Goal: Task Accomplishment & Management: Manage account settings

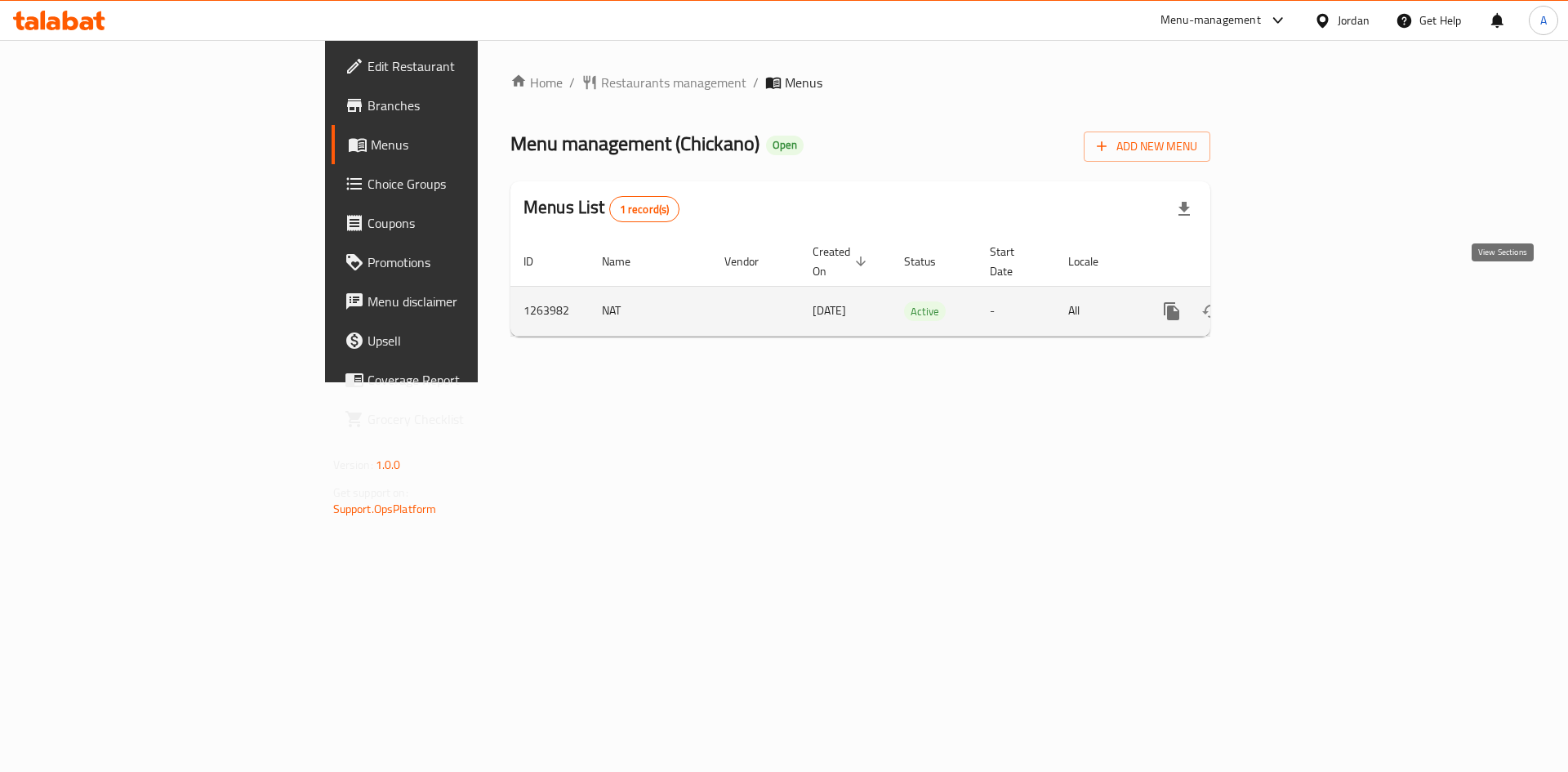
click at [1299, 301] on icon "enhanced table" at bounding box center [1289, 310] width 19 height 19
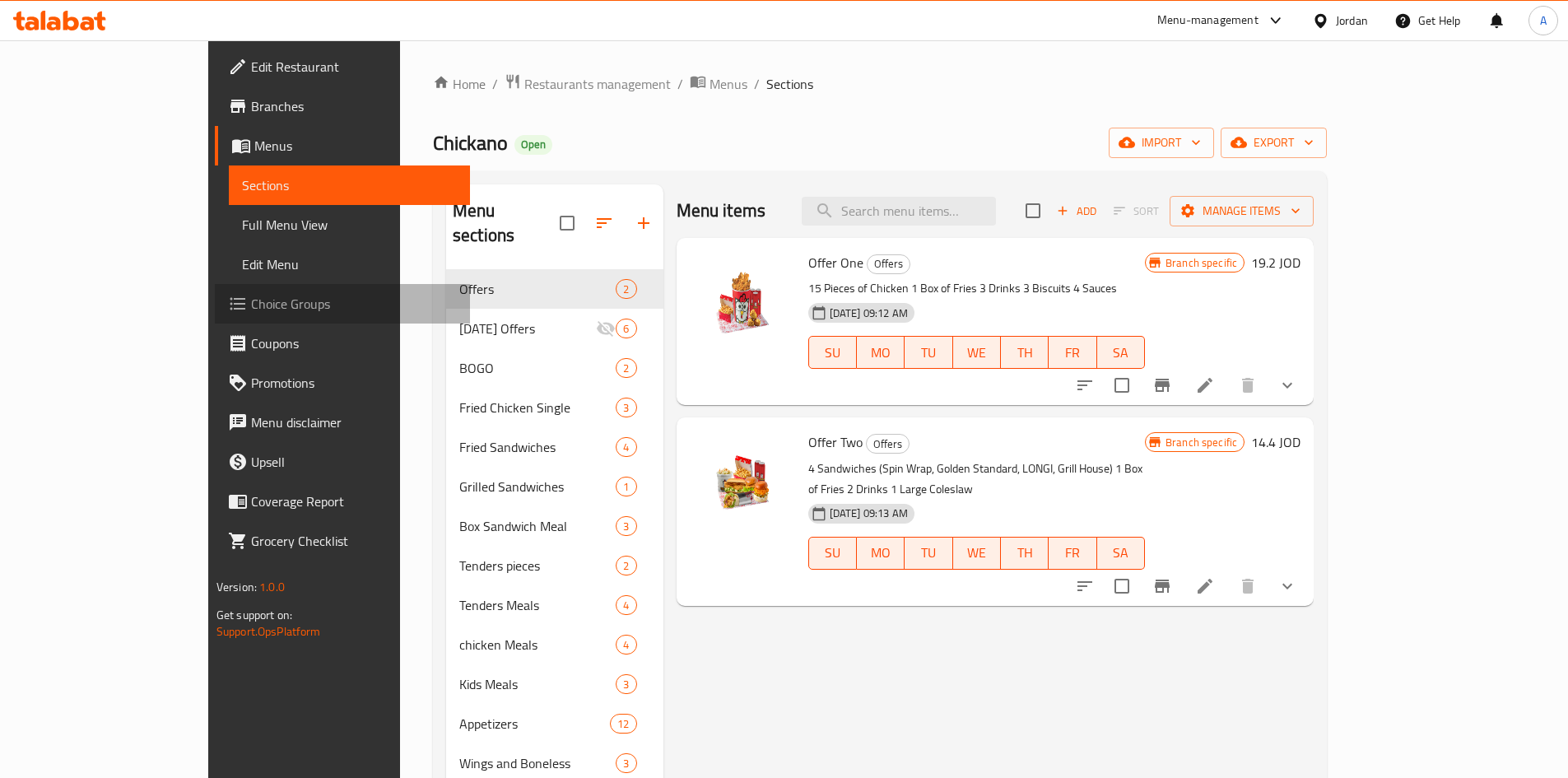
click at [251, 303] on span "Choice Groups" at bounding box center [355, 303] width 206 height 20
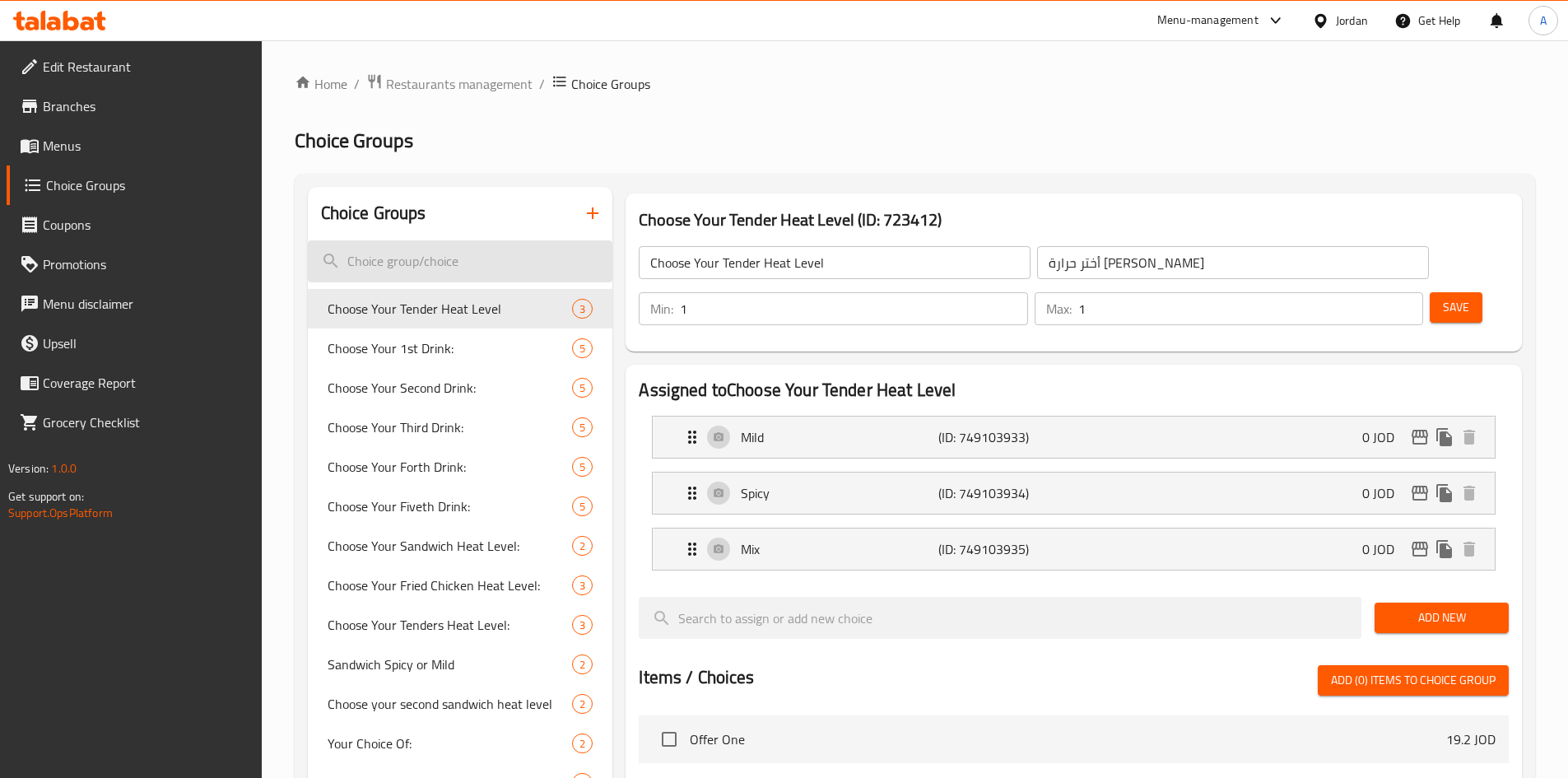
click at [418, 265] on input "search" at bounding box center [460, 261] width 305 height 42
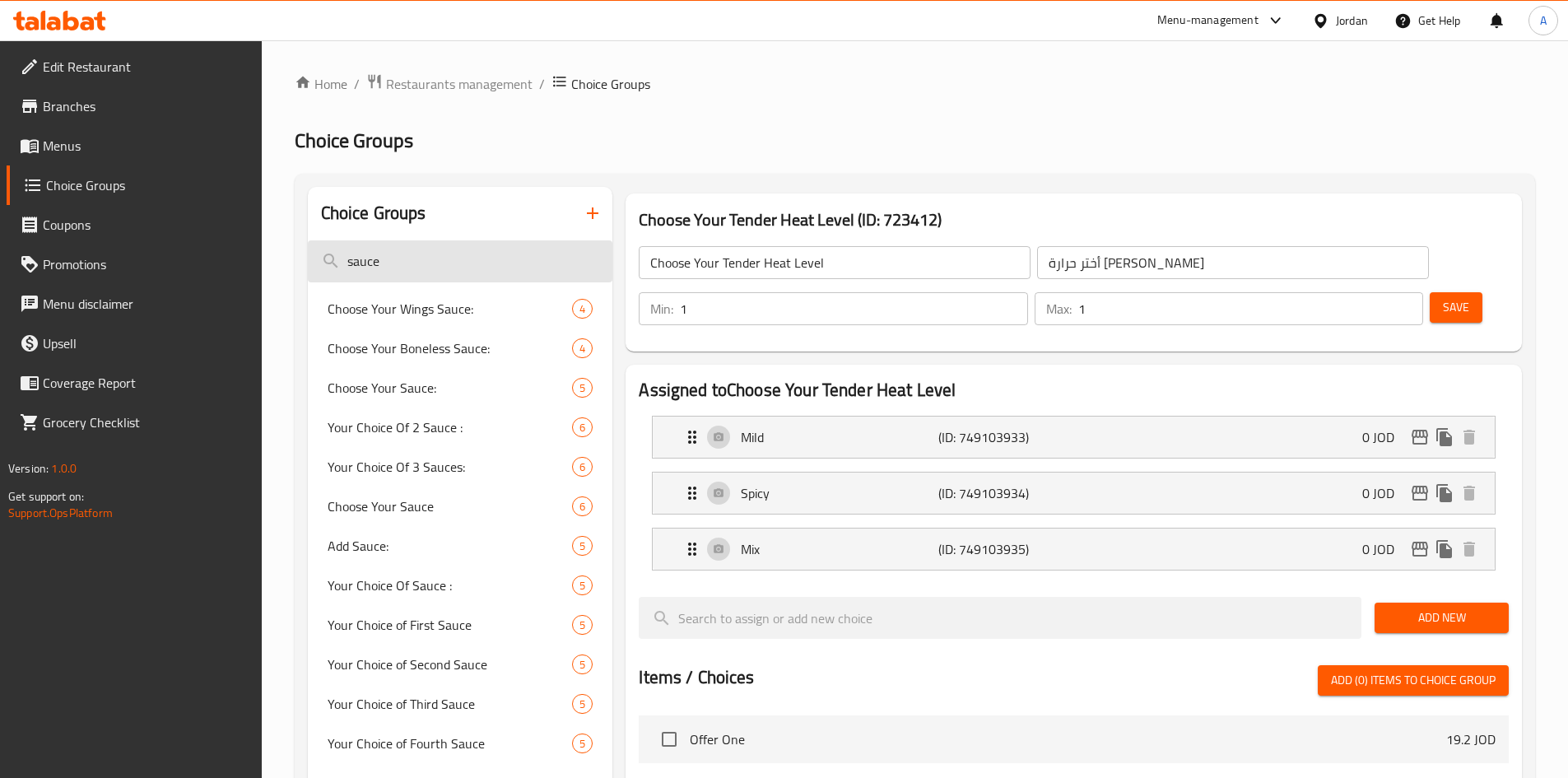
type input "sauce"
click at [469, 576] on span "Your Choice Of Sauce :" at bounding box center [426, 585] width 196 height 20
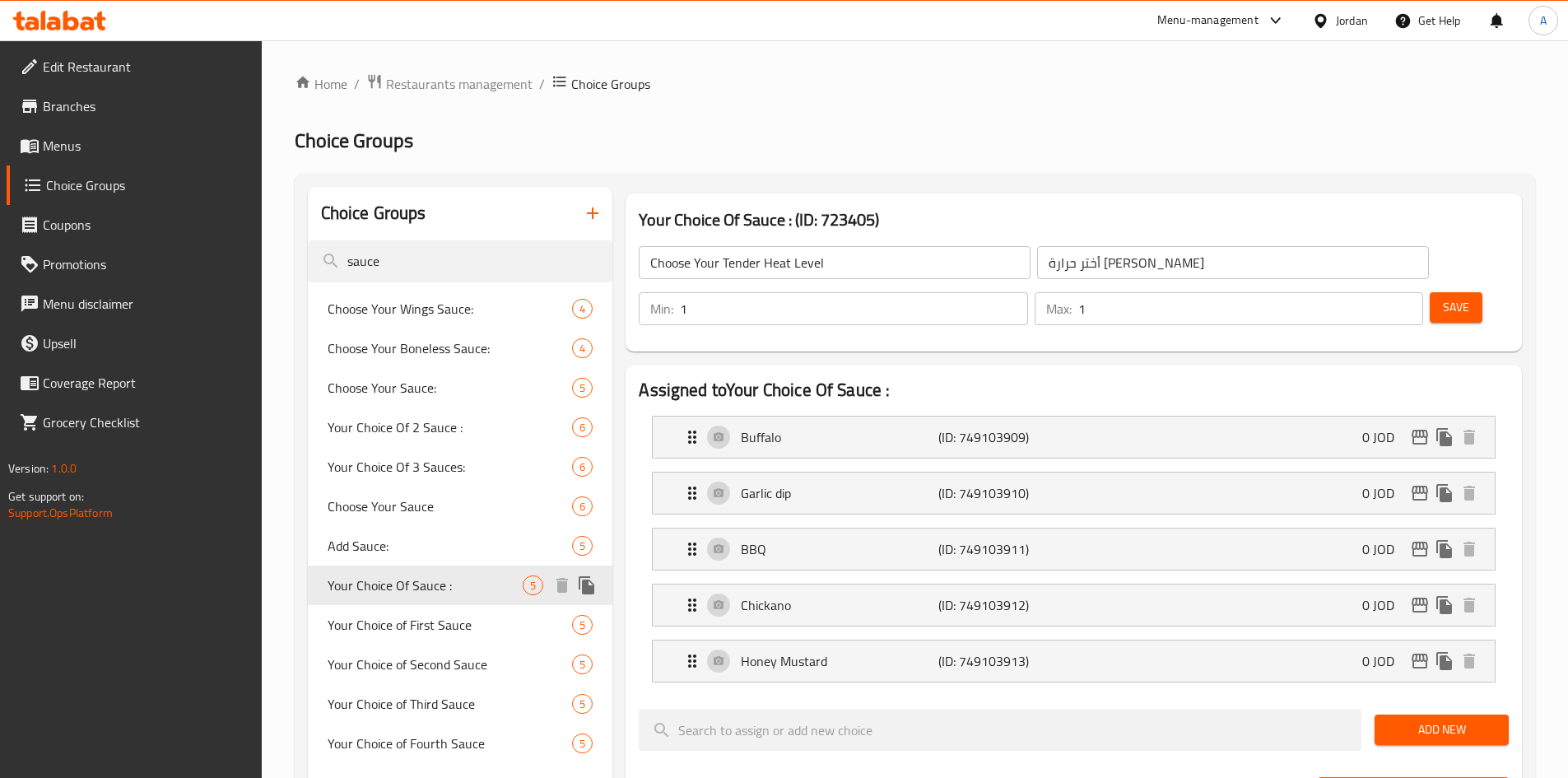
type input "Your Choice Of Sauce :"
type input "إختيارك من الصوص :"
type input "5"
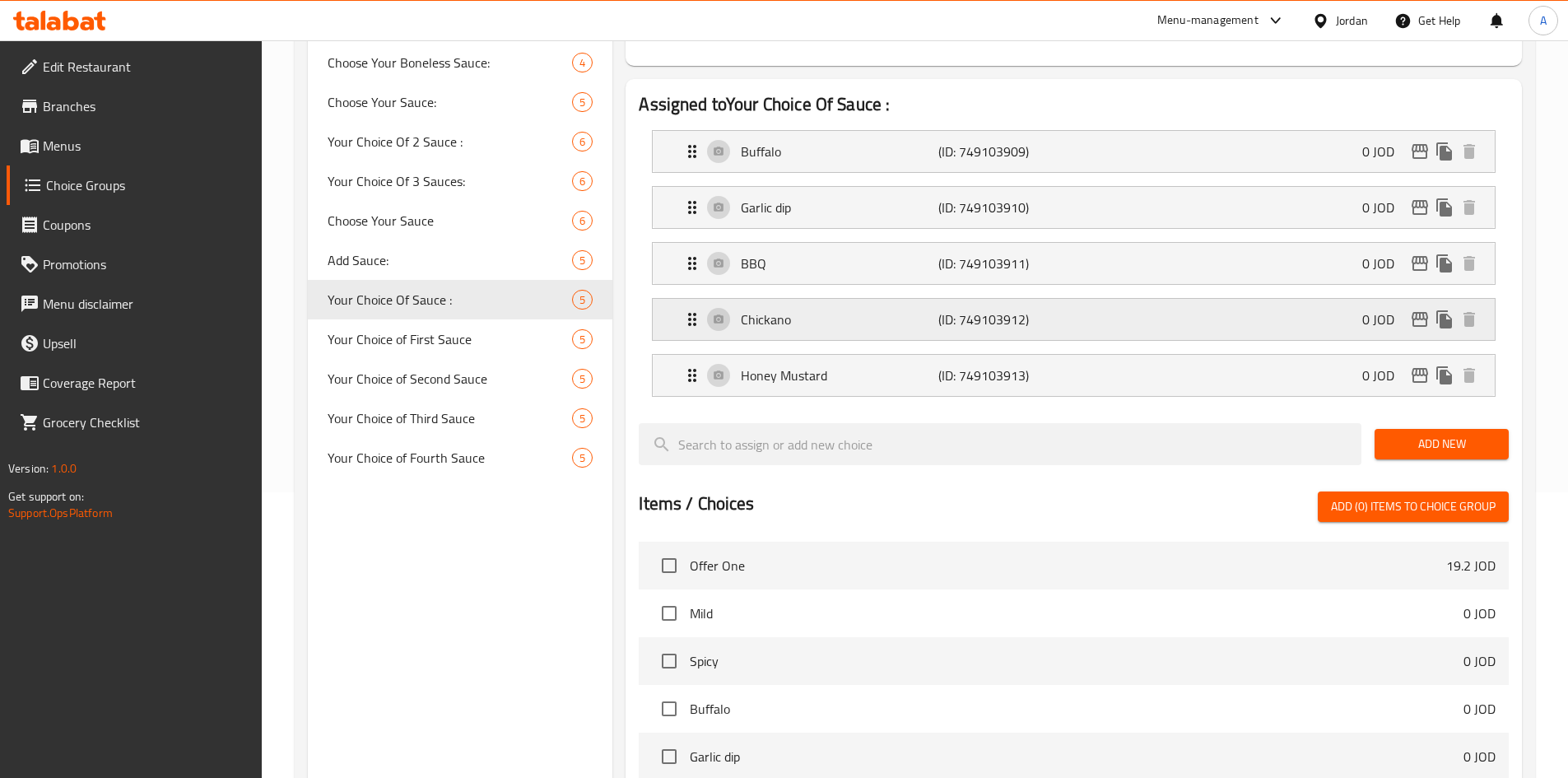
scroll to position [247, 0]
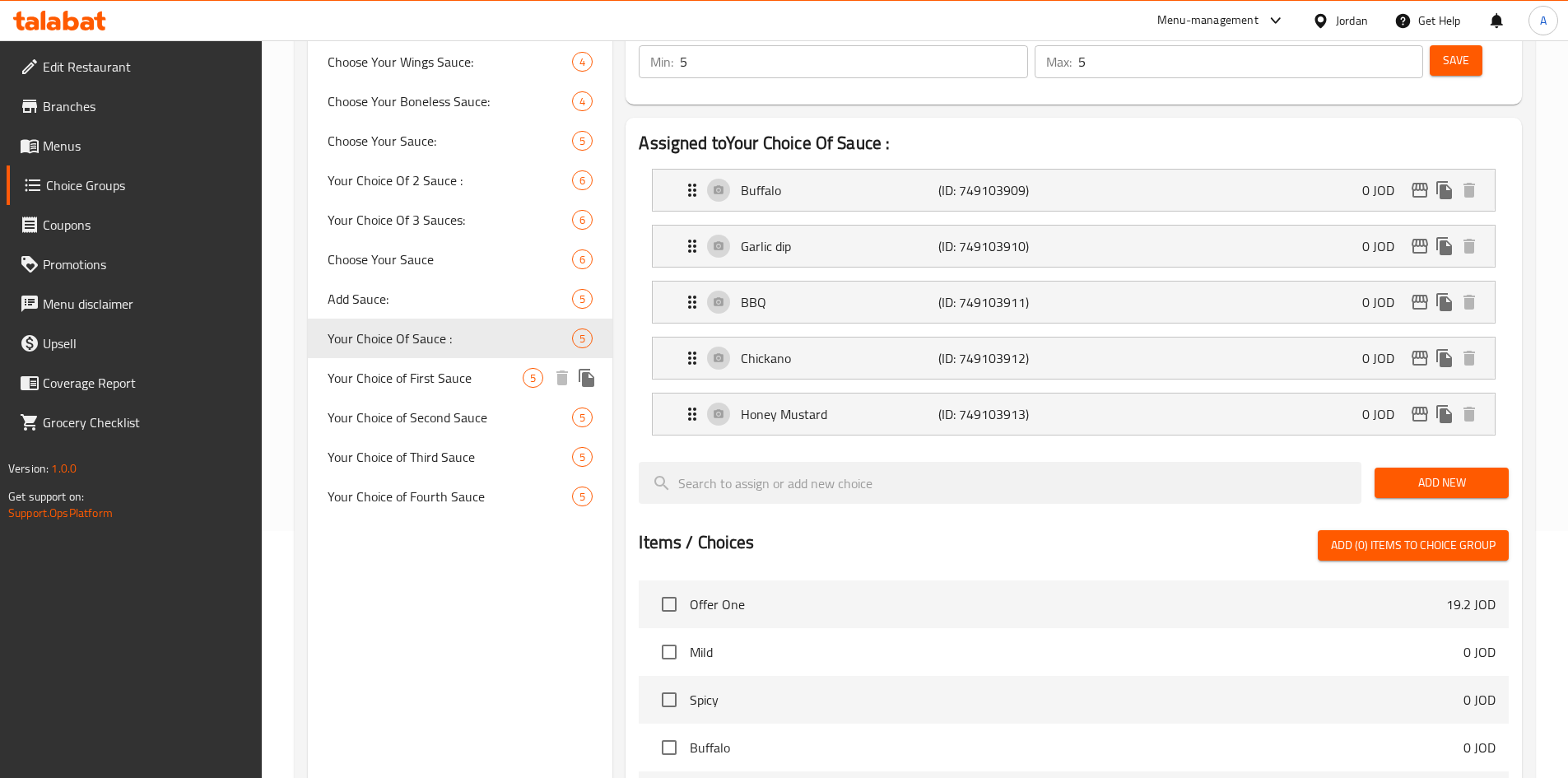
click at [434, 368] on span "Your Choice of First Sauce" at bounding box center [426, 377] width 196 height 20
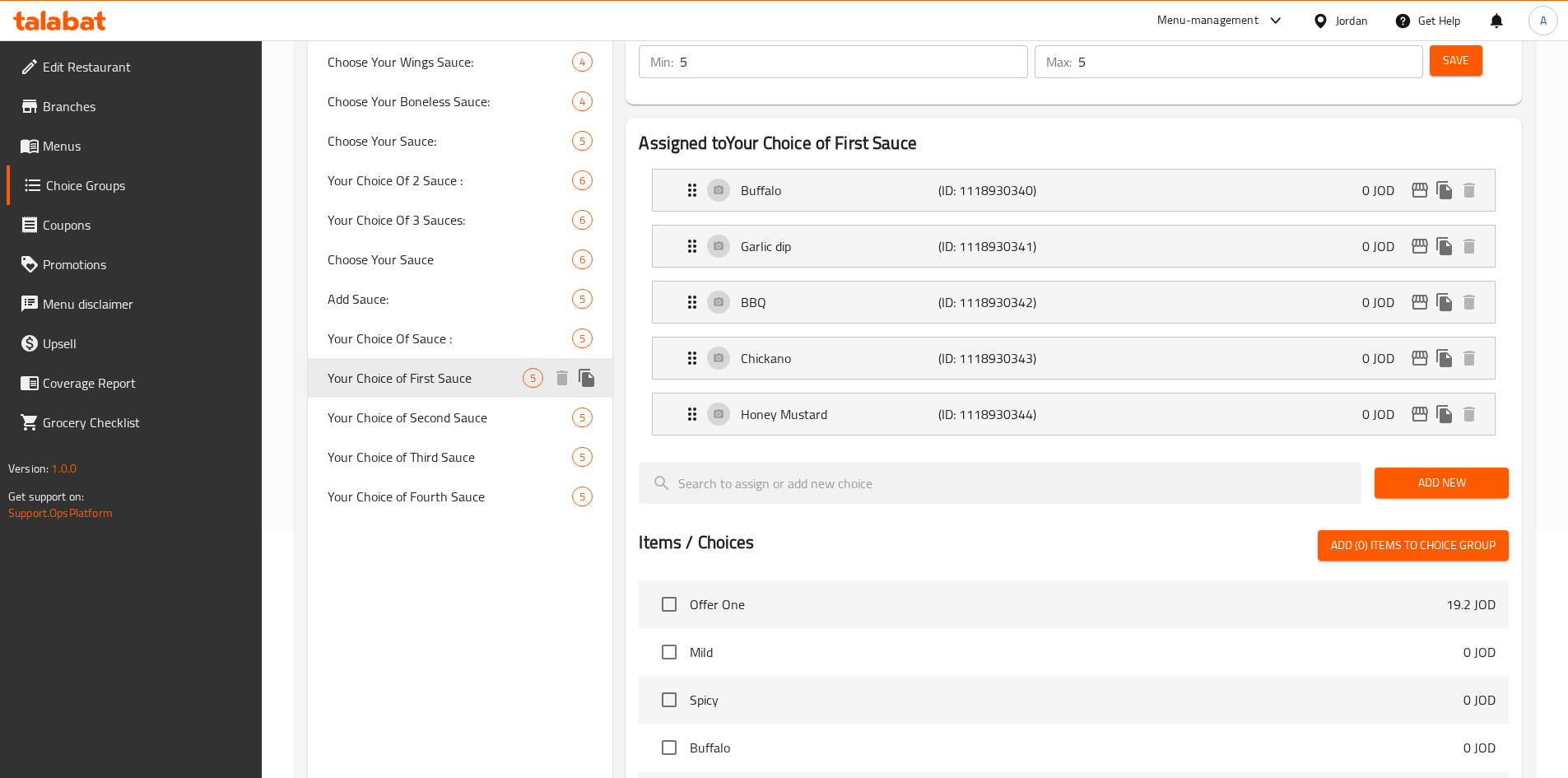
type input "Your Choice of First Sauce"
type input "اختيارك من الصوص الاول"
type input "1"
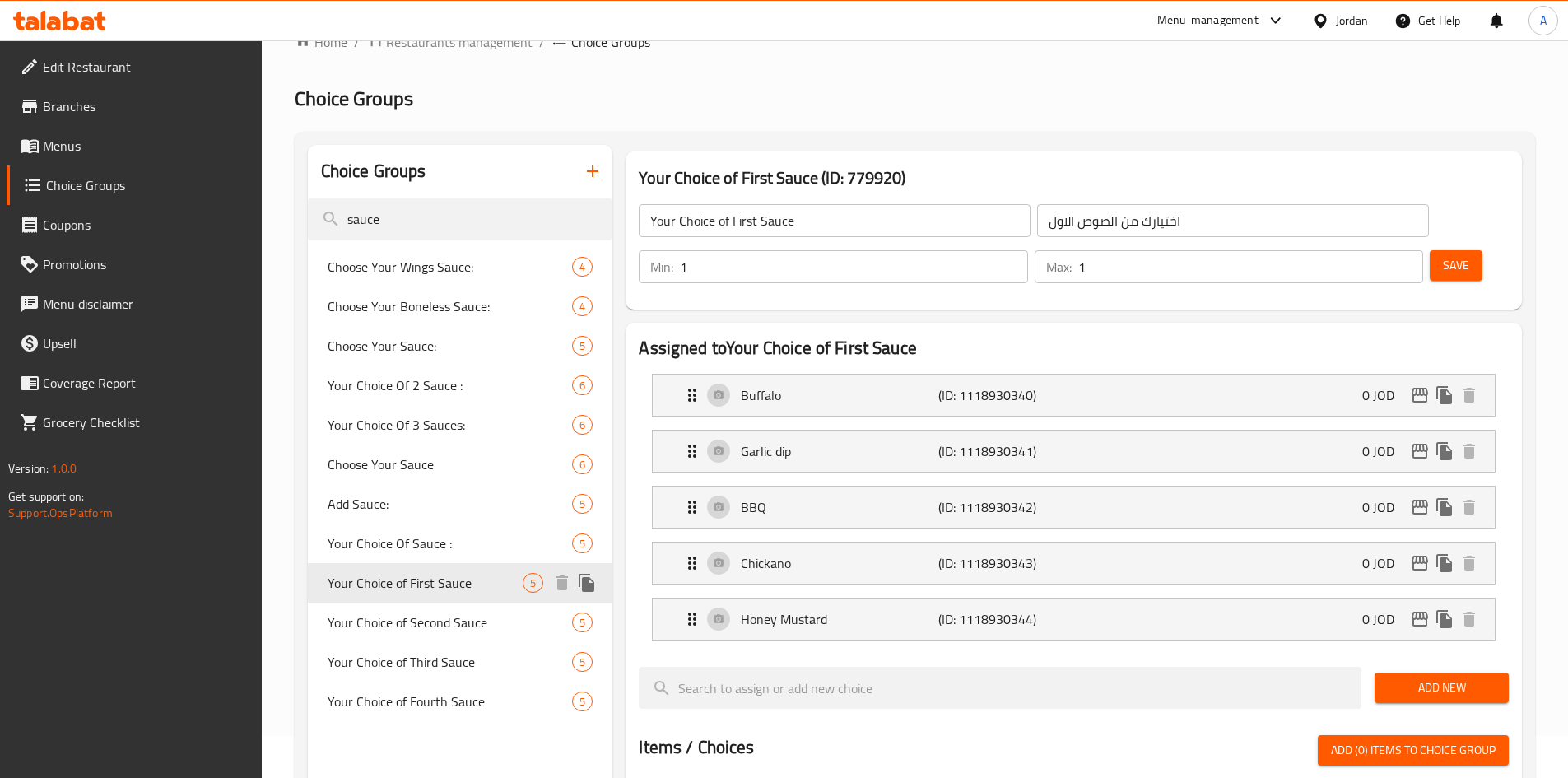
scroll to position [83, 0]
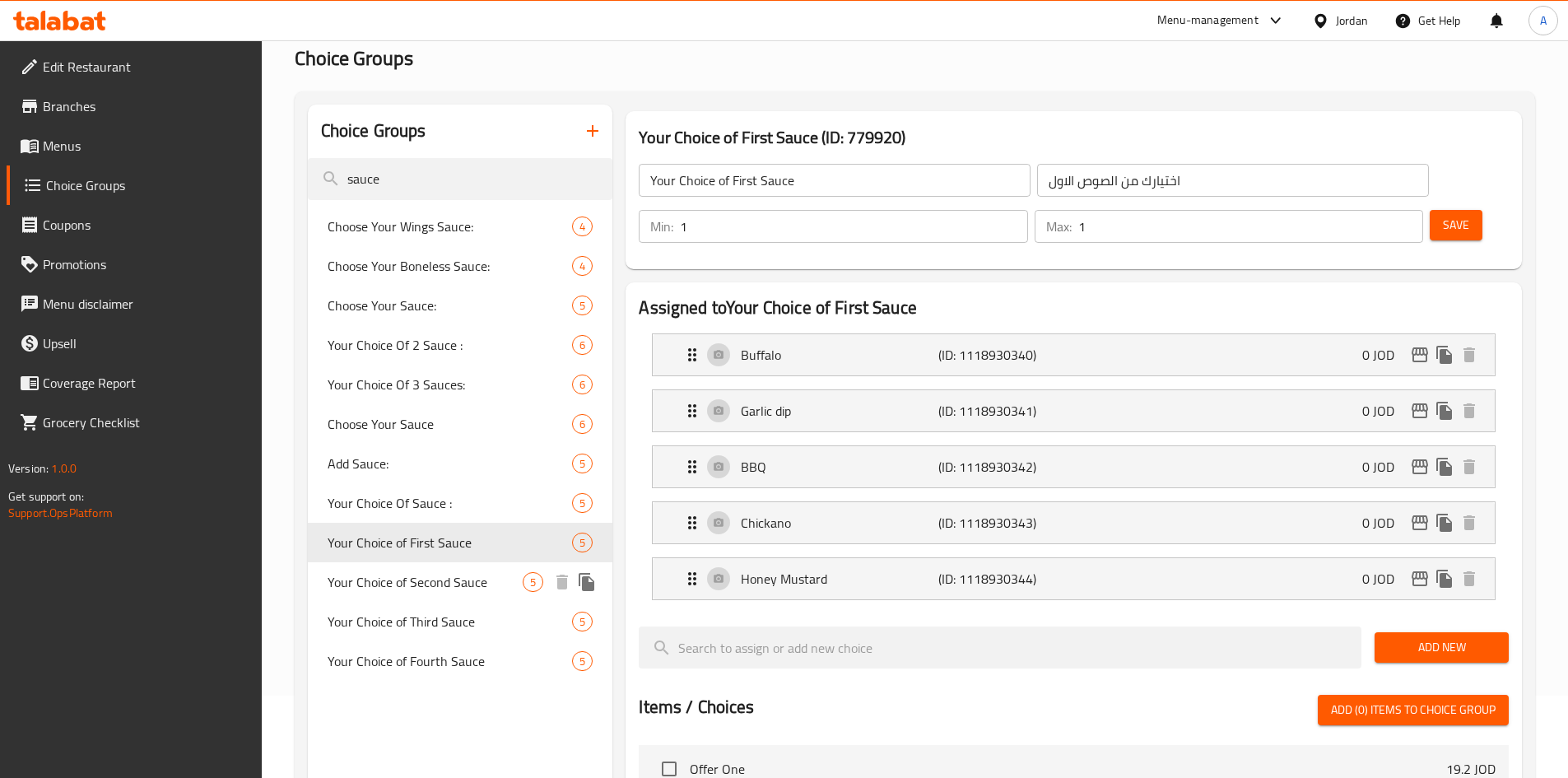
click at [440, 585] on span "Your Choice of Second Sauce" at bounding box center [426, 581] width 196 height 20
type input "Your Choice of Second Sauce"
type input "اختيارك من الصوص الثاني"
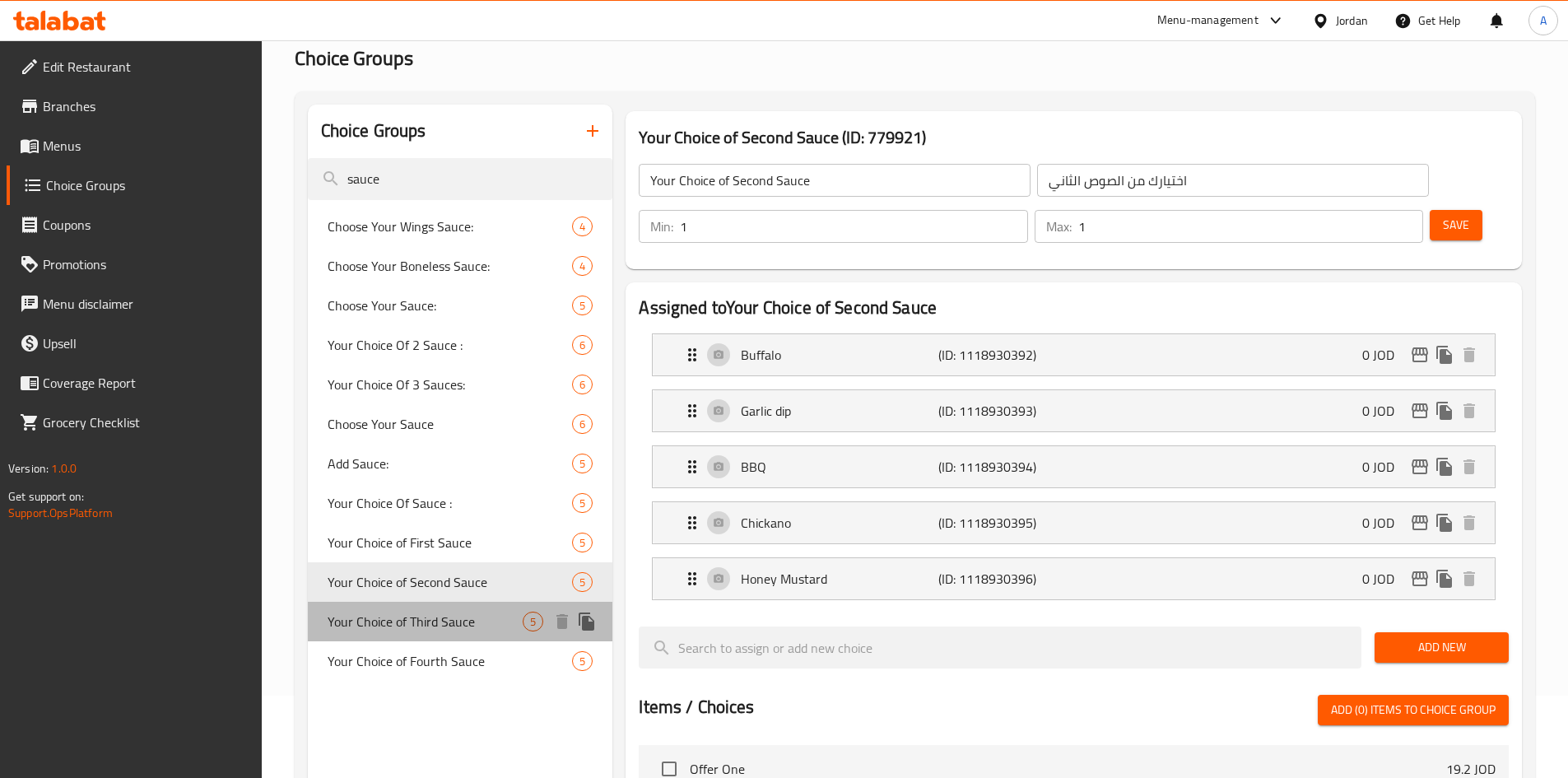
click at [453, 619] on span "Your Choice of Third Sauce" at bounding box center [426, 621] width 196 height 20
type input "Your Choice of Third Sauce"
type input "اختيارك من الصوص الثالت"
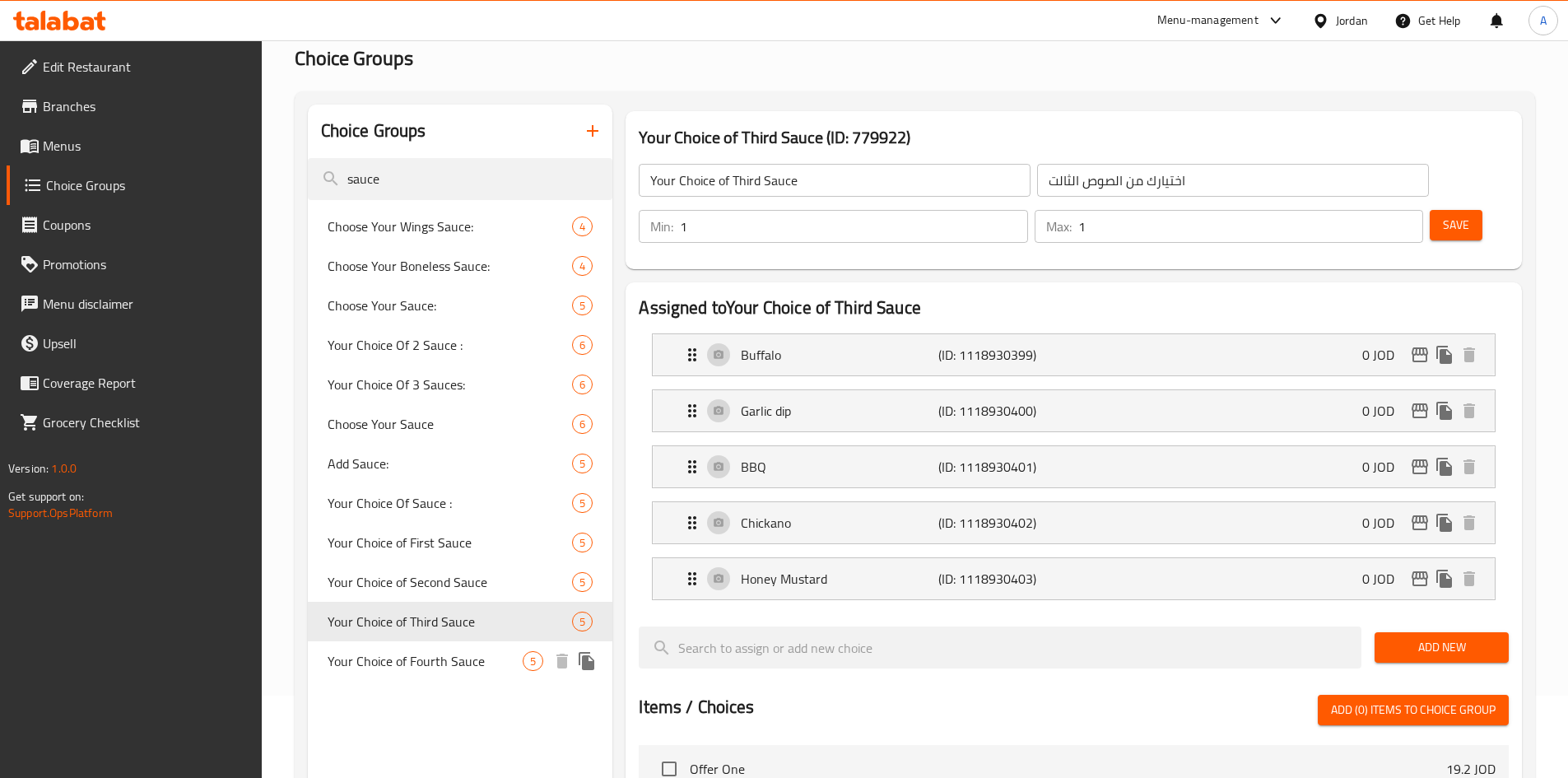
click at [448, 656] on span "Your Choice of Fourth Sauce" at bounding box center [426, 660] width 196 height 20
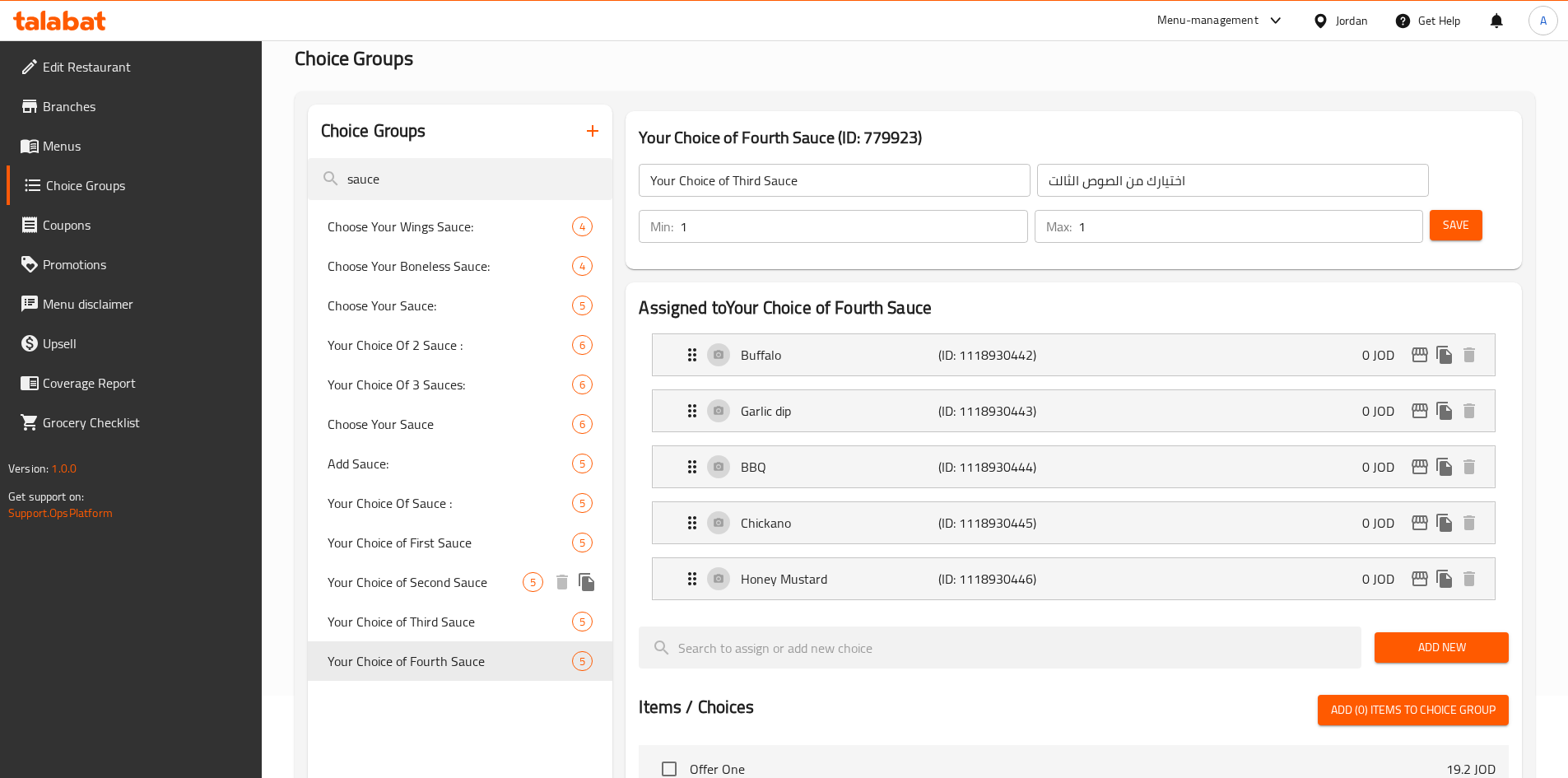
type input "Your Choice of Fourth Sauce"
type input "اختيارك من الصوص الرابع"
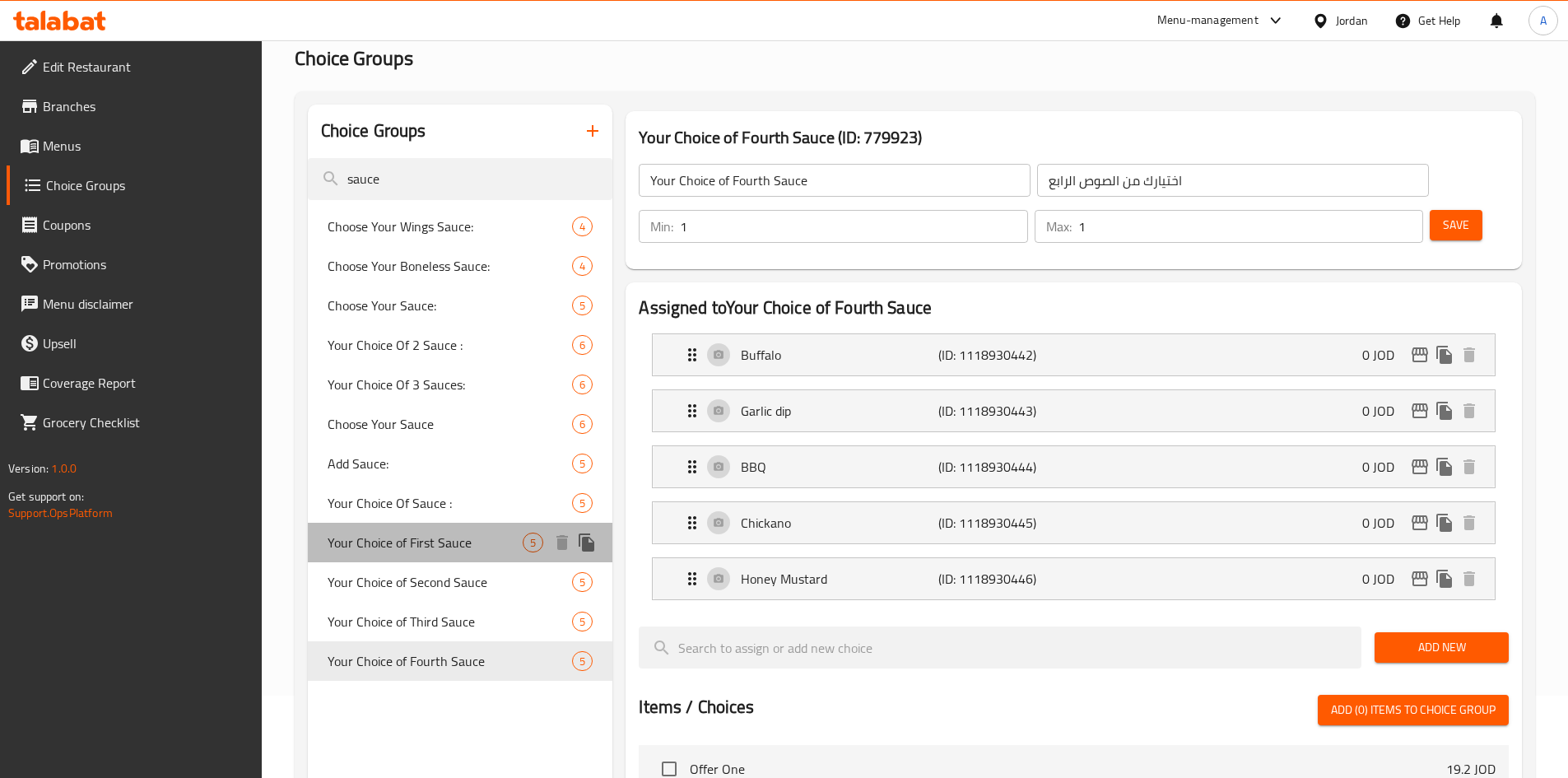
click at [447, 547] on span "Your Choice of First Sauce" at bounding box center [426, 542] width 196 height 20
type input "Your Choice of First Sauce"
type input "اختيارك من الصوص الاول"
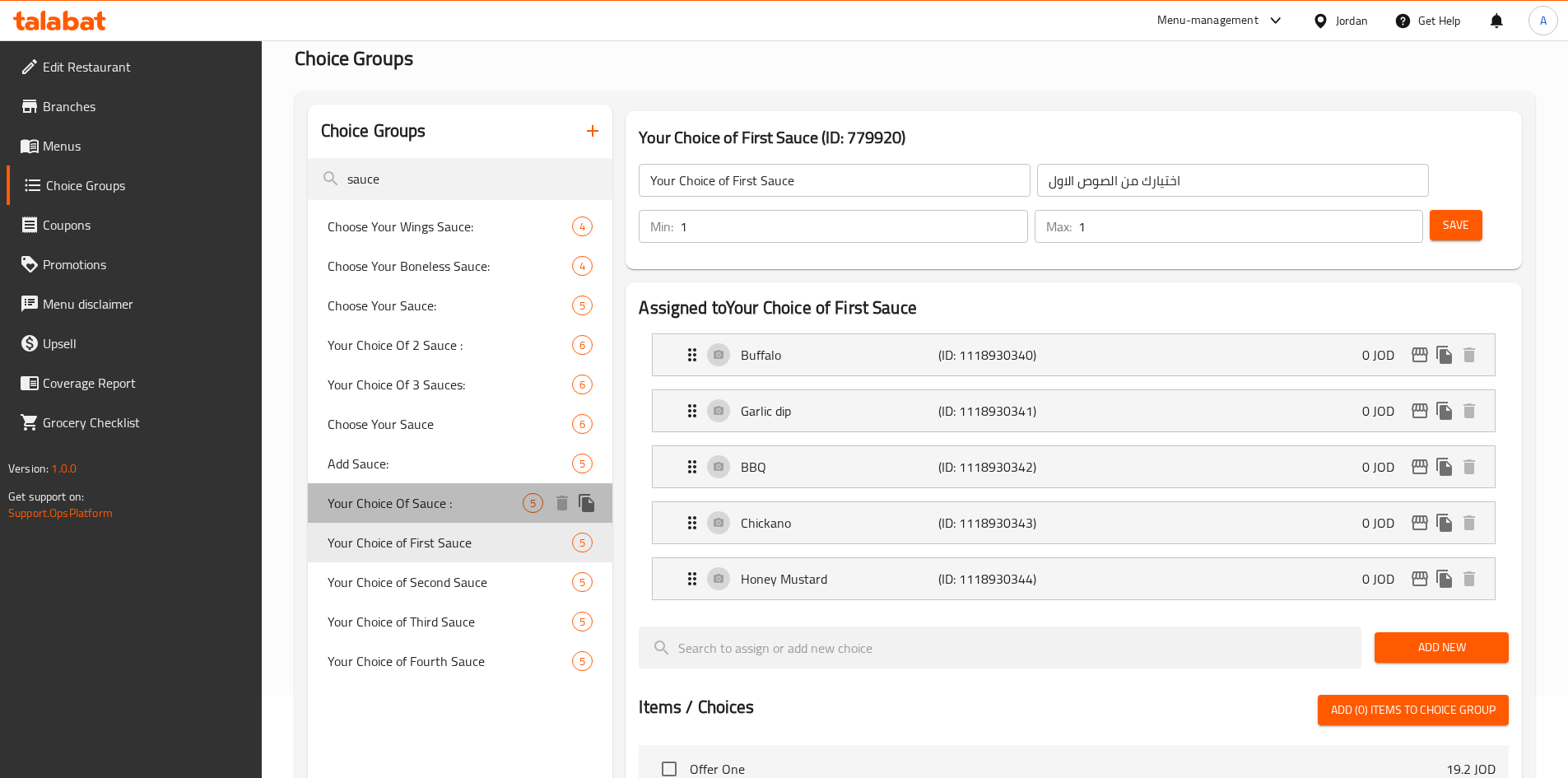
click at [435, 507] on span "Your Choice Of Sauce :" at bounding box center [426, 503] width 196 height 20
type input "Your Choice Of Sauce :"
type input "إختيارك من الصوص :"
type input "5"
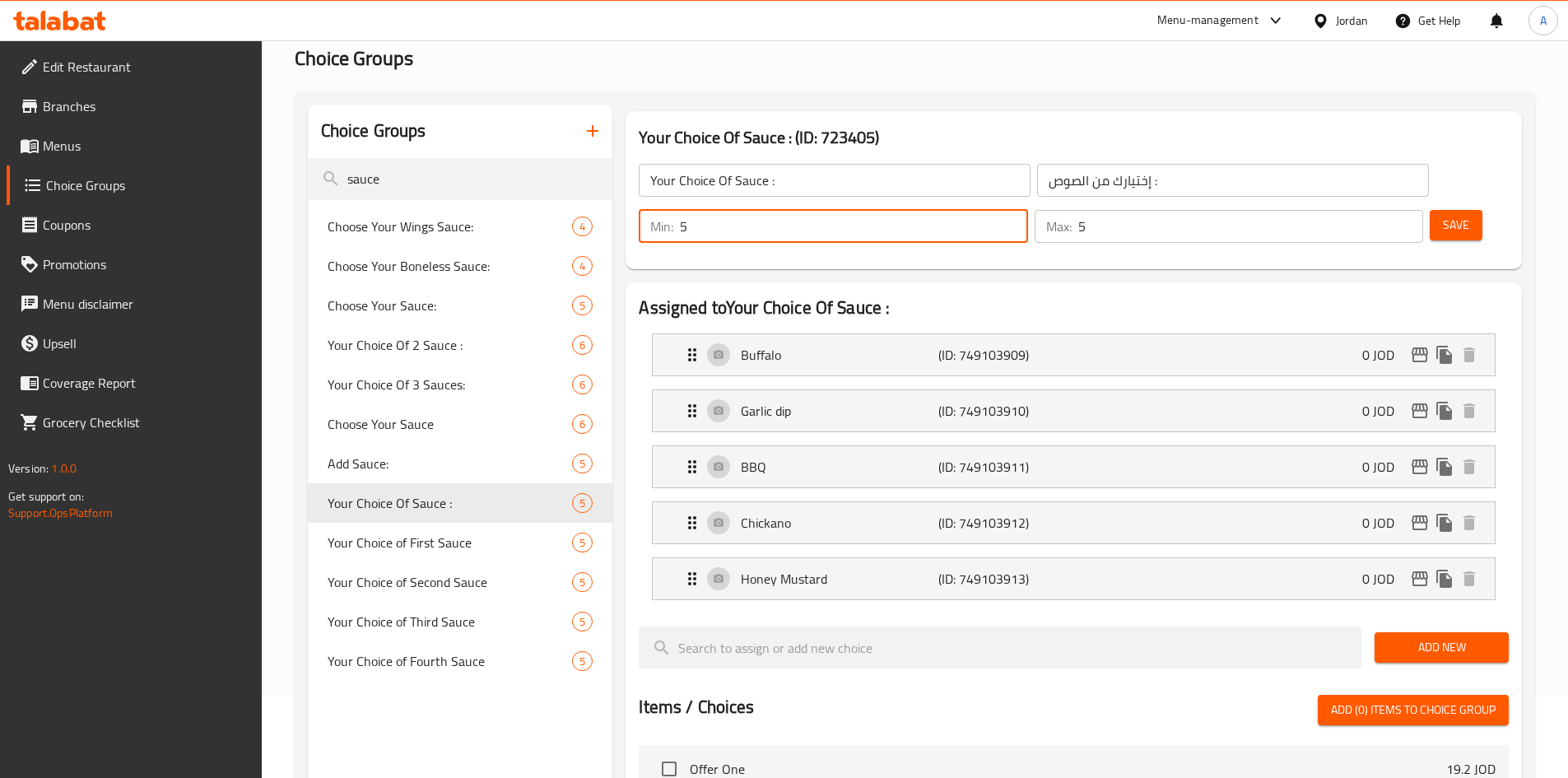
click at [1028, 210] on input "5" at bounding box center [854, 226] width 348 height 33
click at [1028, 210] on input "6" at bounding box center [854, 226] width 348 height 33
click at [1028, 210] on input "7" at bounding box center [854, 226] width 348 height 33
click at [1028, 210] on input "6" at bounding box center [854, 226] width 348 height 33
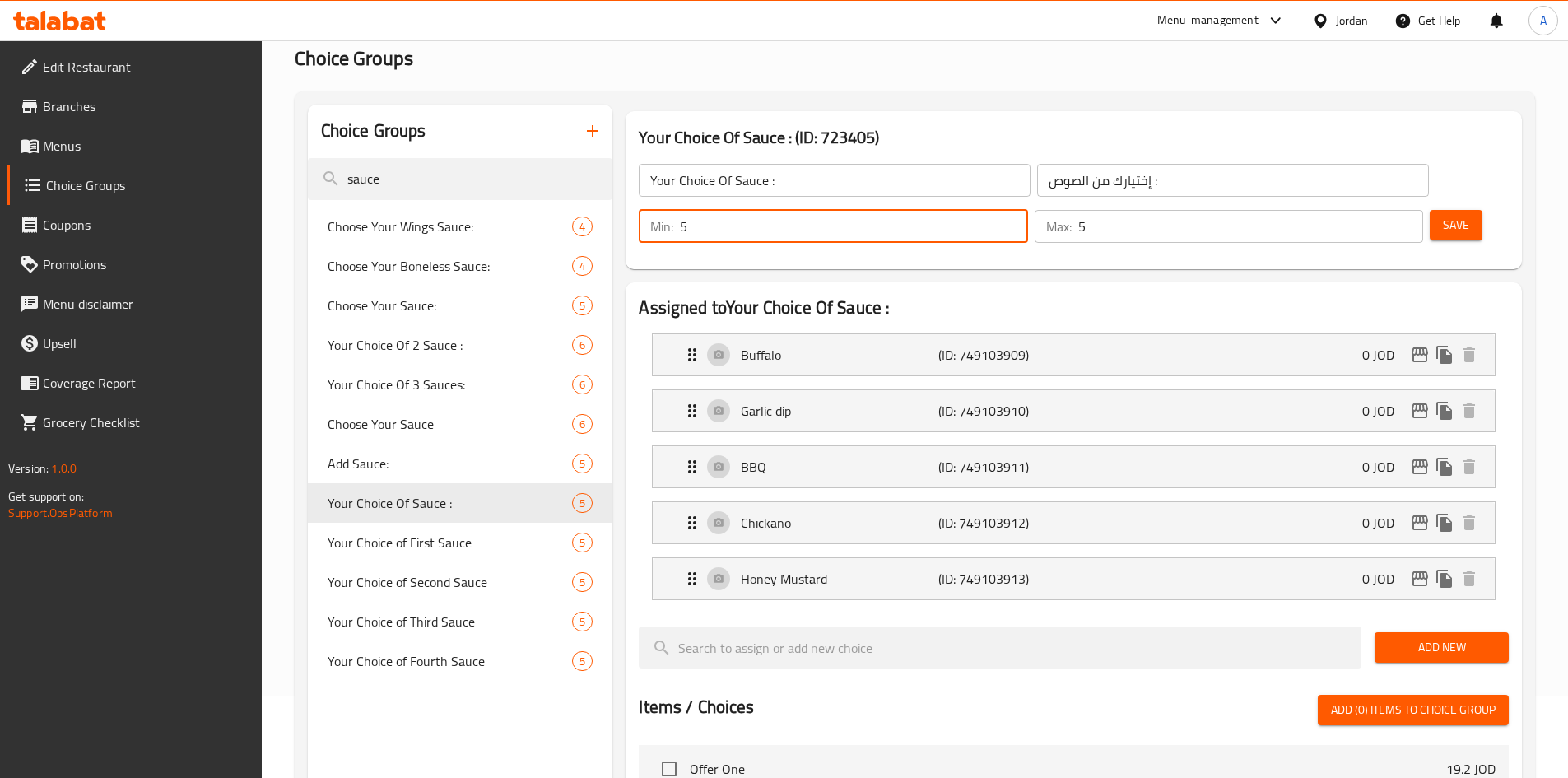
click at [1028, 210] on input "5" at bounding box center [854, 226] width 348 height 33
click at [1028, 210] on input "4" at bounding box center [854, 226] width 348 height 33
click at [1028, 210] on input "3" at bounding box center [854, 226] width 348 height 33
click at [1028, 210] on input "2" at bounding box center [854, 226] width 348 height 33
type input "1"
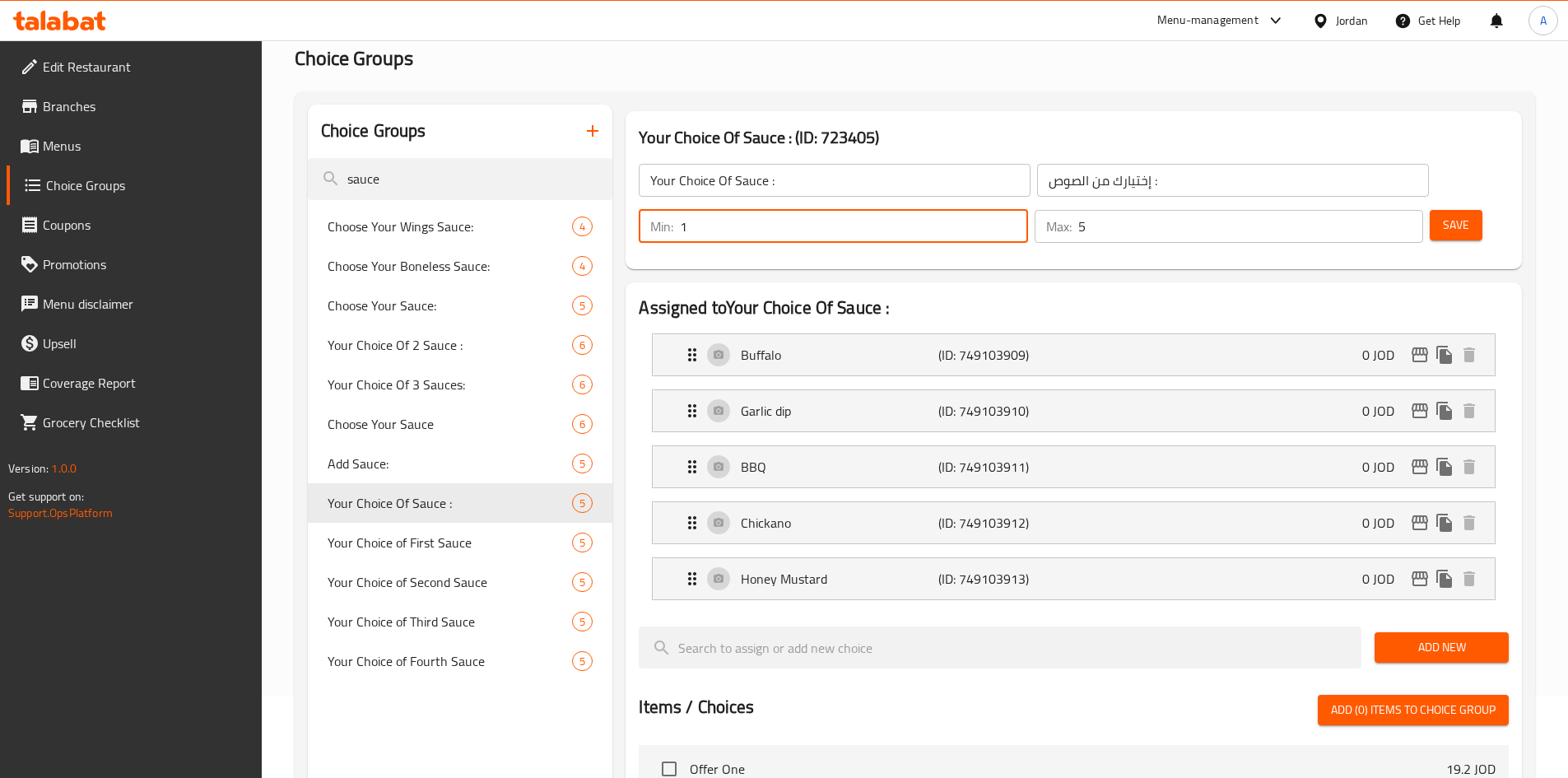
click at [1028, 210] on input "1" at bounding box center [854, 226] width 348 height 33
click at [1381, 210] on input "4" at bounding box center [1251, 226] width 345 height 33
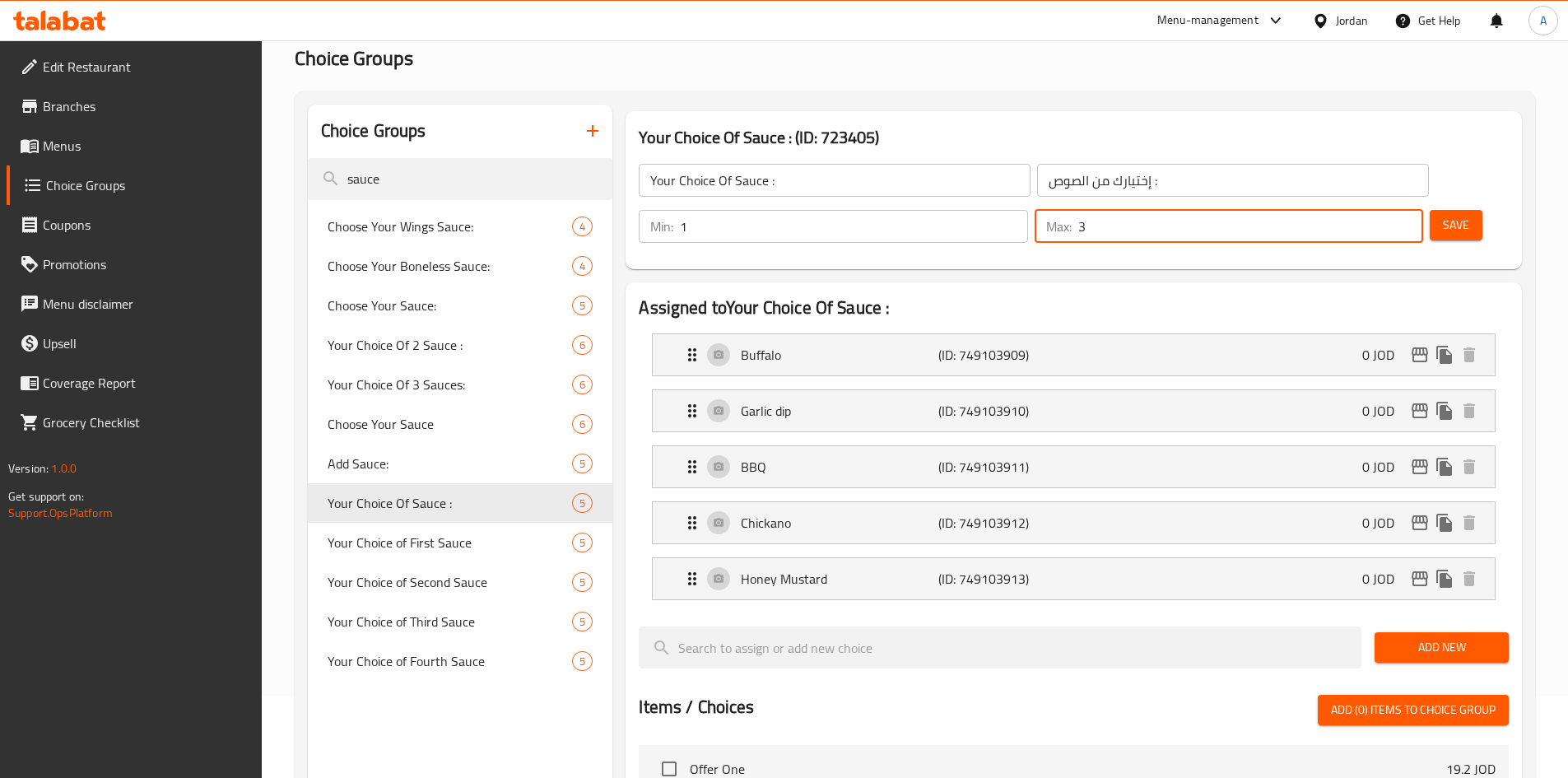
click at [1381, 210] on input "3" at bounding box center [1251, 226] width 345 height 33
click at [1381, 210] on input "2" at bounding box center [1251, 226] width 345 height 33
type input "1"
click at [1381, 210] on input "1" at bounding box center [1251, 226] width 345 height 33
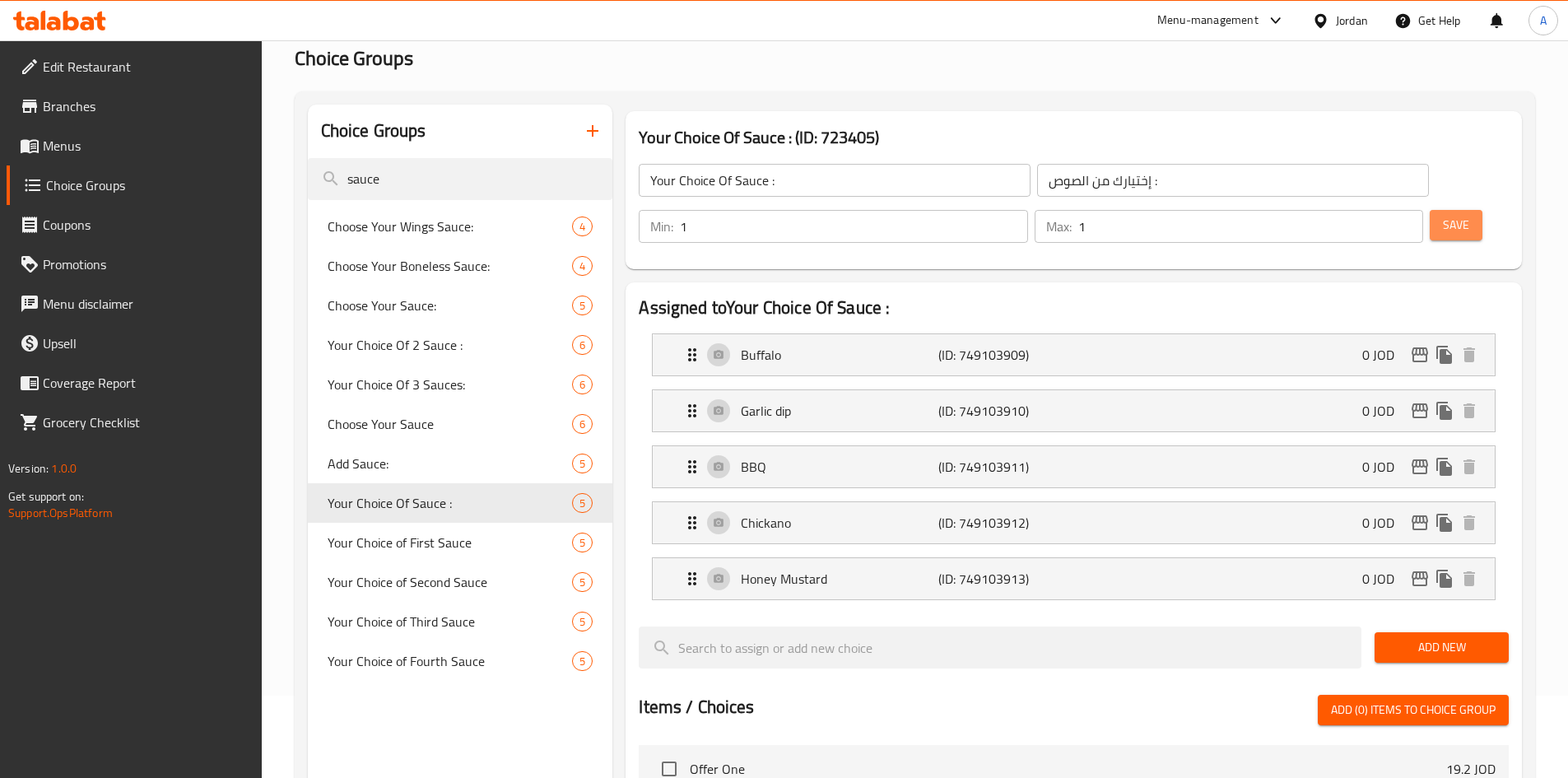
click at [1444, 215] on span "Save" at bounding box center [1456, 225] width 26 height 20
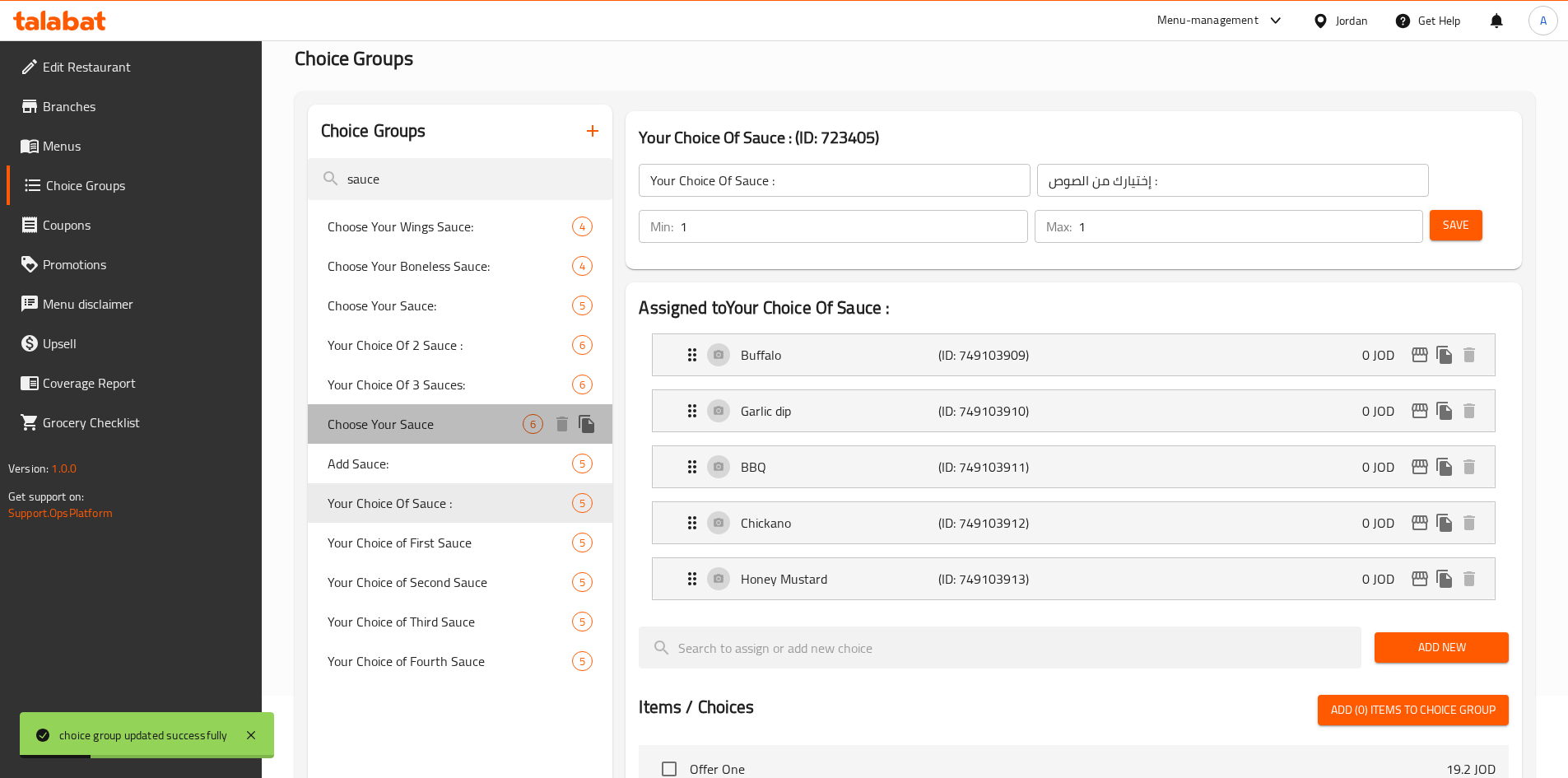
click at [399, 434] on span "Choose Your Sauce" at bounding box center [426, 424] width 196 height 20
type input "Choose Your Sauce"
type input "اختيارك من الصوص"
type input "4"
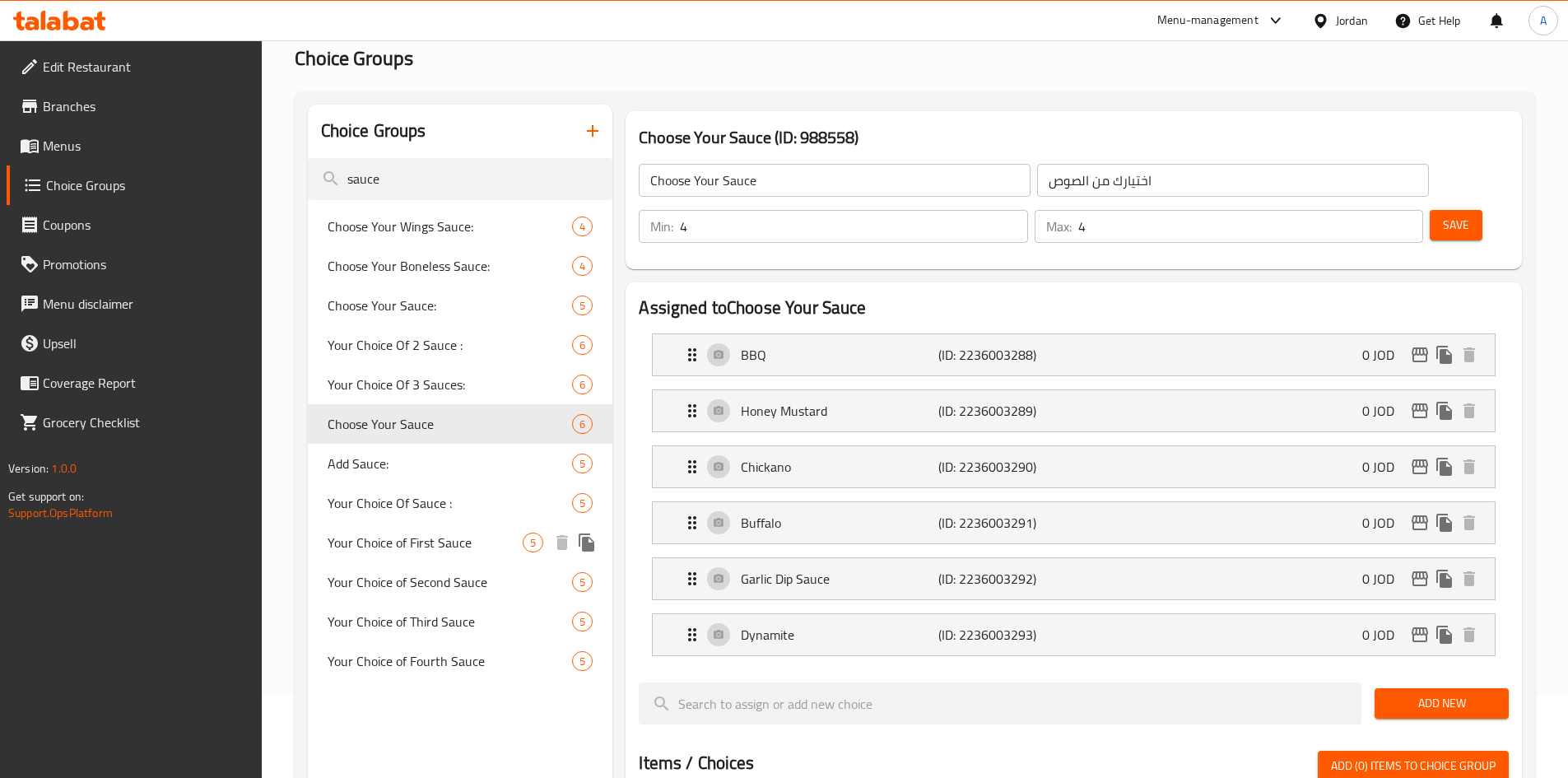
click at [410, 537] on span "Your Choice of First Sauce" at bounding box center [426, 542] width 196 height 20
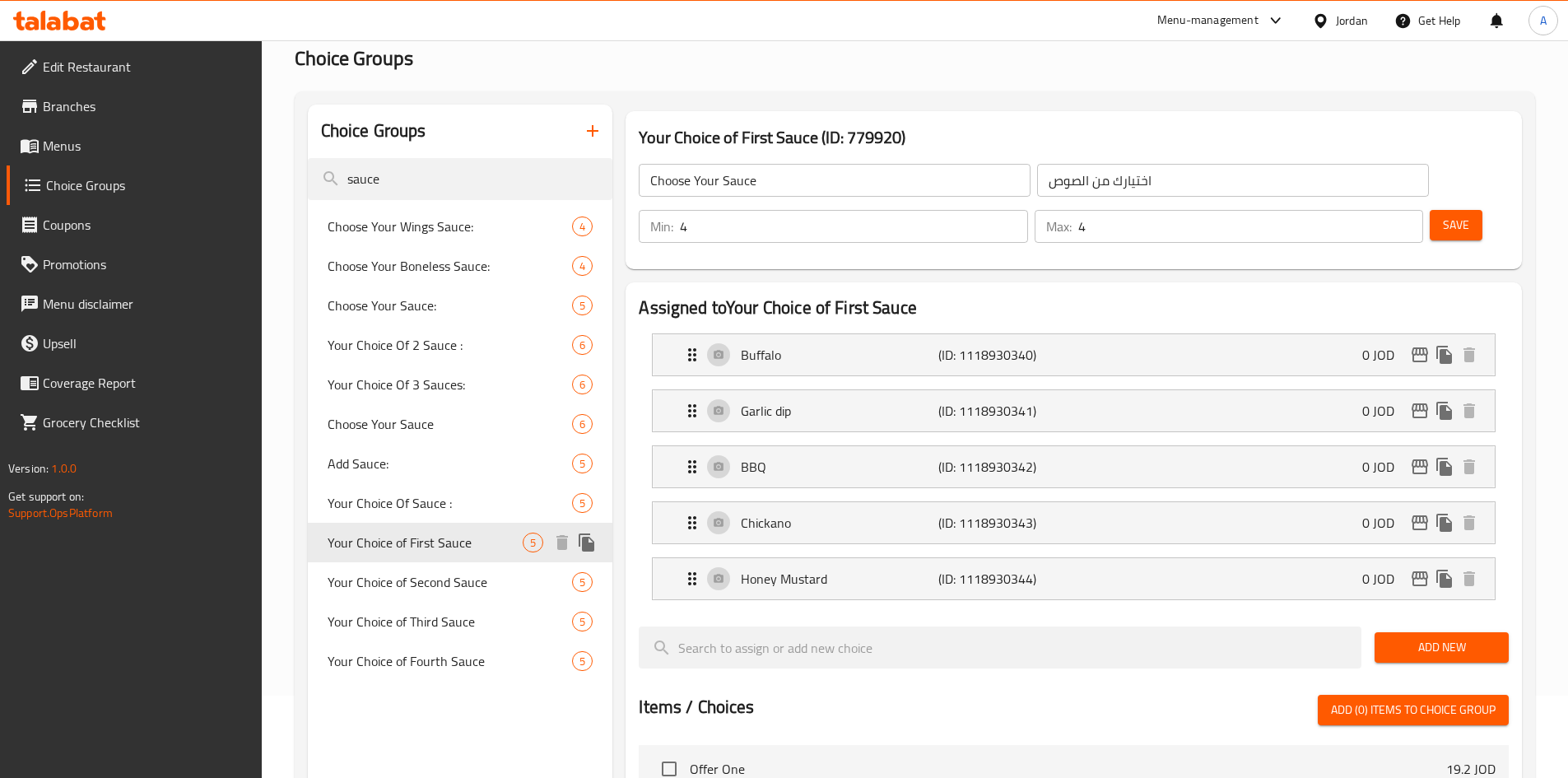
type input "Your Choice of First Sauce"
type input "اختيارك من الصوص الاول"
type input "1"
click at [412, 576] on span "Your Choice of Second Sauce" at bounding box center [426, 581] width 196 height 20
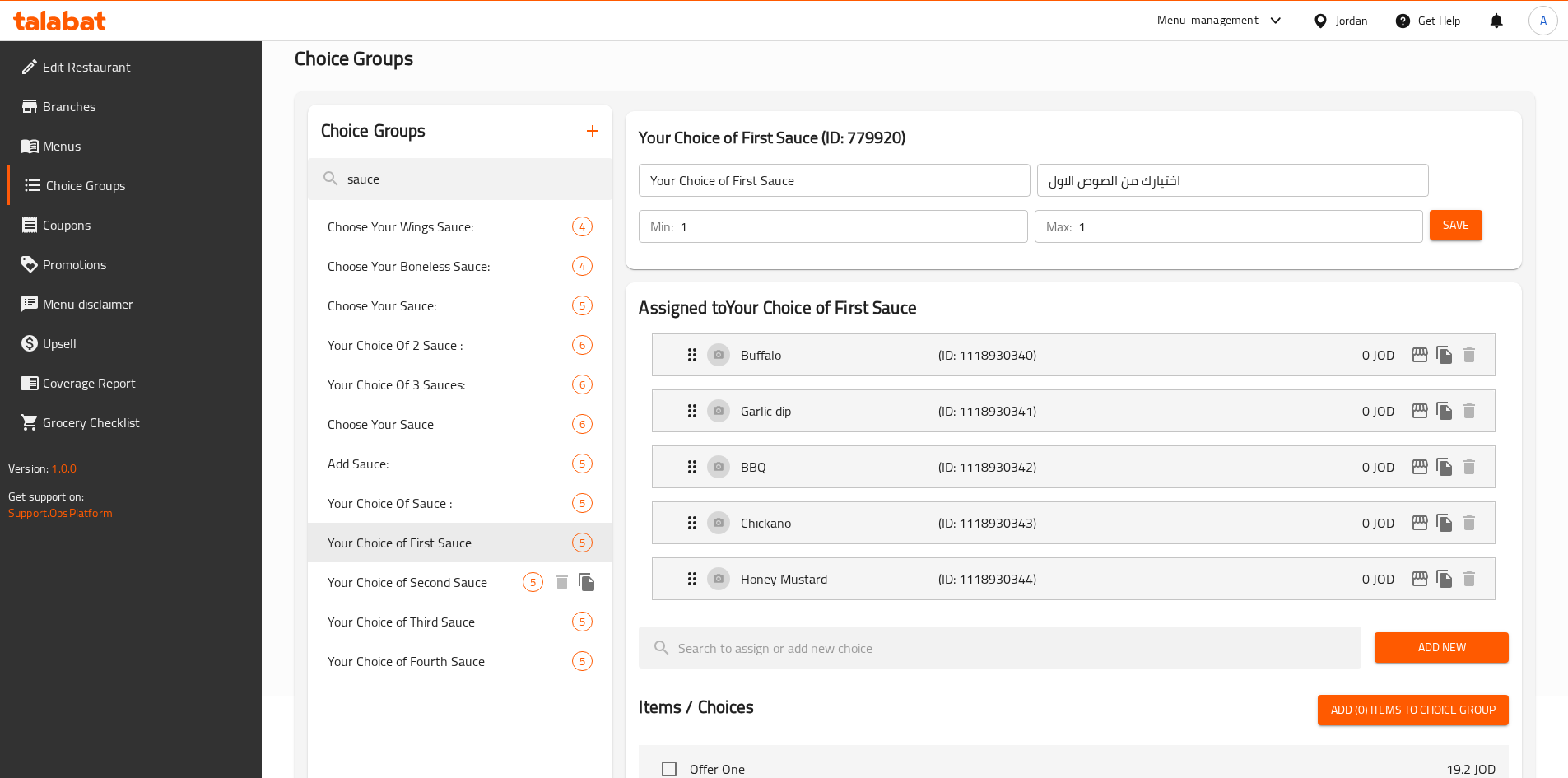
type input "Your Choice of Second Sauce"
type input "اختيارك من الصوص الثاني"
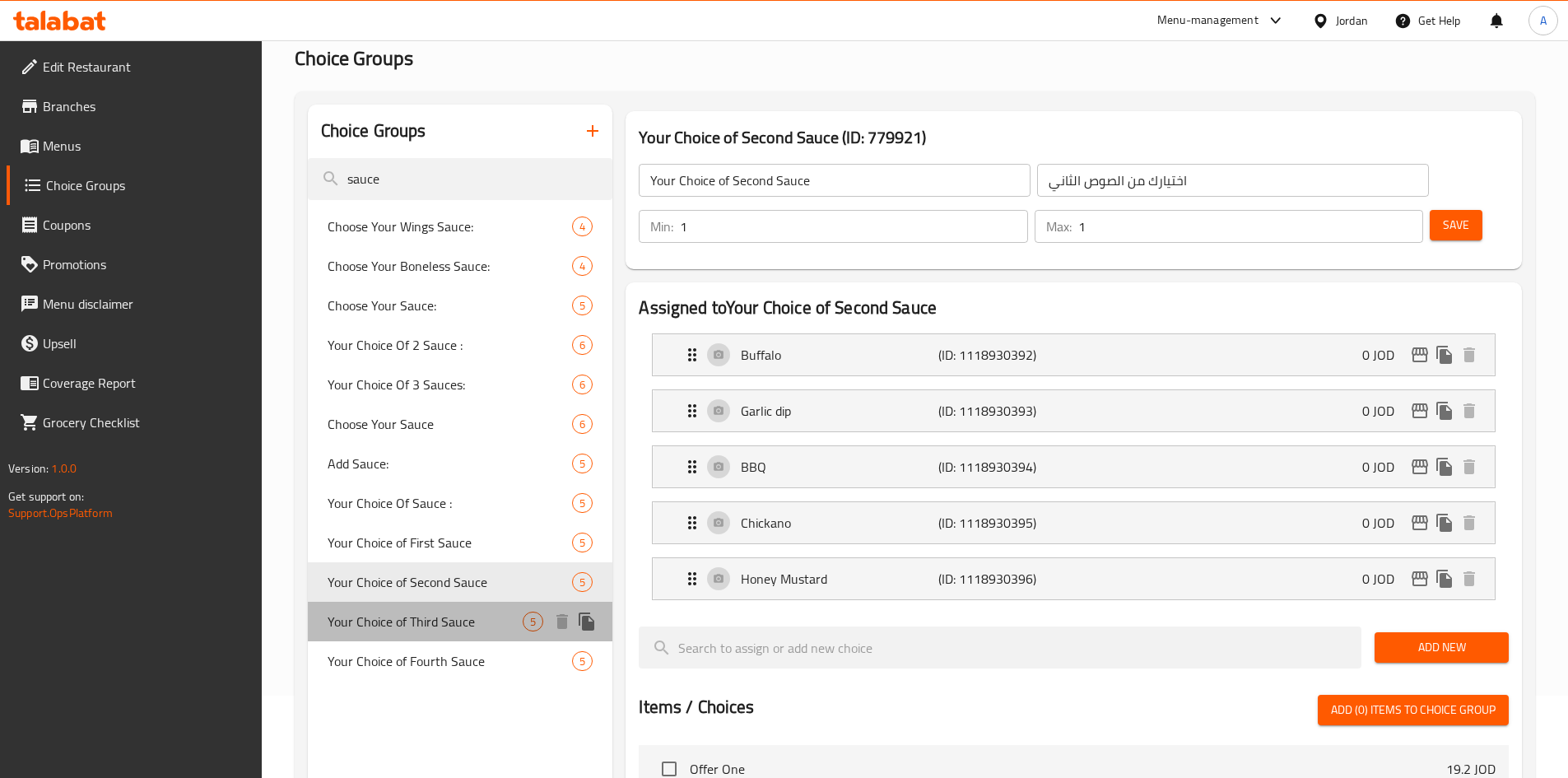
click at [412, 624] on span "Your Choice of Third Sauce" at bounding box center [426, 621] width 196 height 20
type input "Your Choice of Third Sauce"
type input "اختيارك من الصوص الثالت"
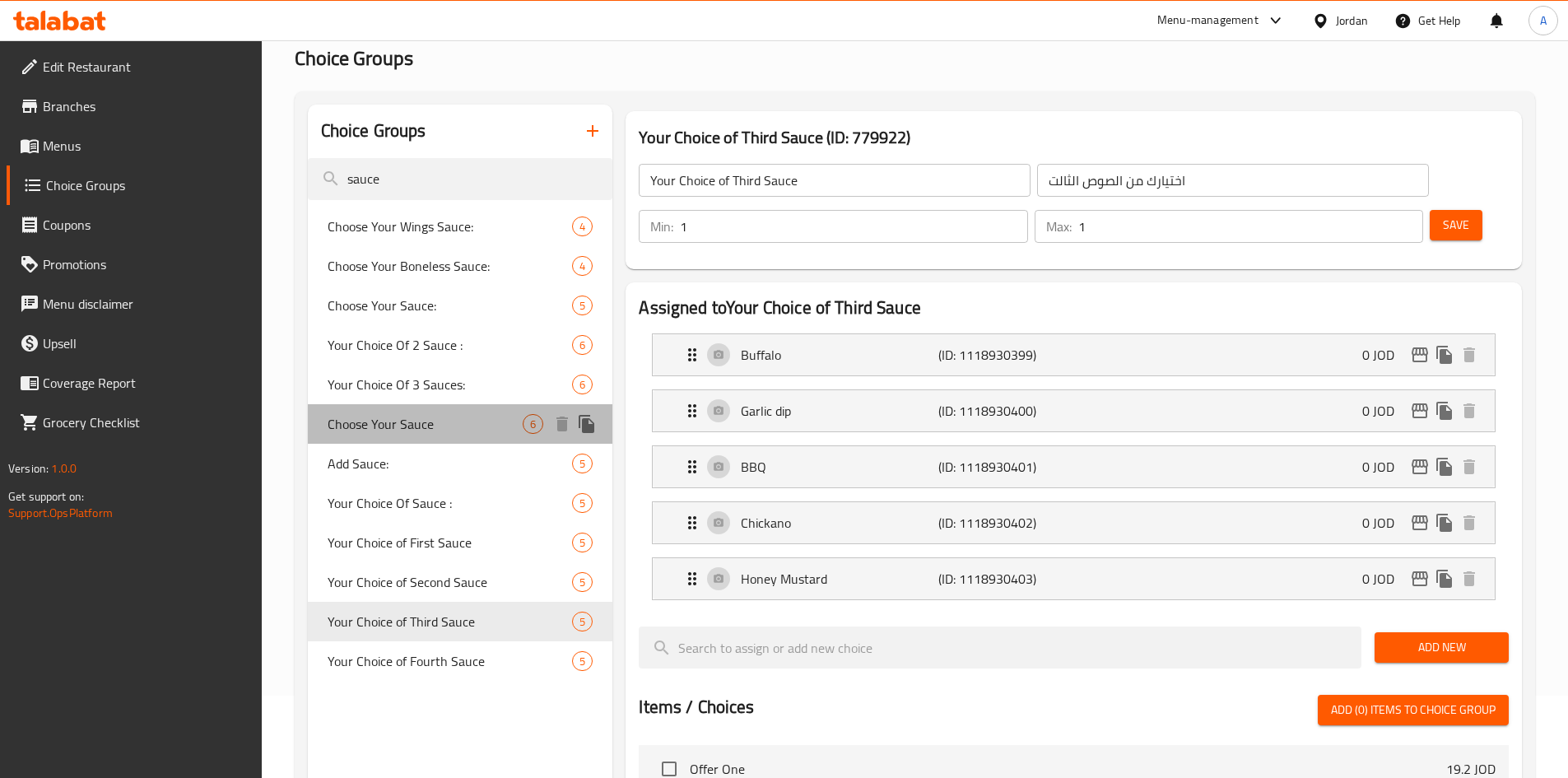
click at [453, 434] on div "Choose Your Sauce 6" at bounding box center [460, 424] width 305 height 39
type input "Choose Your Sauce"
type input "اختيارك من الصوص"
type input "4"
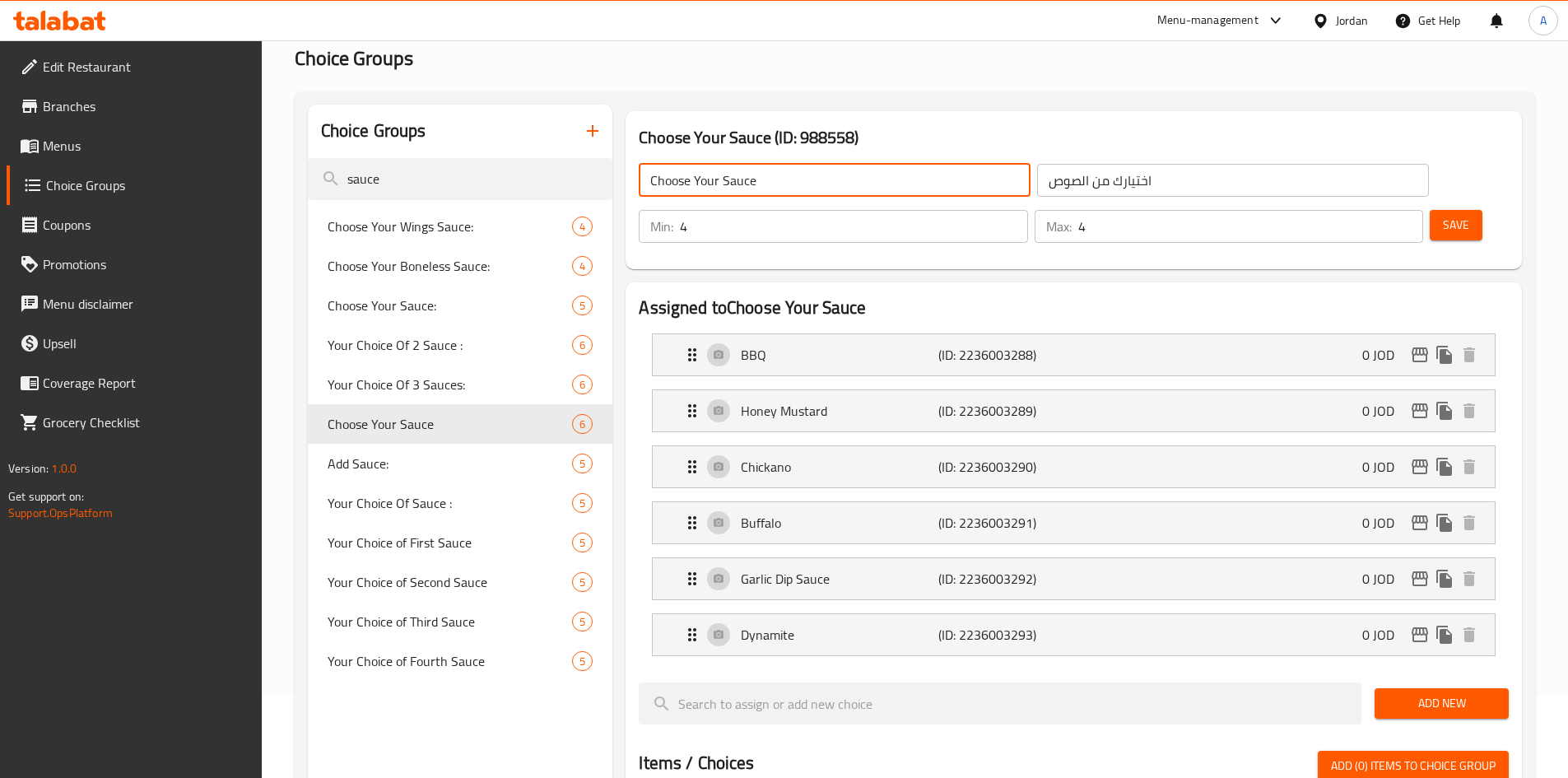
click at [876, 176] on input "Choose Your Sauce" at bounding box center [835, 180] width 392 height 33
drag, startPoint x: 868, startPoint y: 176, endPoint x: 762, endPoint y: 183, distance: 106.2
click at [762, 183] on input "Choose Your Sauce 2" at bounding box center [835, 180] width 392 height 33
click at [716, 180] on input "Choose Your Sauce" at bounding box center [835, 180] width 392 height 33
click at [720, 179] on input "Choose Your Sauce" at bounding box center [835, 180] width 392 height 33
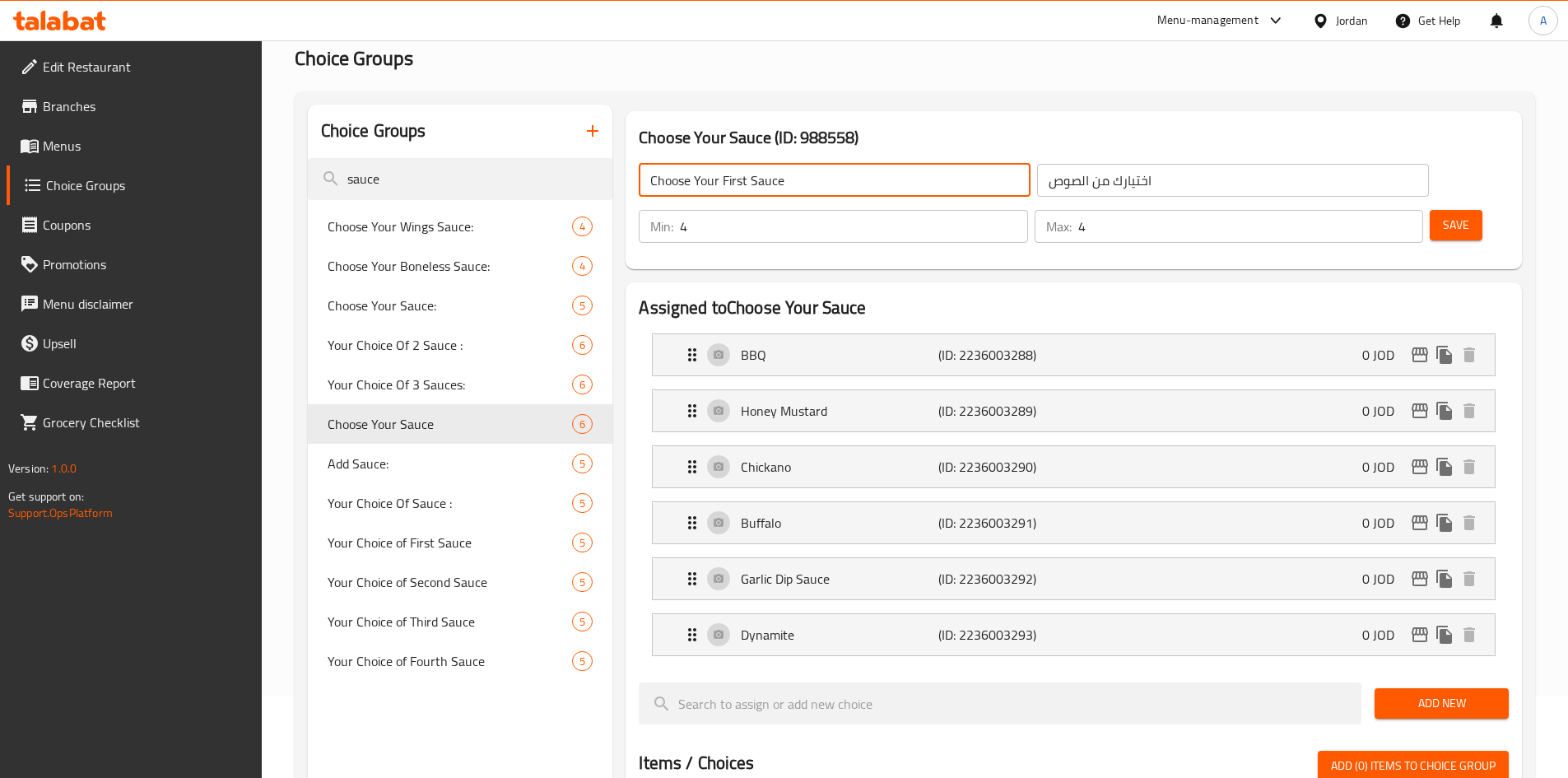
type input "Choose Your First Sauce"
click at [1037, 176] on input "اختيارك من الصوص" at bounding box center [1233, 180] width 392 height 33
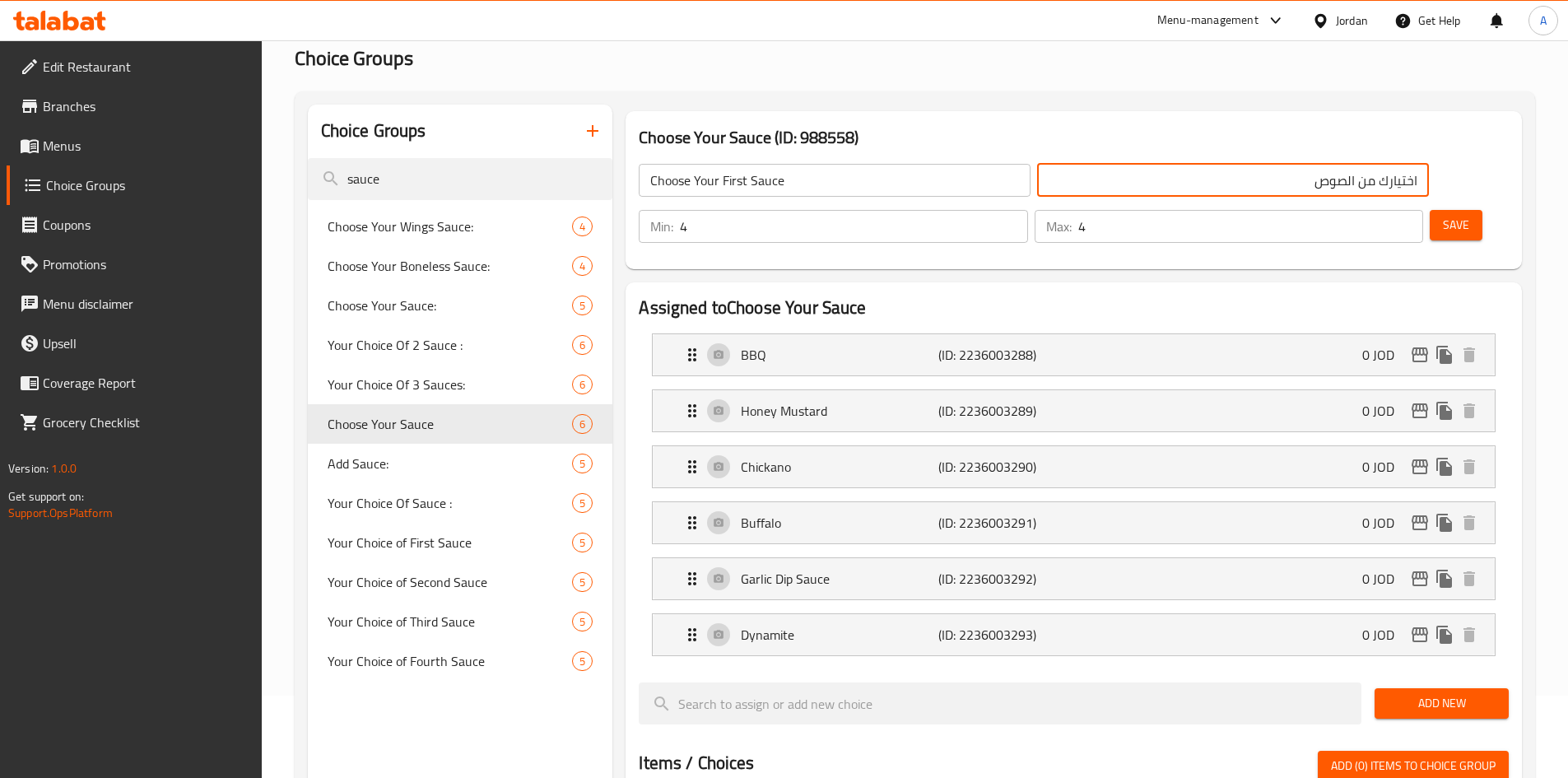
click at [1037, 187] on input "اختيارك من الصوص" at bounding box center [1233, 180] width 392 height 33
type input "اختيارك من الصوص الاول"
click at [1028, 210] on input "5" at bounding box center [854, 226] width 348 height 33
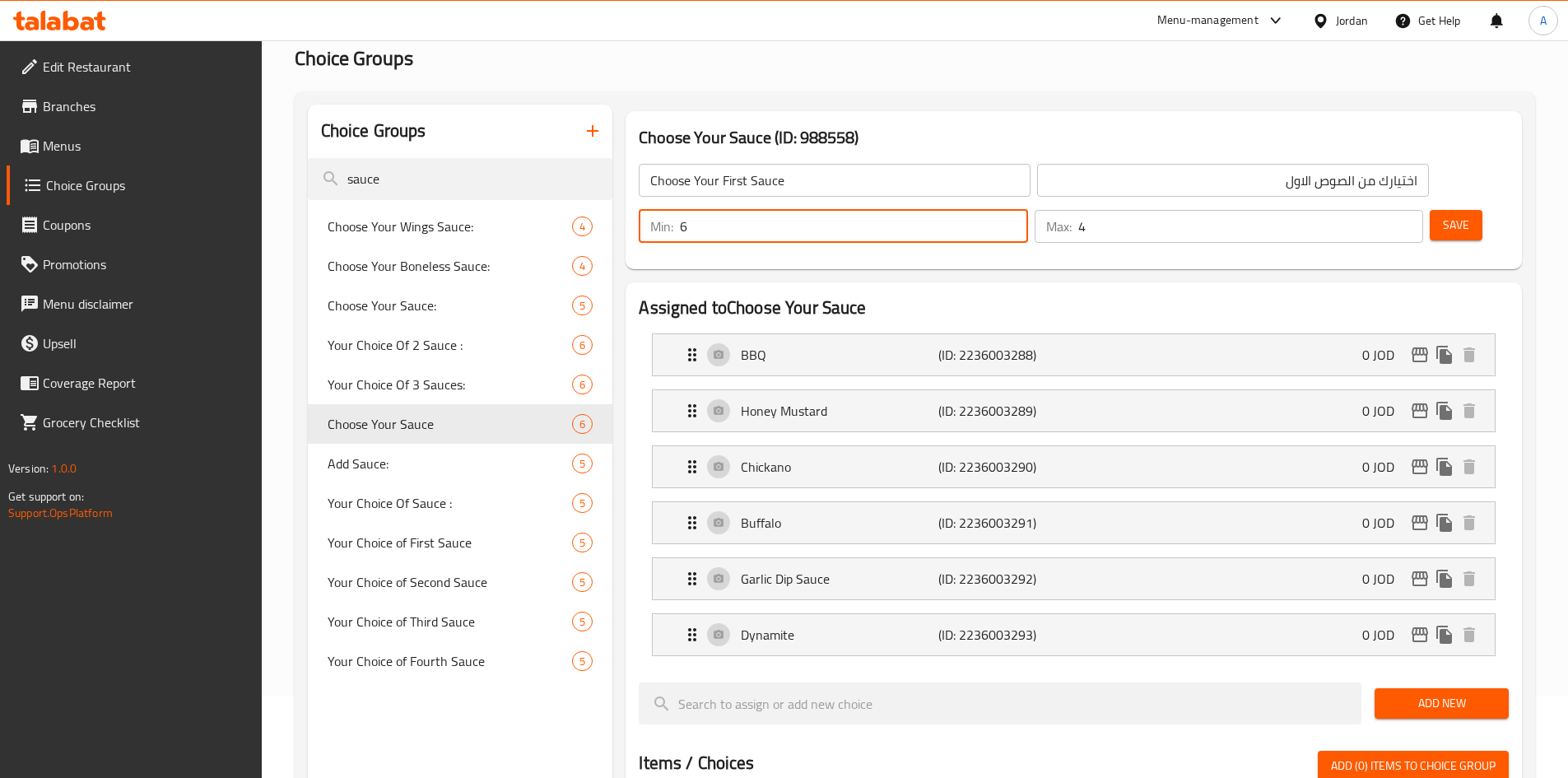
click at [1028, 210] on input "6" at bounding box center [854, 226] width 348 height 33
click at [1028, 210] on input "7" at bounding box center [854, 226] width 348 height 33
drag, startPoint x: 1273, startPoint y: 188, endPoint x: 1254, endPoint y: 191, distance: 19.2
click at [1028, 210] on div "Min: 7 ​" at bounding box center [833, 226] width 389 height 33
type input "1"
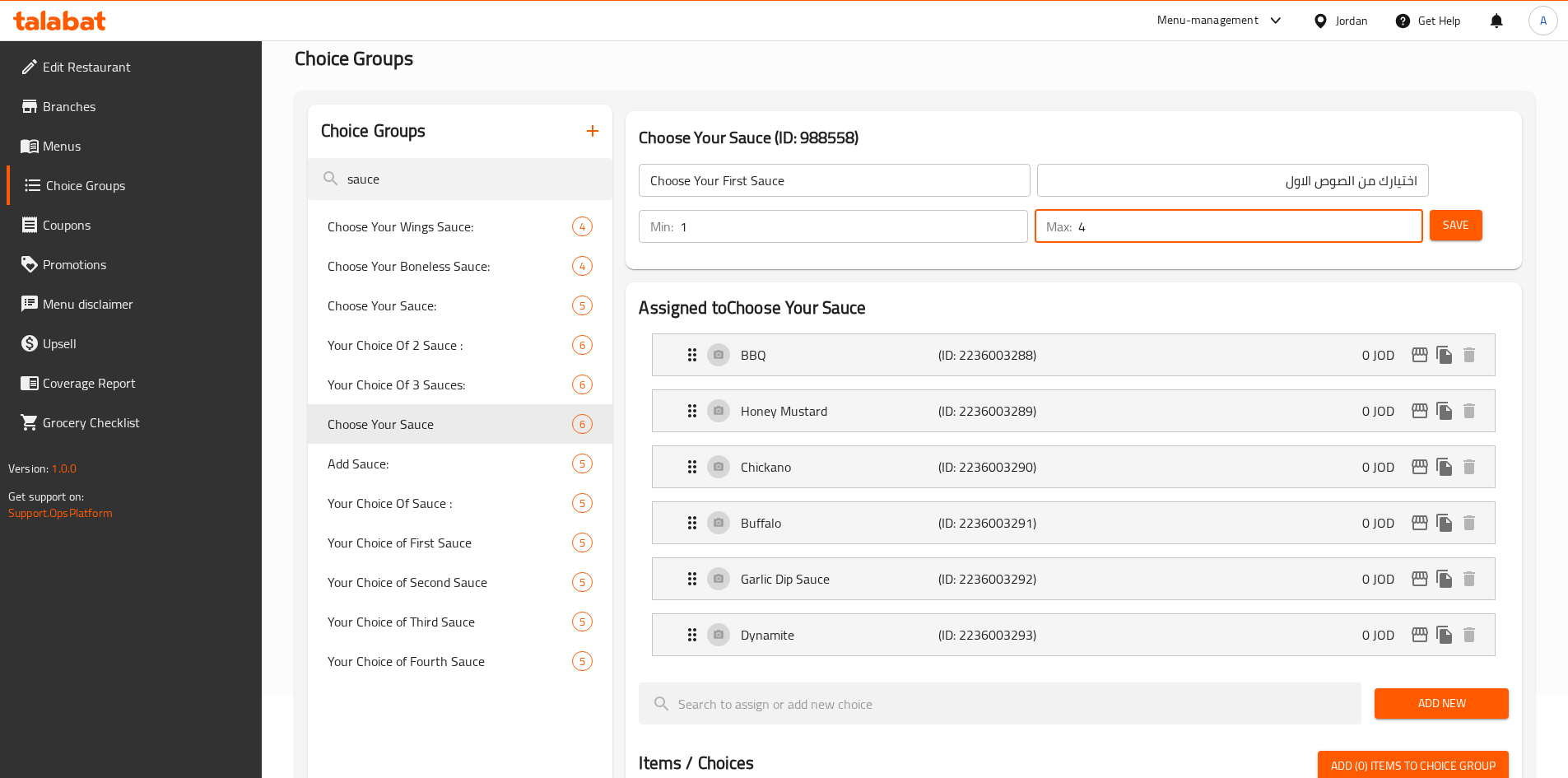
drag, startPoint x: 1365, startPoint y: 190, endPoint x: 1344, endPoint y: 191, distance: 21.0
click at [1344, 210] on div "Max: 4 ​" at bounding box center [1229, 226] width 389 height 33
type input "1"
click at [1444, 215] on span "Save" at bounding box center [1456, 225] width 26 height 20
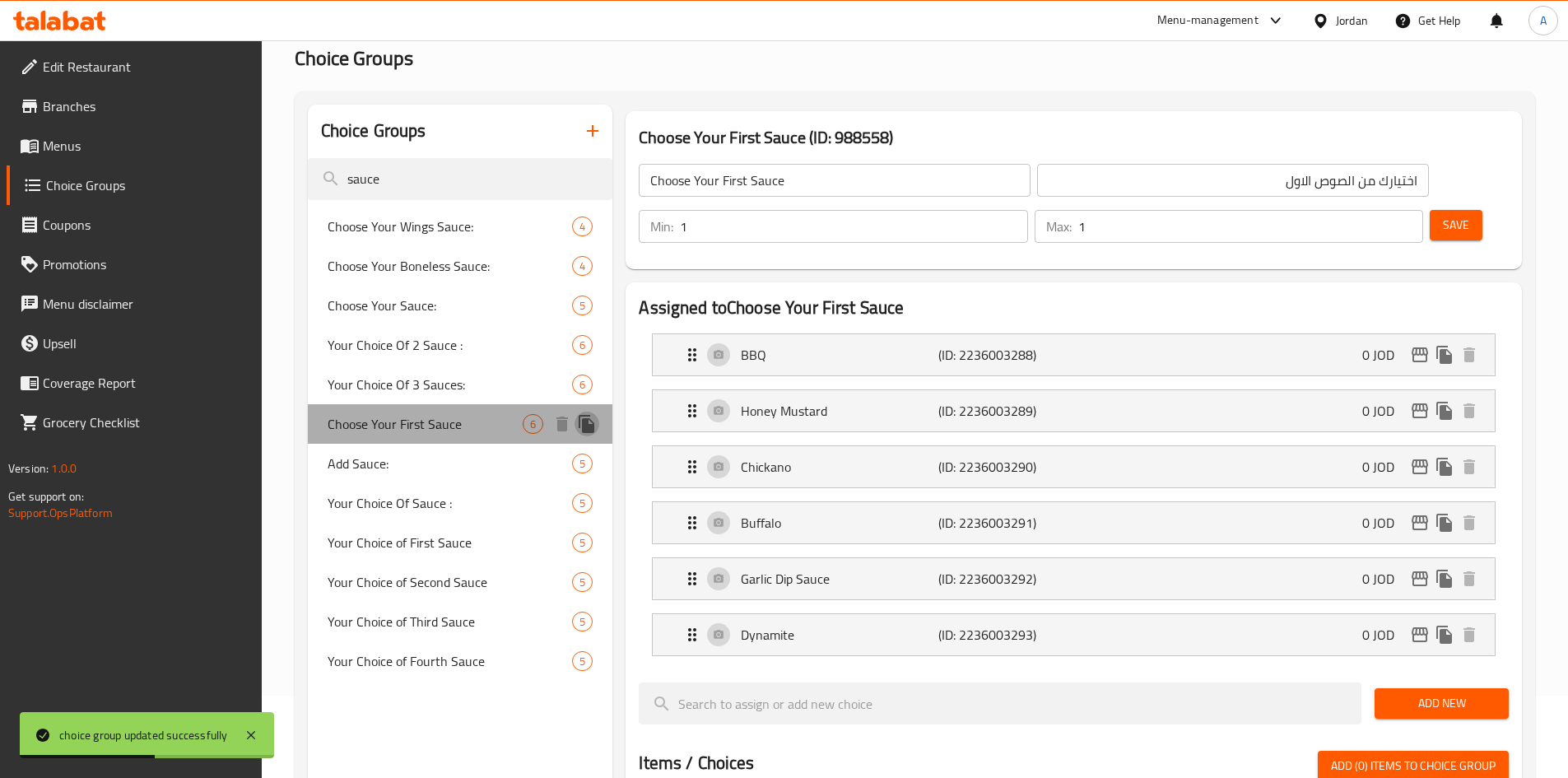
click at [591, 425] on icon "duplicate" at bounding box center [586, 424] width 15 height 18
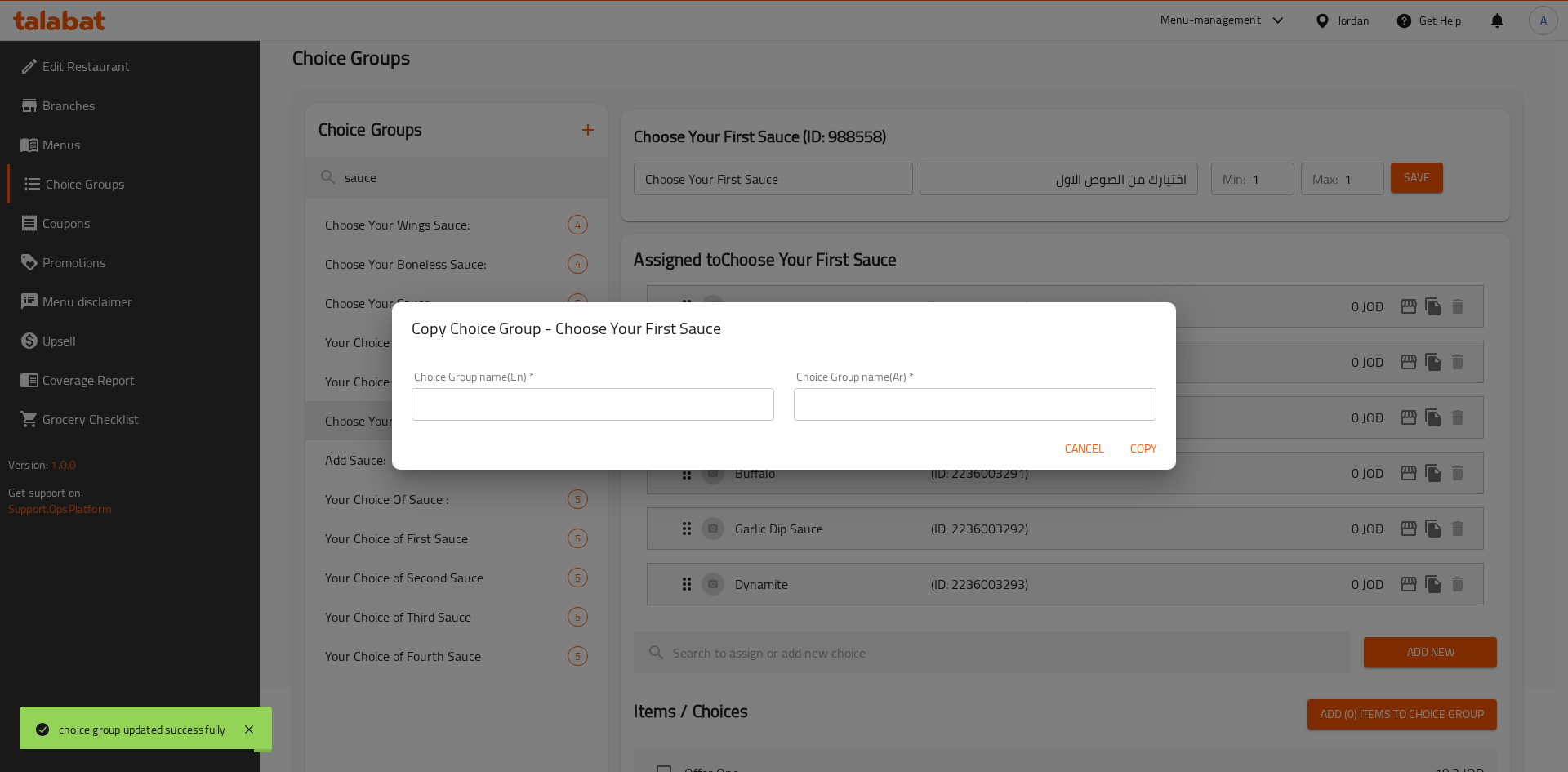
click at [585, 413] on input "text" at bounding box center [593, 404] width 363 height 33
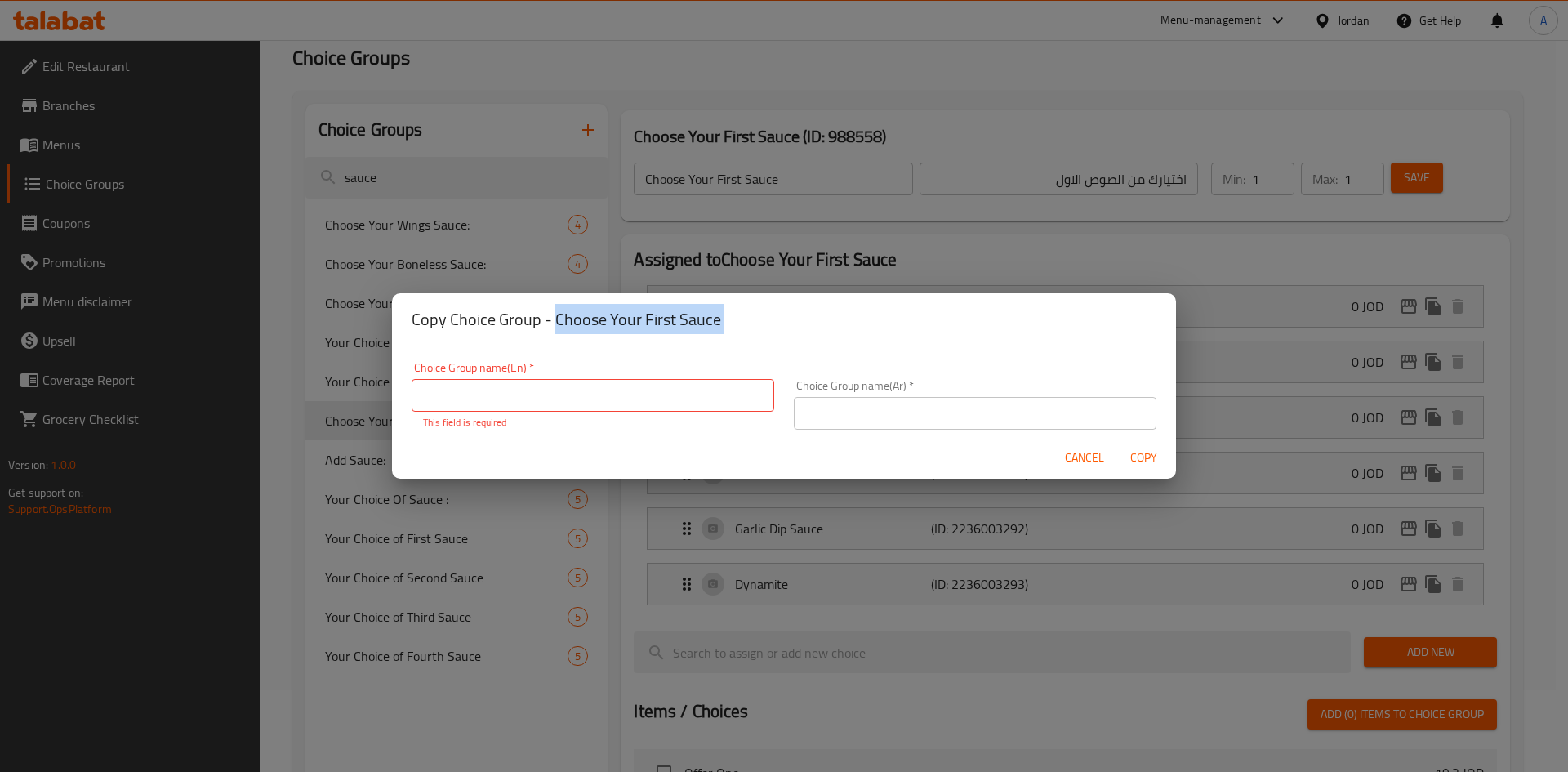
drag, startPoint x: 555, startPoint y: 328, endPoint x: 705, endPoint y: 353, distance: 152.1
click at [705, 353] on div "Copy Choice Group - Choose Your First Sauce Choice Group name(En)   * Choice Gr…" at bounding box center [784, 386] width 784 height 186
click at [705, 353] on div "Choice Group name(En)   * Choice Group name(En) * This field is required" at bounding box center [593, 395] width 382 height 87
click at [691, 309] on h2 "Copy Choice Group - Choose Your First Sauce" at bounding box center [784, 319] width 745 height 26
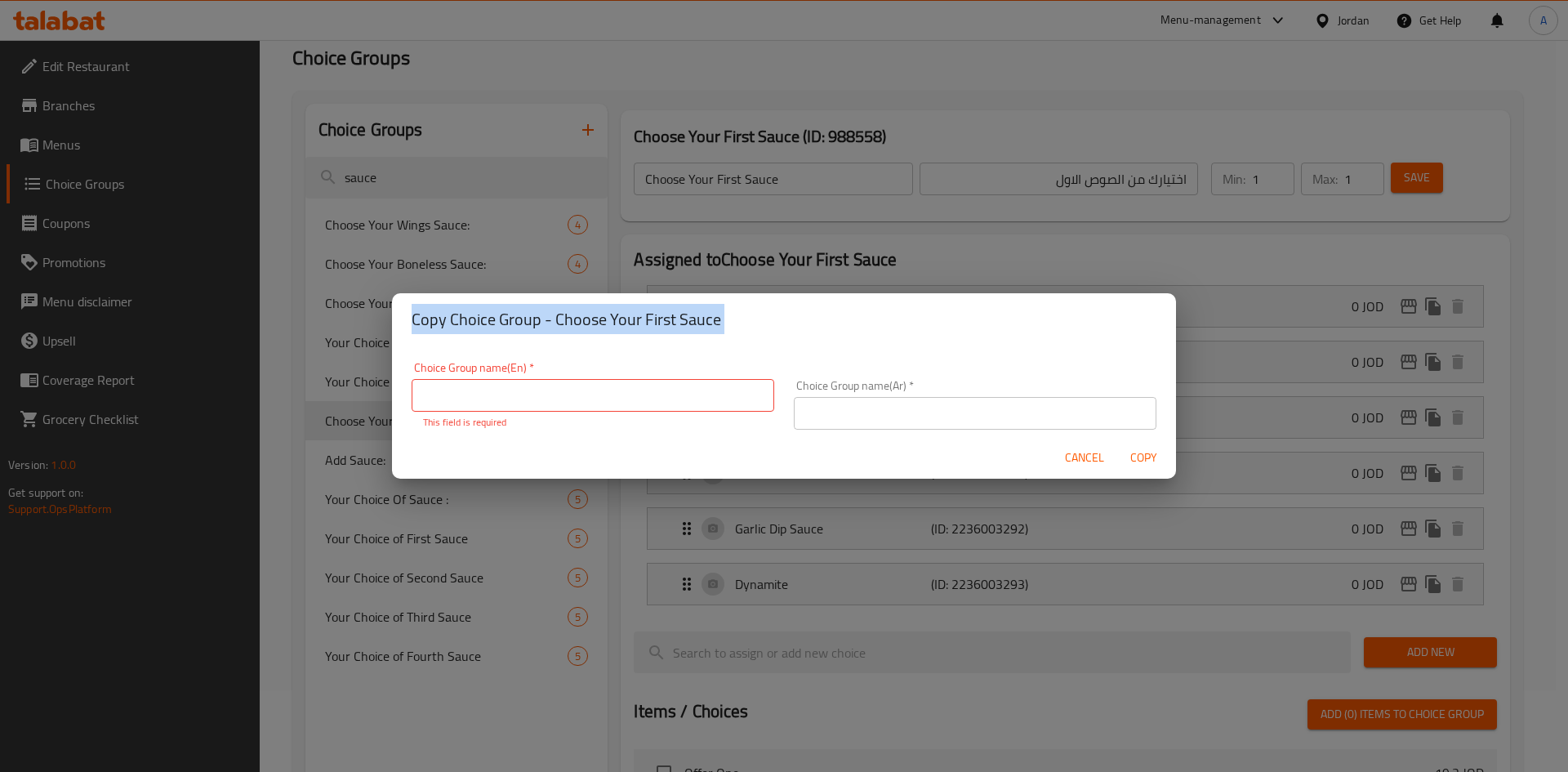
click at [688, 309] on h2 "Copy Choice Group - Choose Your First Sauce" at bounding box center [784, 319] width 745 height 26
click at [708, 315] on h2 "Copy Choice Group - Choose Your First Sauce" at bounding box center [784, 319] width 745 height 26
drag, startPoint x: 718, startPoint y: 326, endPoint x: 554, endPoint y: 322, distance: 164.0
click at [554, 322] on h2 "Copy Choice Group - Choose Your First Sauce" at bounding box center [784, 319] width 745 height 26
copy h2 "Choose Your First Sauce"
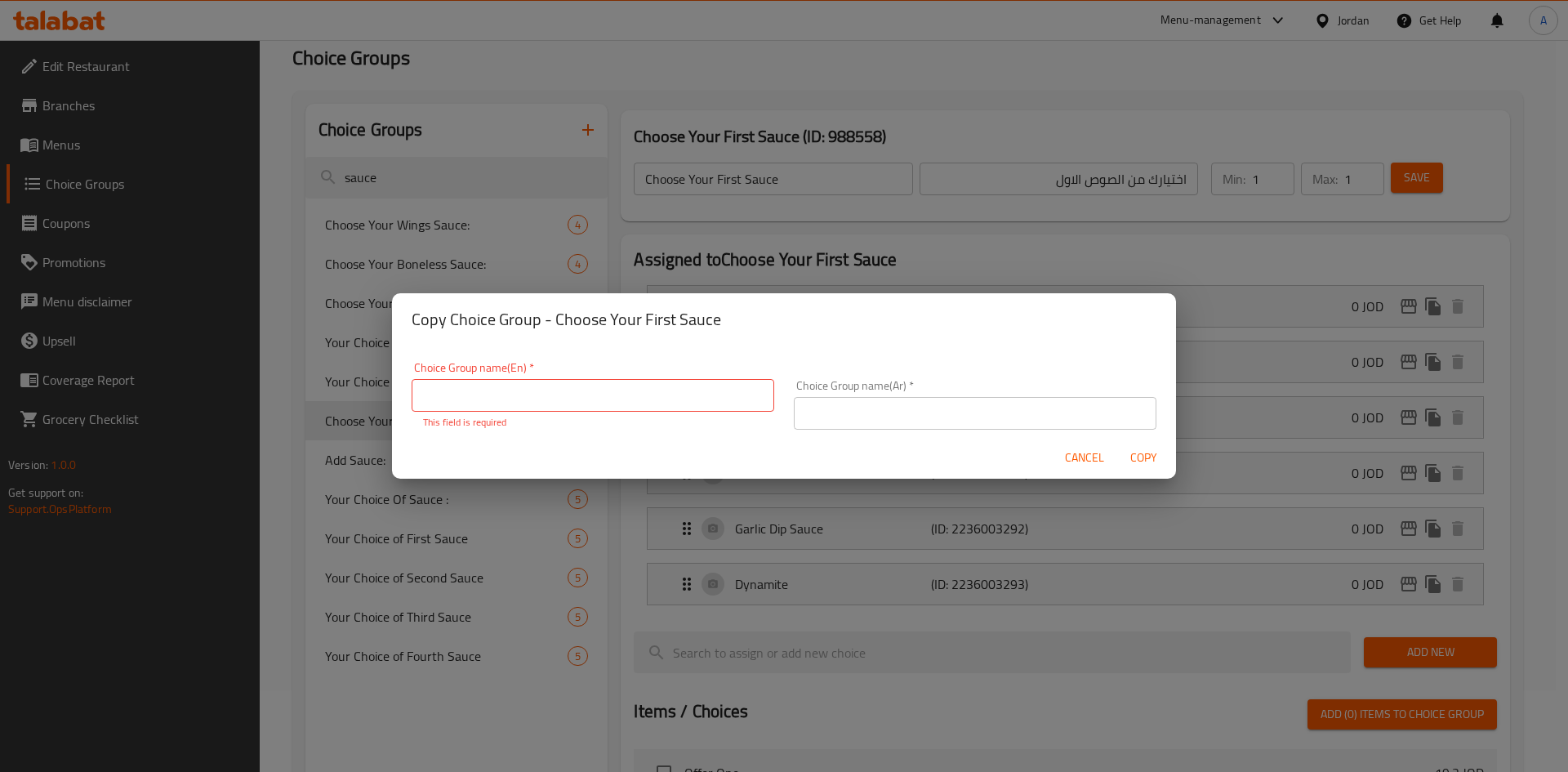
click at [534, 389] on input "text" at bounding box center [593, 395] width 363 height 33
paste input "Choose Your First Sauce"
drag, startPoint x: 496, startPoint y: 396, endPoint x: 517, endPoint y: 391, distance: 21.6
click at [517, 391] on input "Choose Your First Sauce" at bounding box center [593, 395] width 363 height 33
type input "Choose Your 2nd Sauce"
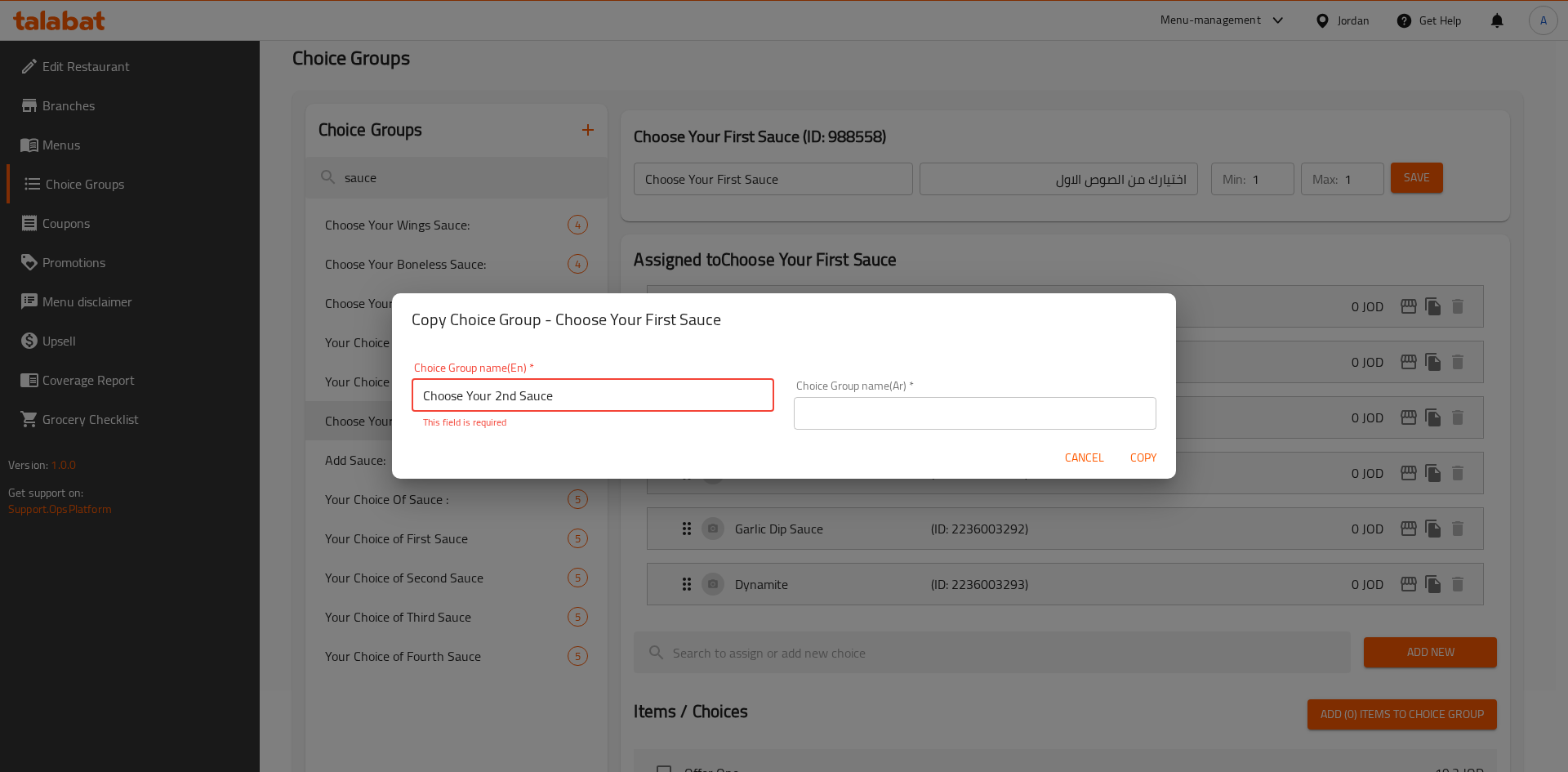
click at [839, 401] on div "Choice Group name(Ar)   * Choice Group name(Ar) *" at bounding box center [975, 404] width 363 height 50
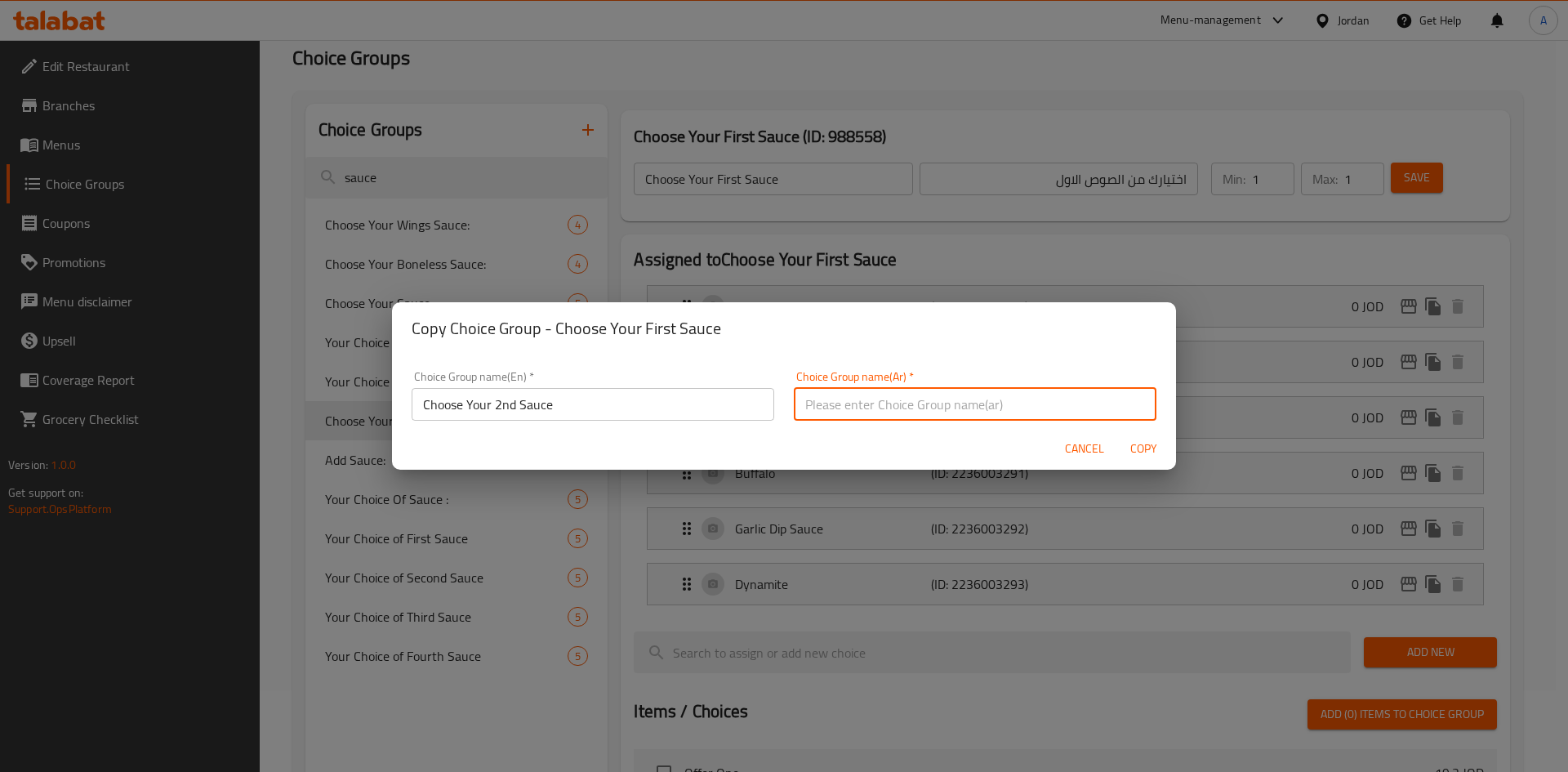
click at [839, 408] on input "text" at bounding box center [975, 404] width 363 height 33
type input "أ"
type input "أختيارك الثاني من الصوص"
click at [1131, 457] on span "Copy" at bounding box center [1143, 449] width 39 height 20
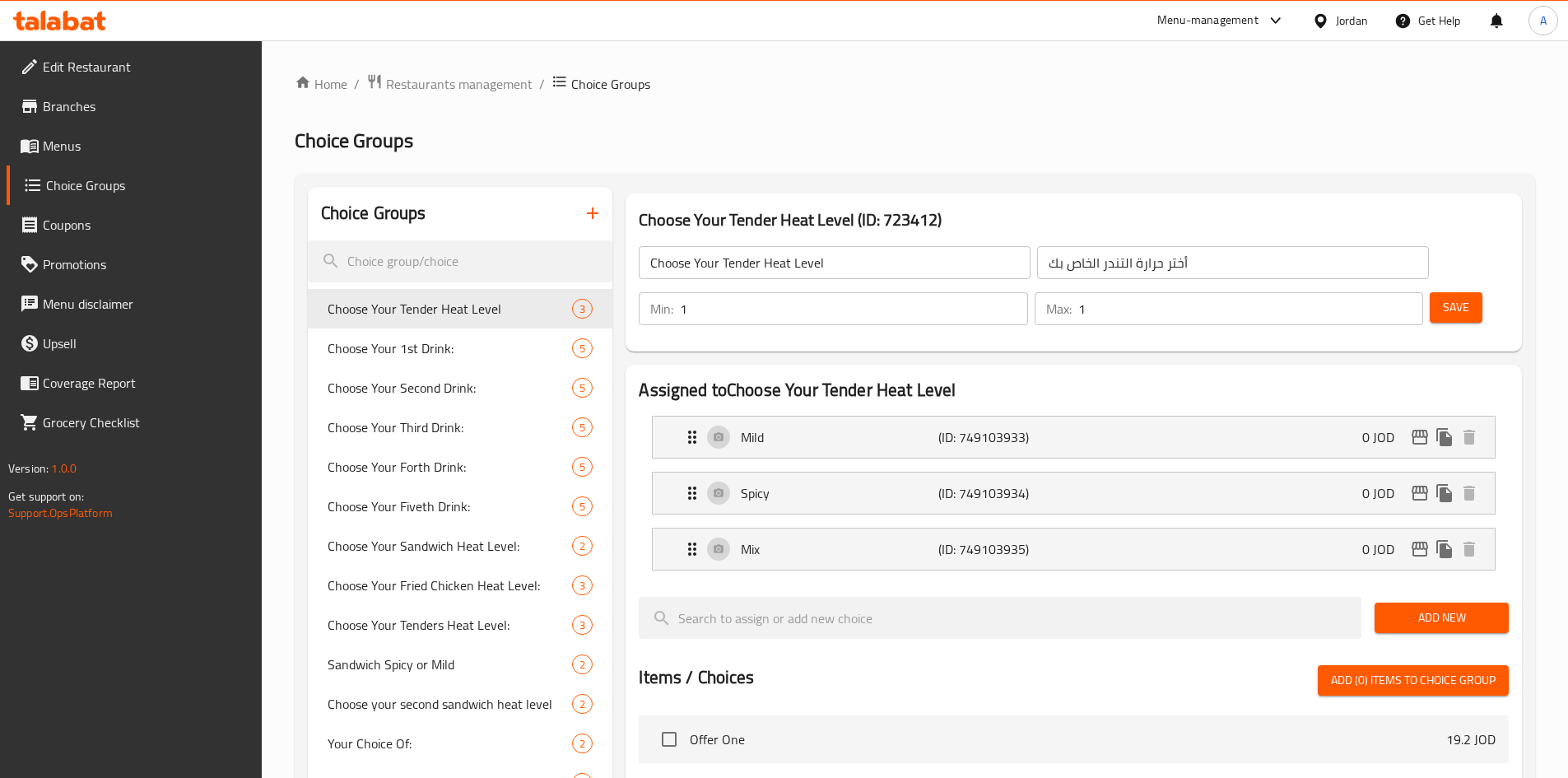
click at [403, 272] on input "search" at bounding box center [460, 261] width 305 height 42
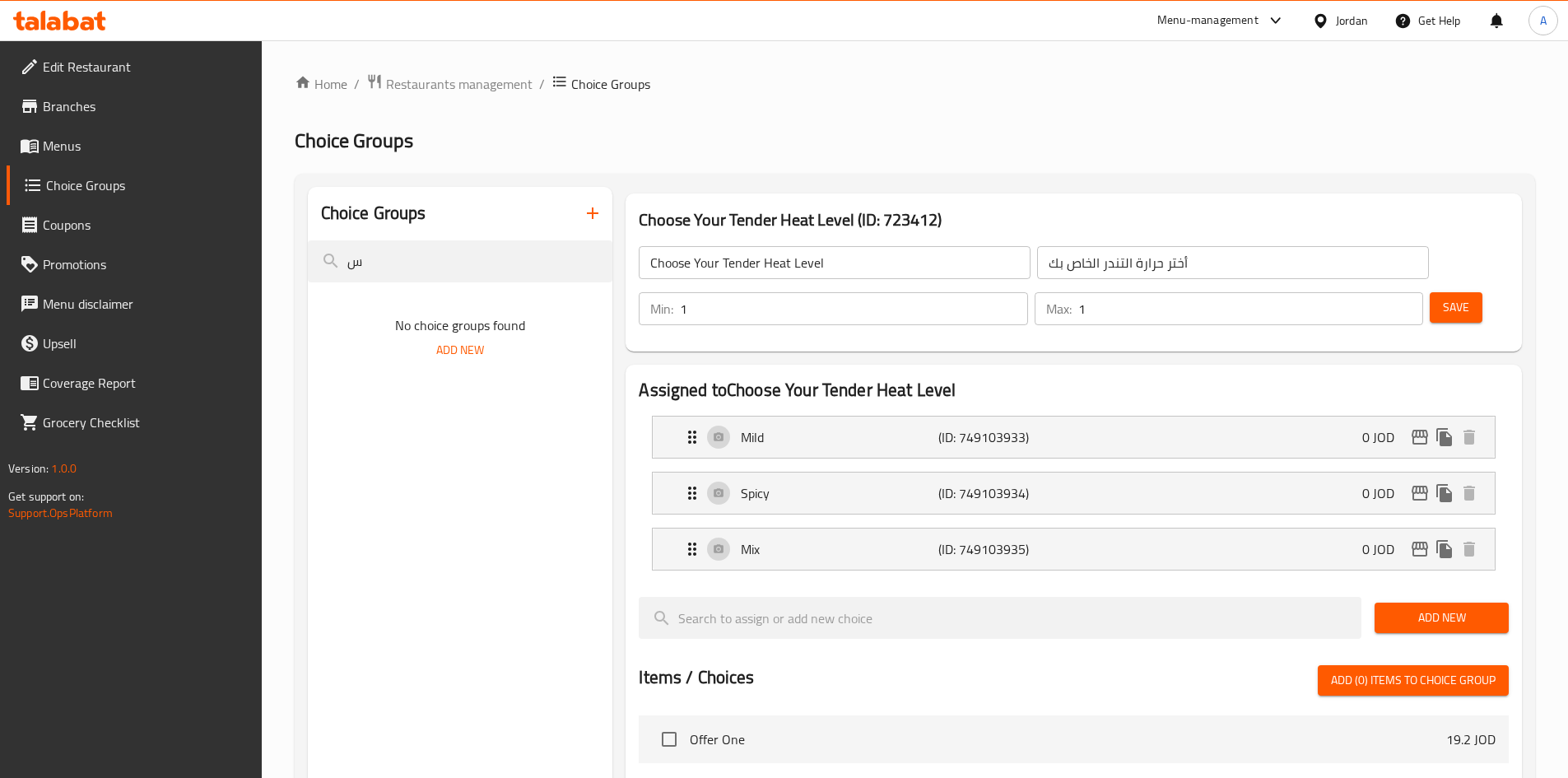
drag, startPoint x: 403, startPoint y: 272, endPoint x: 134, endPoint y: 305, distance: 271.0
click at [134, 305] on div "Edit Restaurant Branches Menus Choice Groups Coupons Promotions Menu disclaimer…" at bounding box center [784, 698] width 1568 height 1317
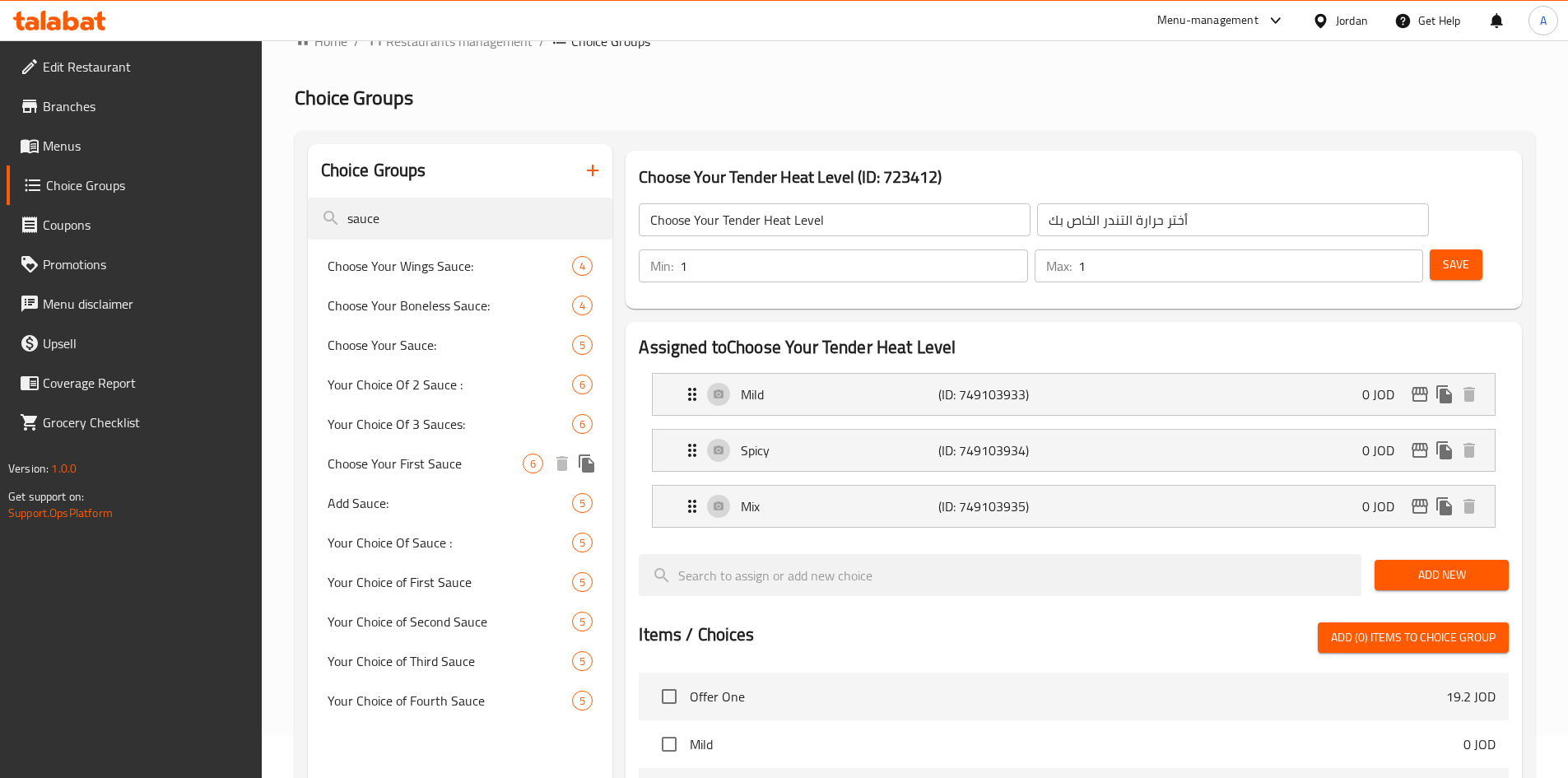
scroll to position [83, 0]
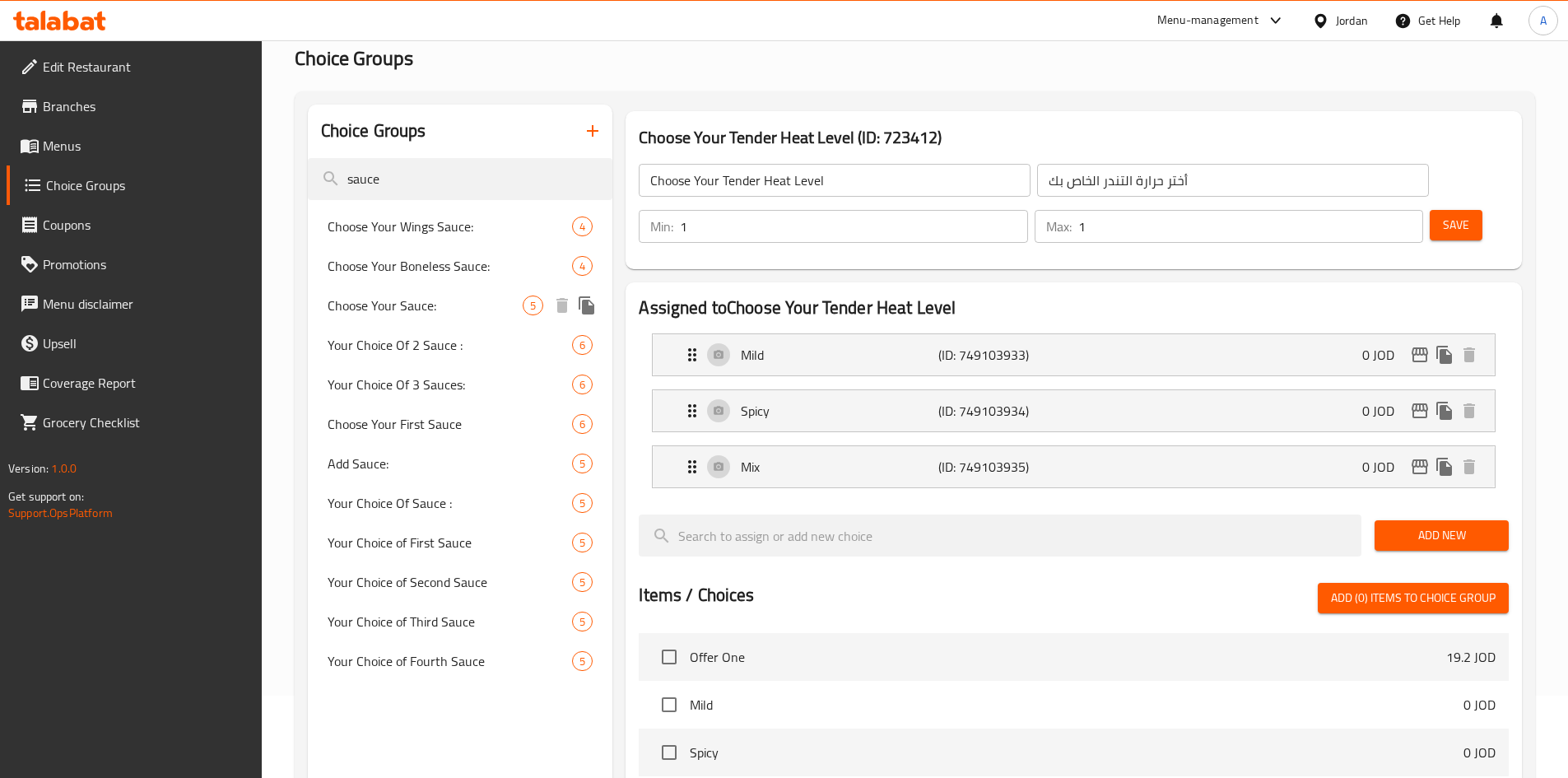
type input "sauce"
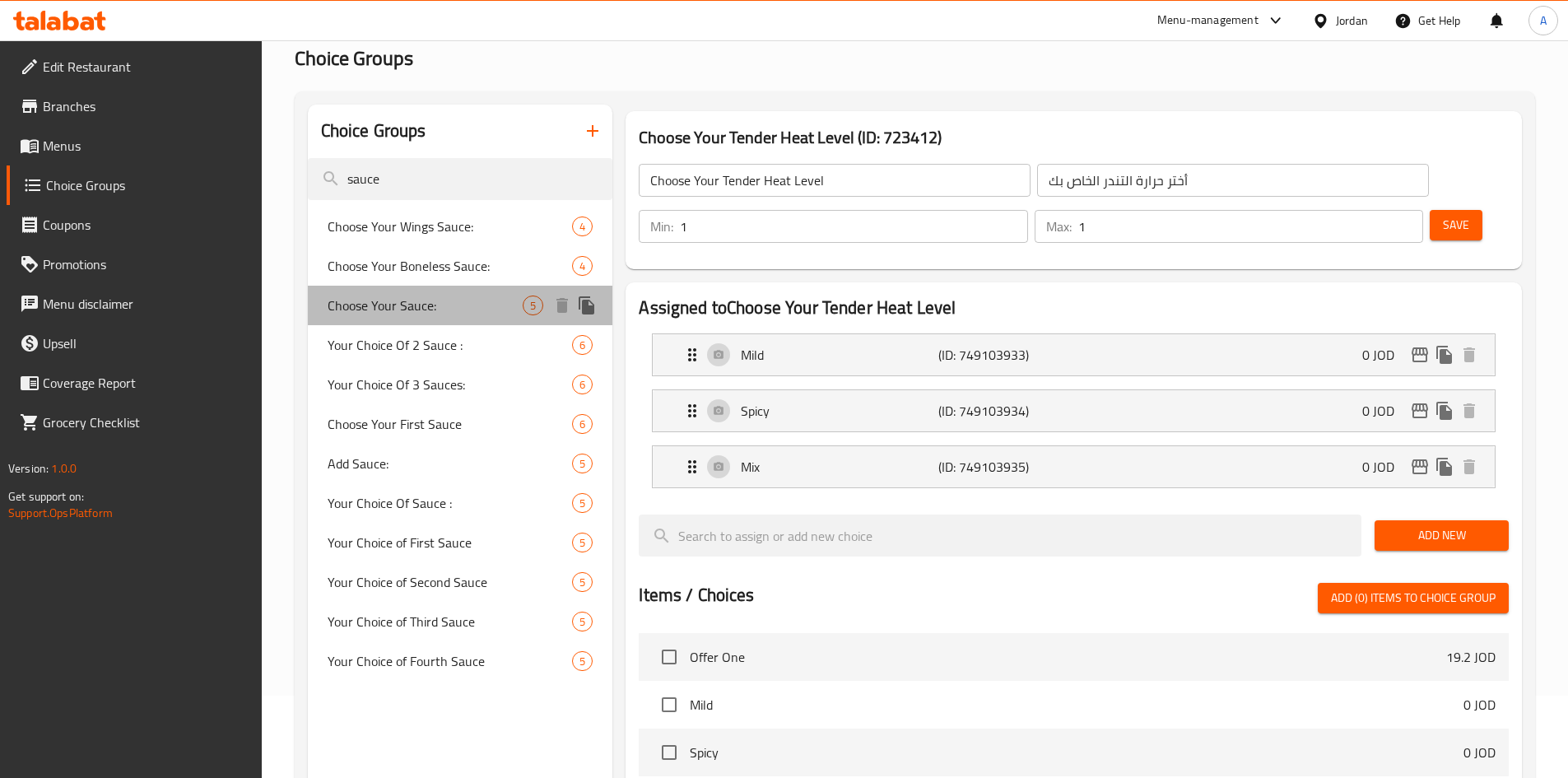
click at [438, 292] on div "Choose Your Sauce: 5" at bounding box center [460, 305] width 305 height 39
type input "Choose Your Sauce:"
type input "أختر الصوص"
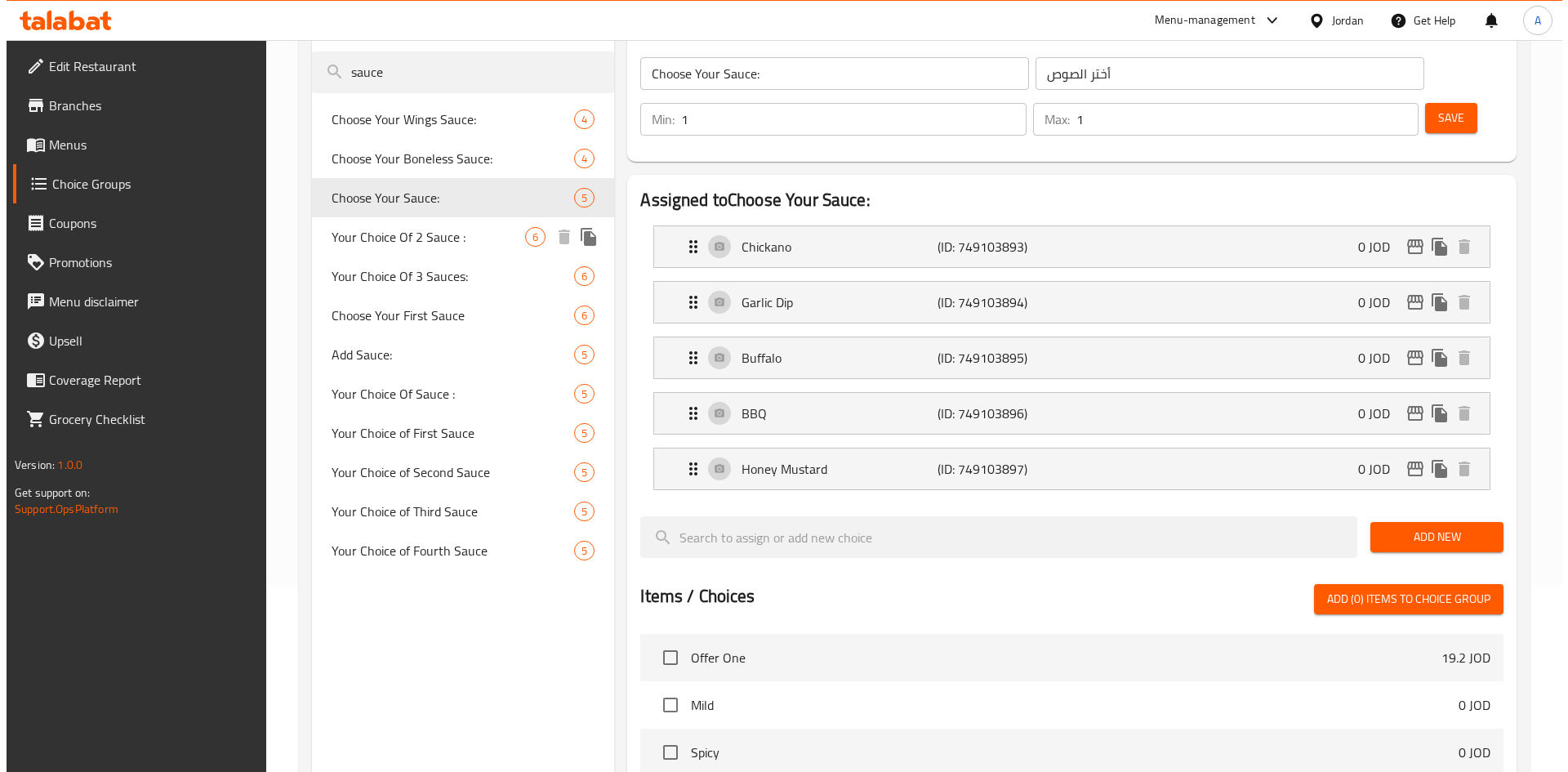
scroll to position [150, 0]
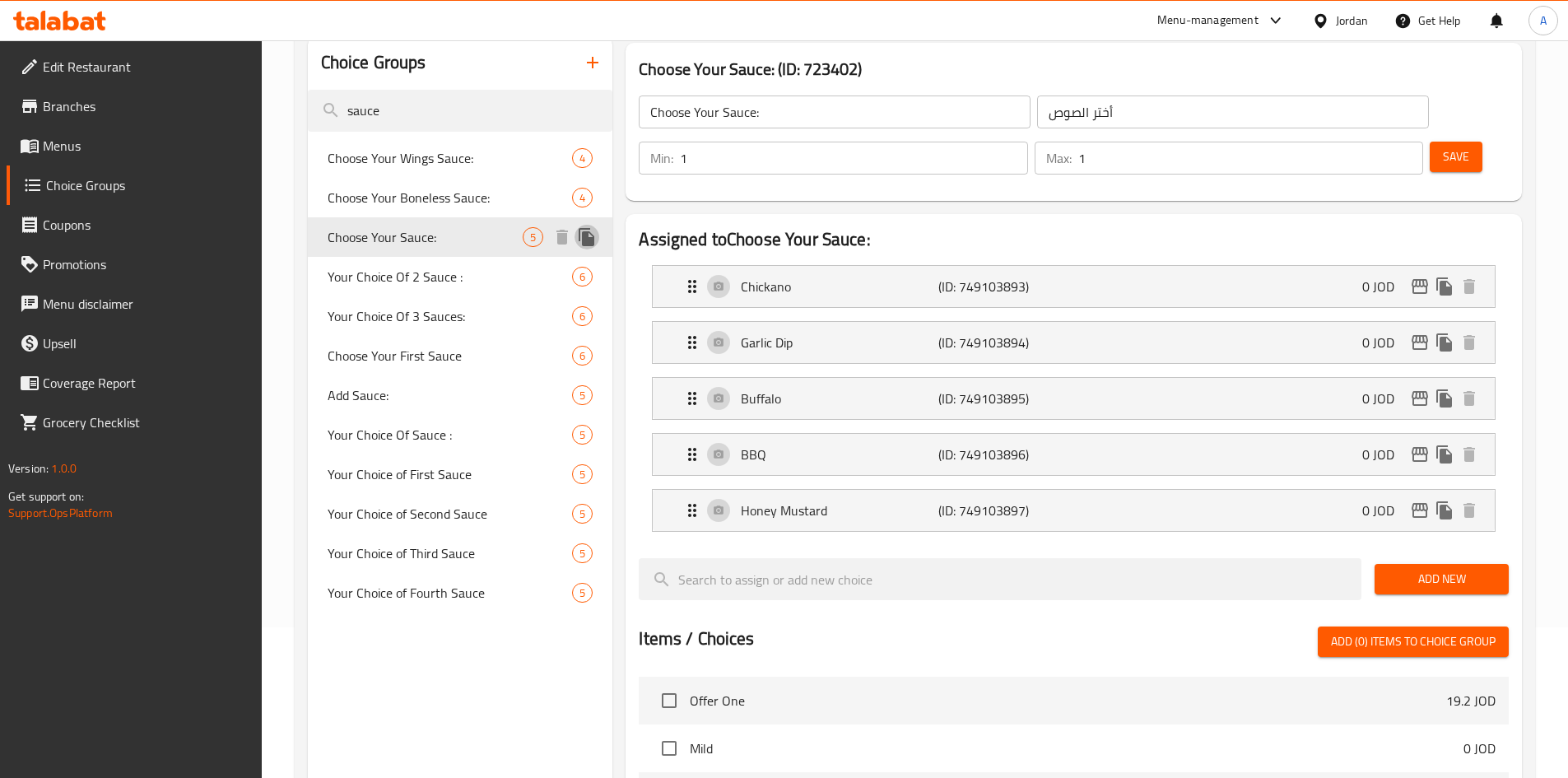
click at [585, 239] on icon "duplicate" at bounding box center [586, 237] width 15 height 18
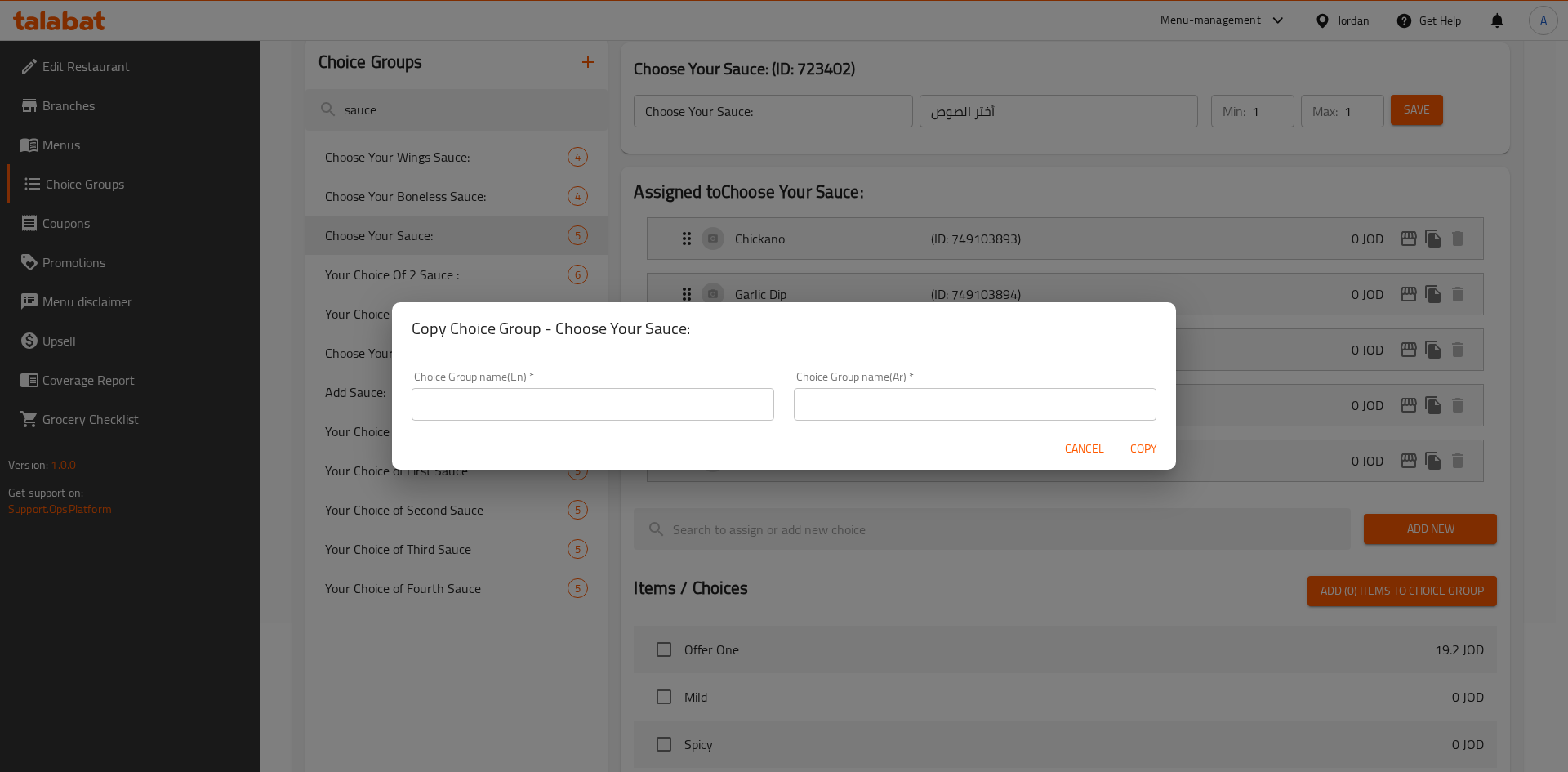
click at [1083, 457] on span "Cancel" at bounding box center [1084, 449] width 39 height 20
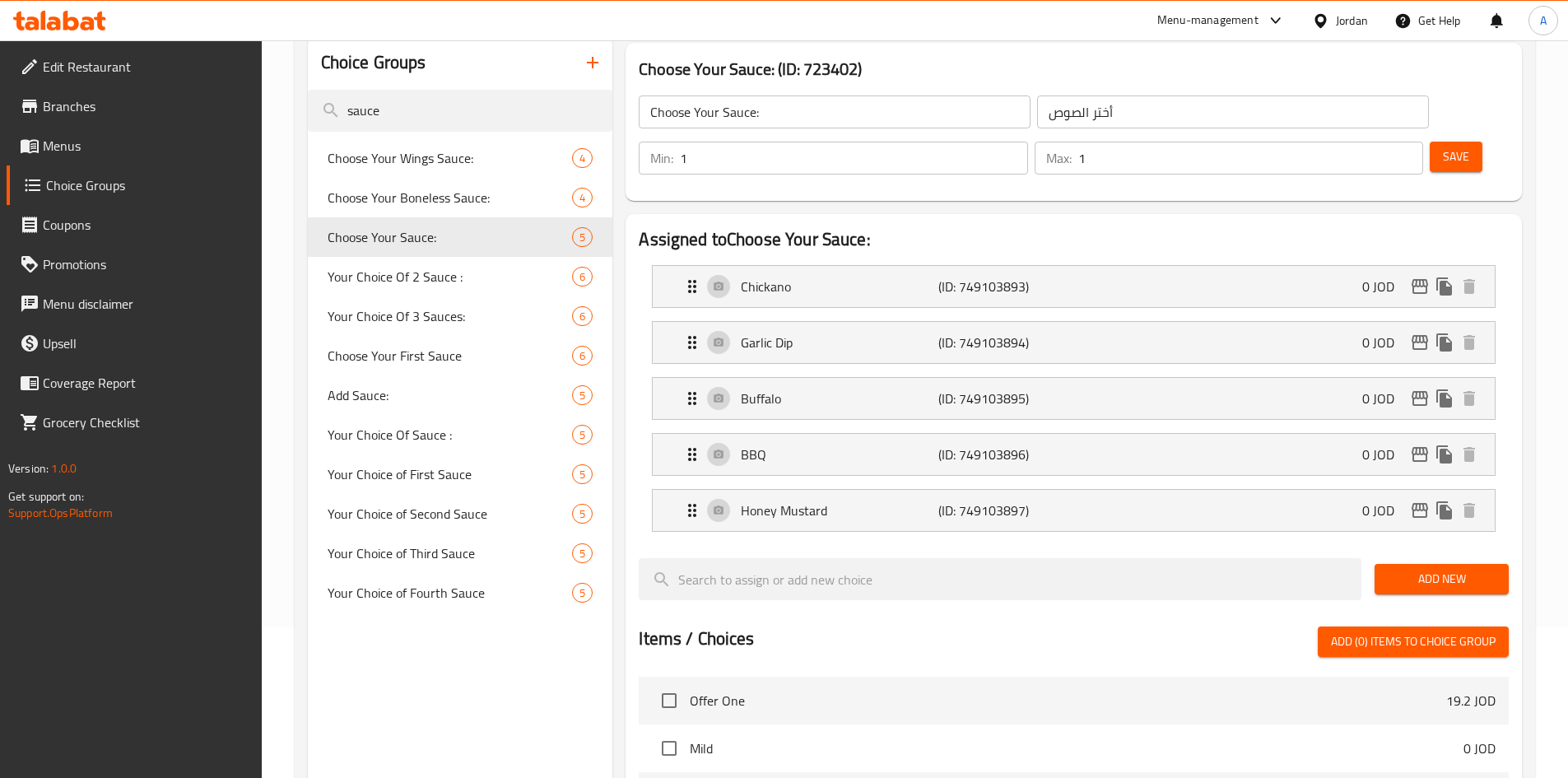
click at [719, 113] on input "Choose Your Sauce:" at bounding box center [835, 112] width 392 height 33
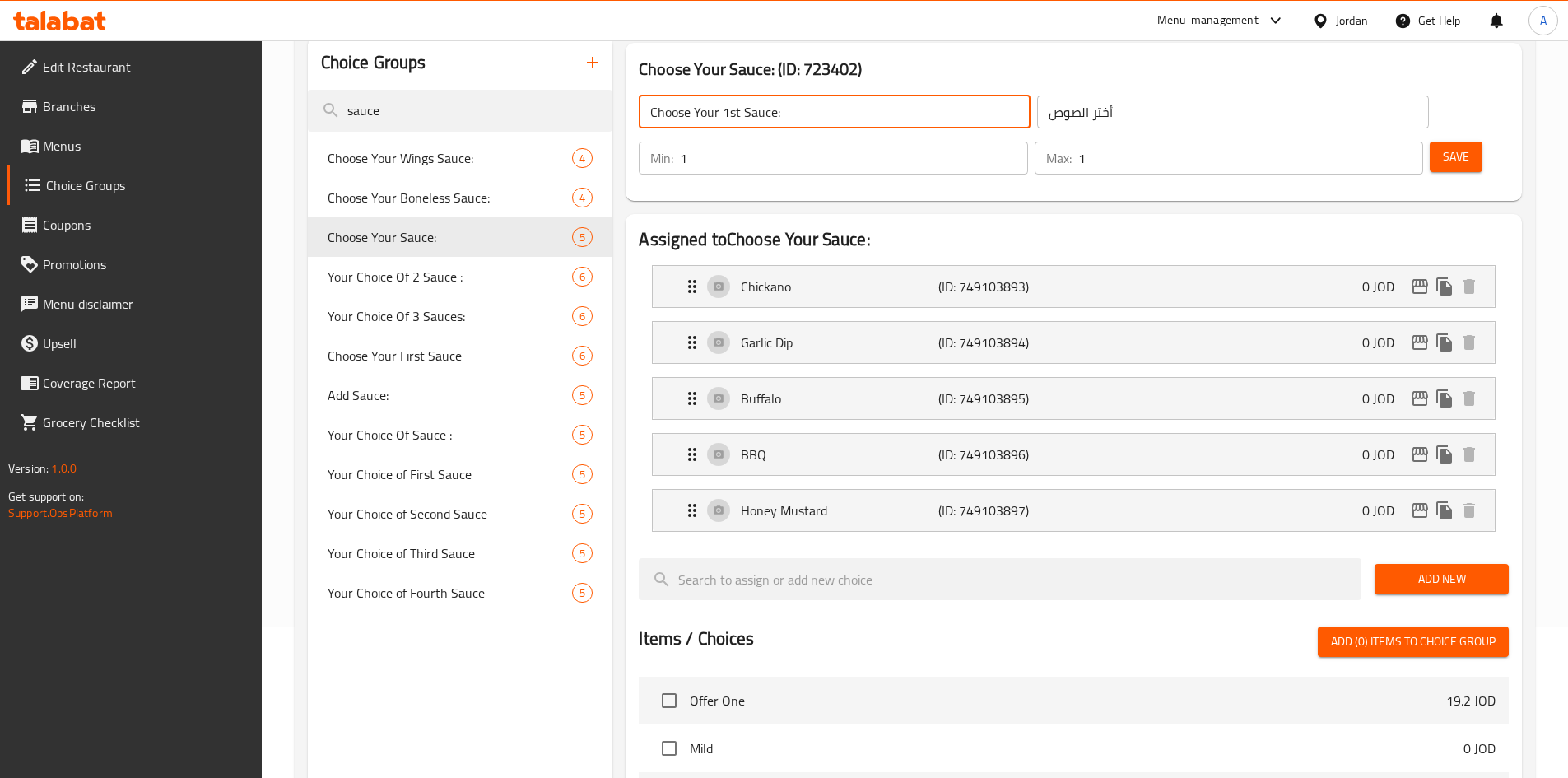
type input "Choose Your 1st Sauce:"
click at [1037, 112] on input "أختر الصوص" at bounding box center [1233, 112] width 392 height 33
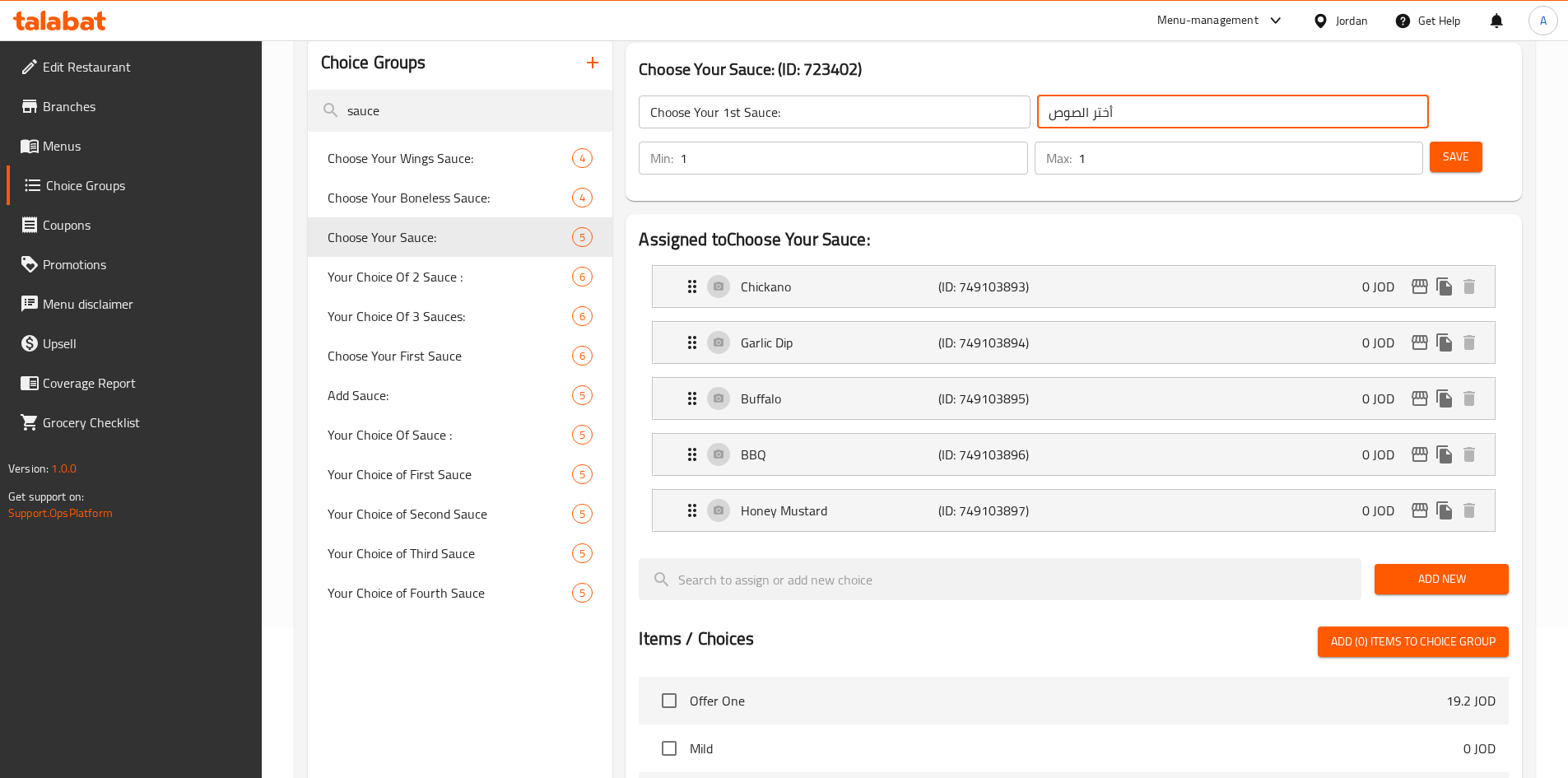
type input "أختر الصوص"
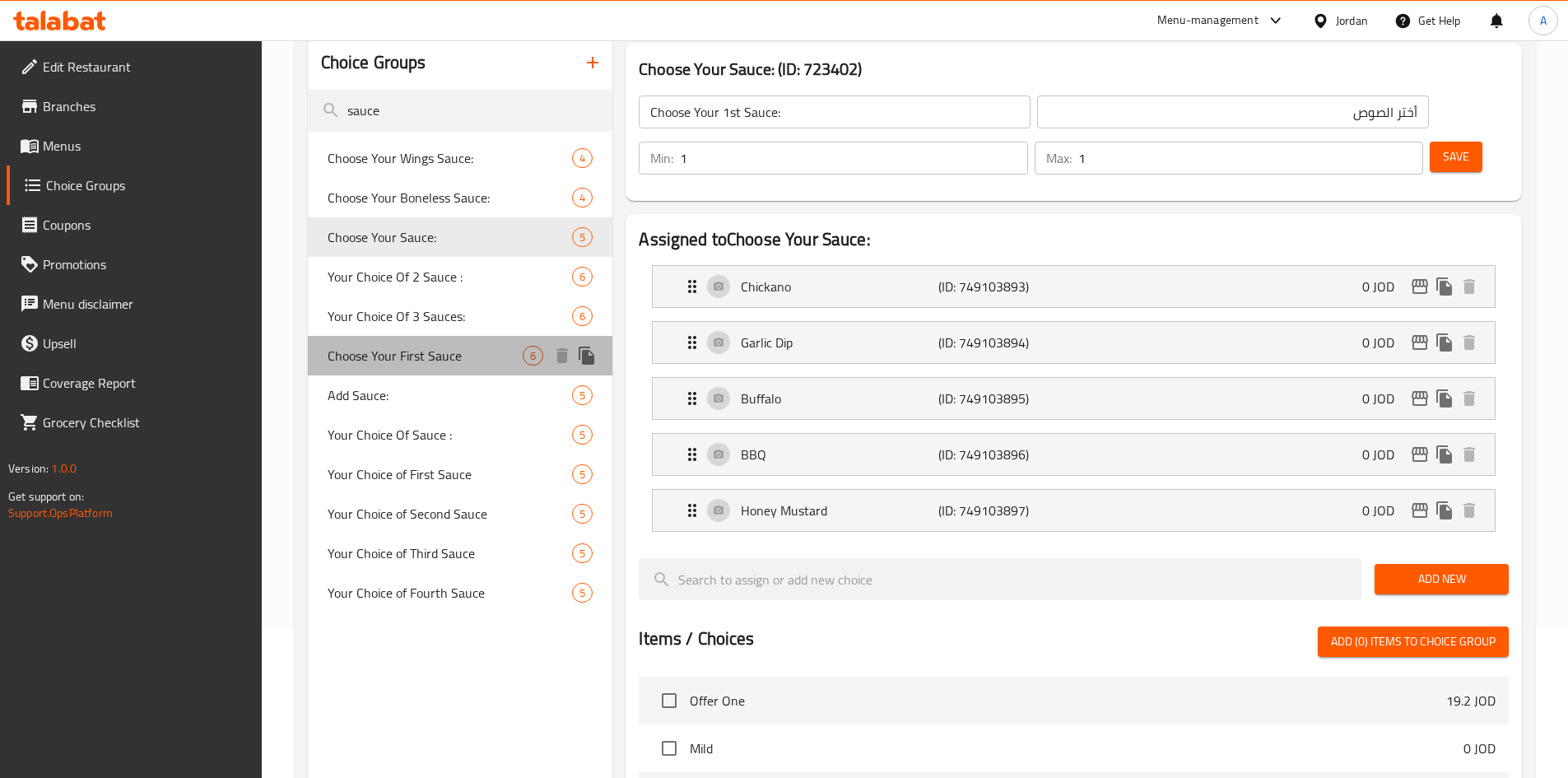
click at [456, 352] on span "Choose Your First Sauce" at bounding box center [426, 355] width 196 height 20
type input "Choose Your First Sauce"
type input "اختيارك من الصوص الاول"
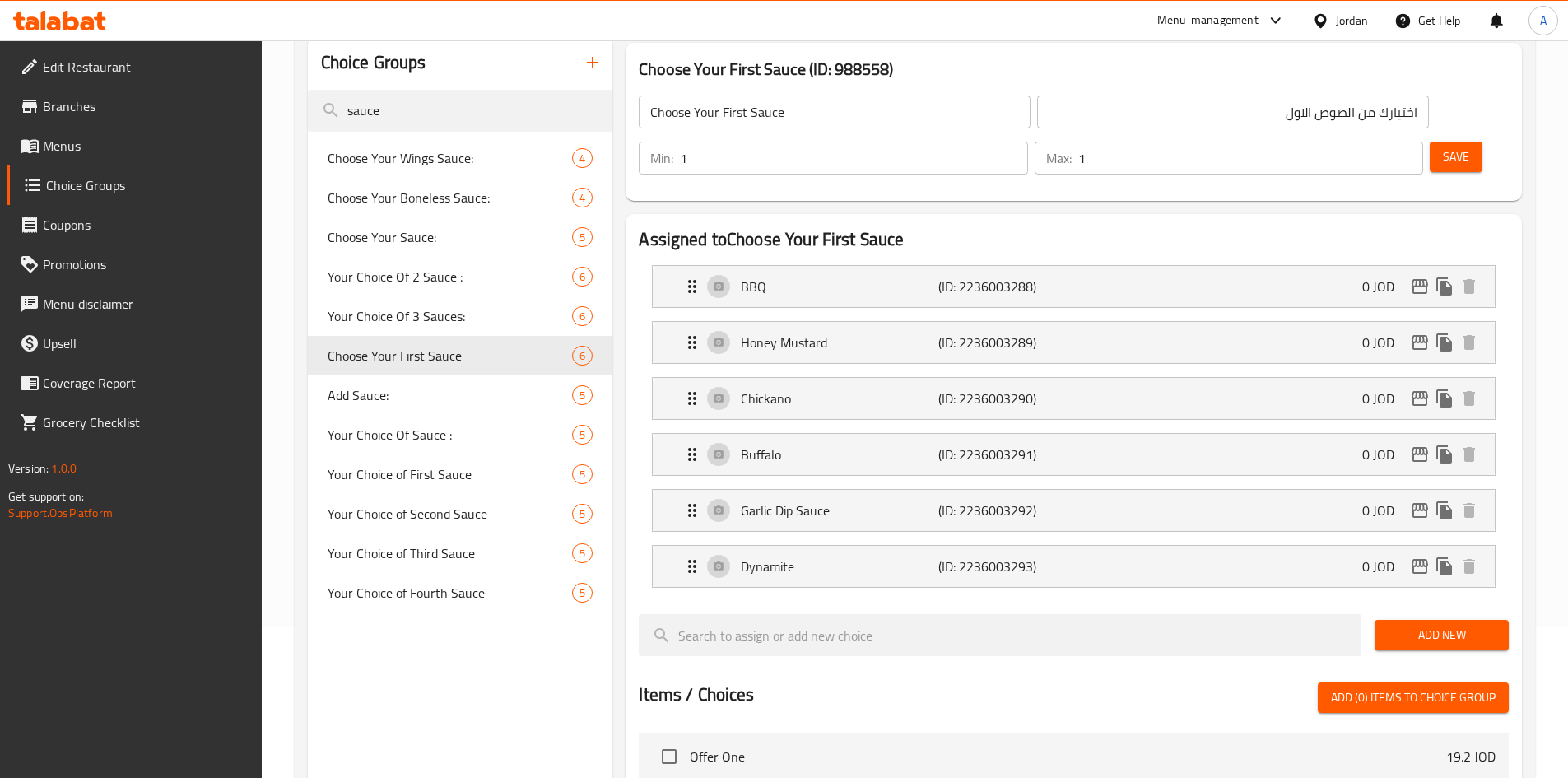
click at [781, 114] on input "Choose Your First Sauce" at bounding box center [835, 112] width 392 height 33
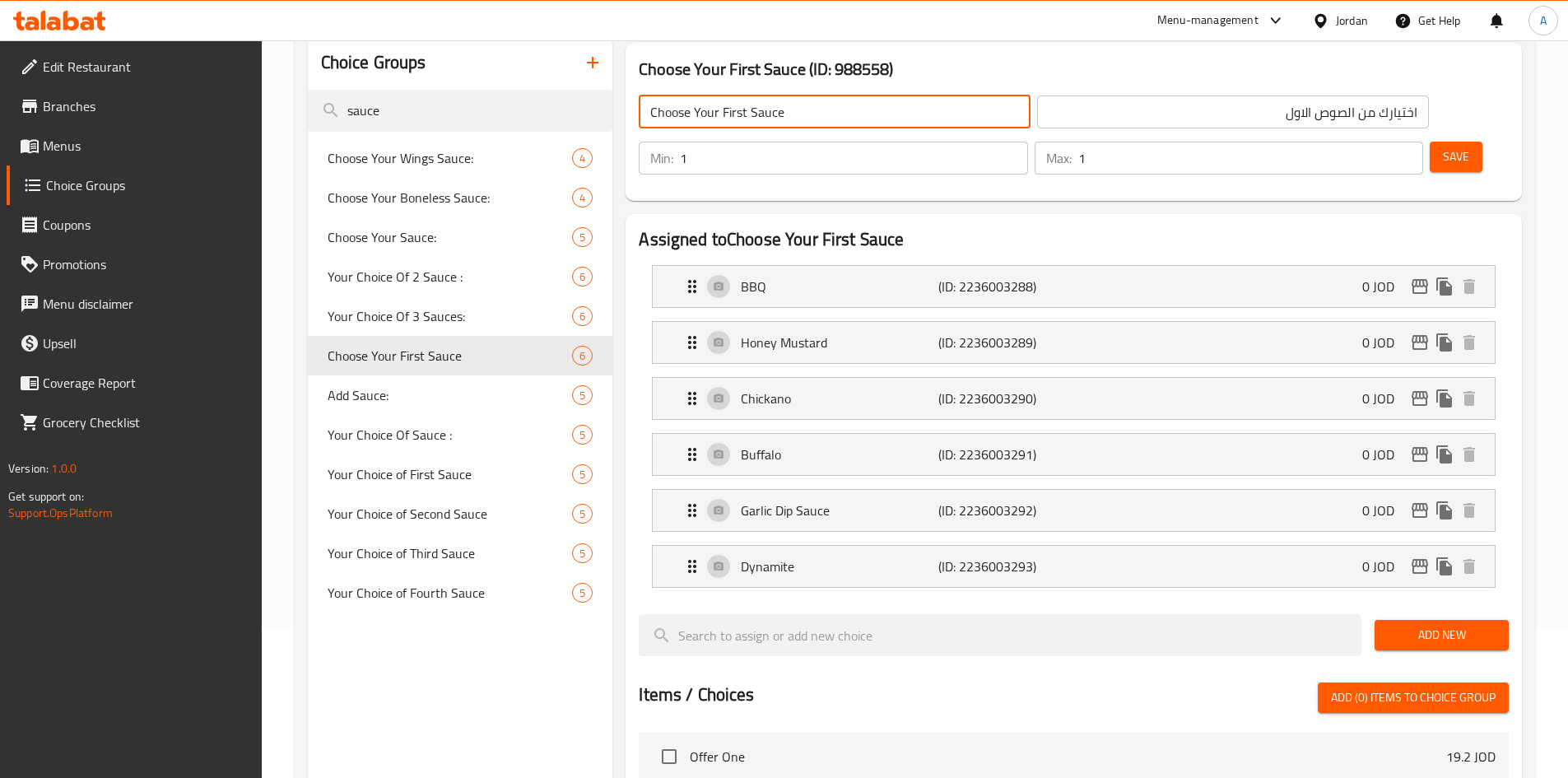
click at [781, 114] on input "Choose Your First Sauce" at bounding box center [835, 112] width 392 height 33
click at [1037, 119] on input "اختيارك من الصوص الاول" at bounding box center [1233, 112] width 392 height 33
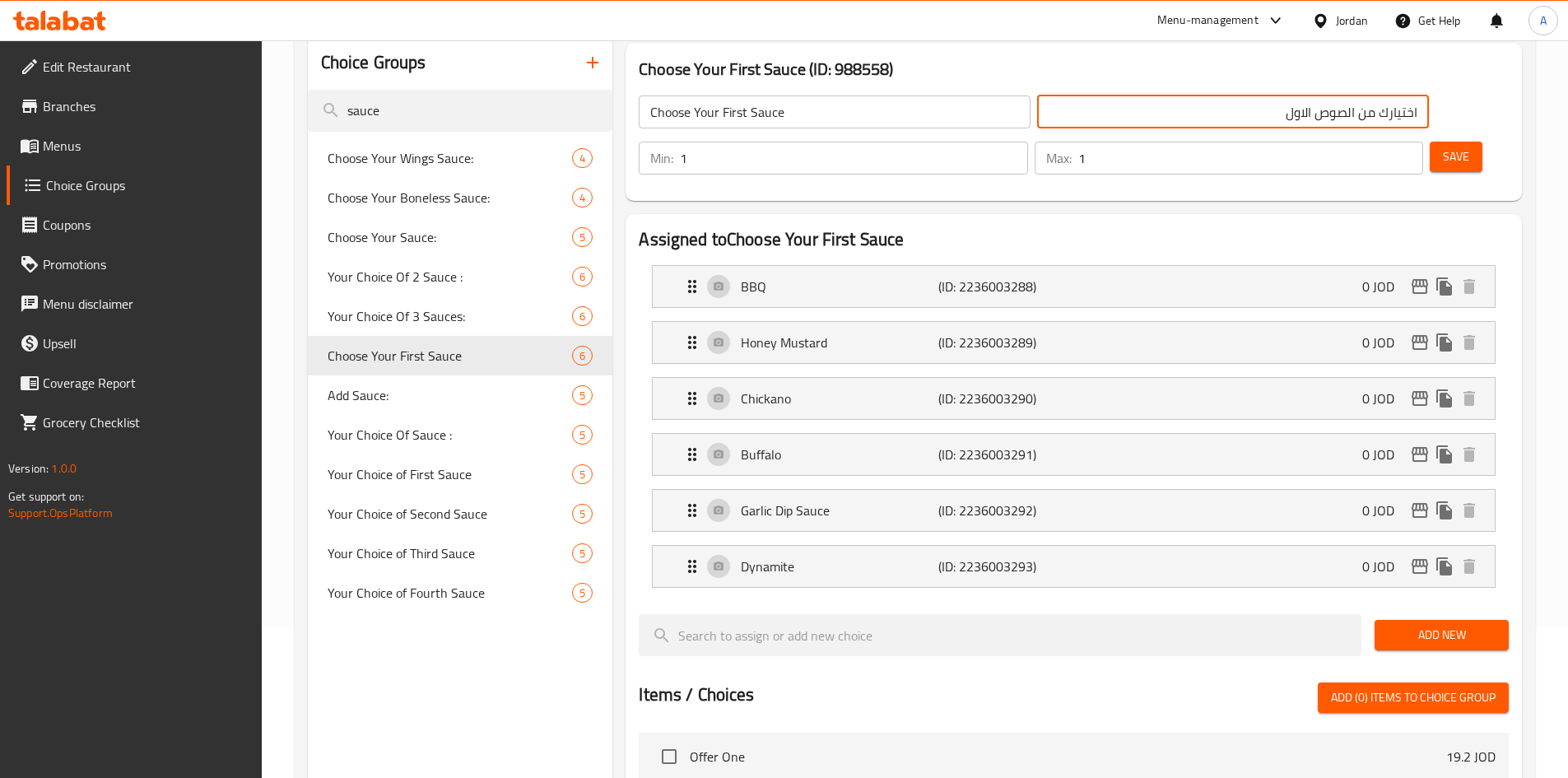
click at [1037, 119] on input "اختيارك من الصوص الاول" at bounding box center [1233, 112] width 392 height 33
click at [583, 359] on icon "duplicate" at bounding box center [586, 355] width 15 height 18
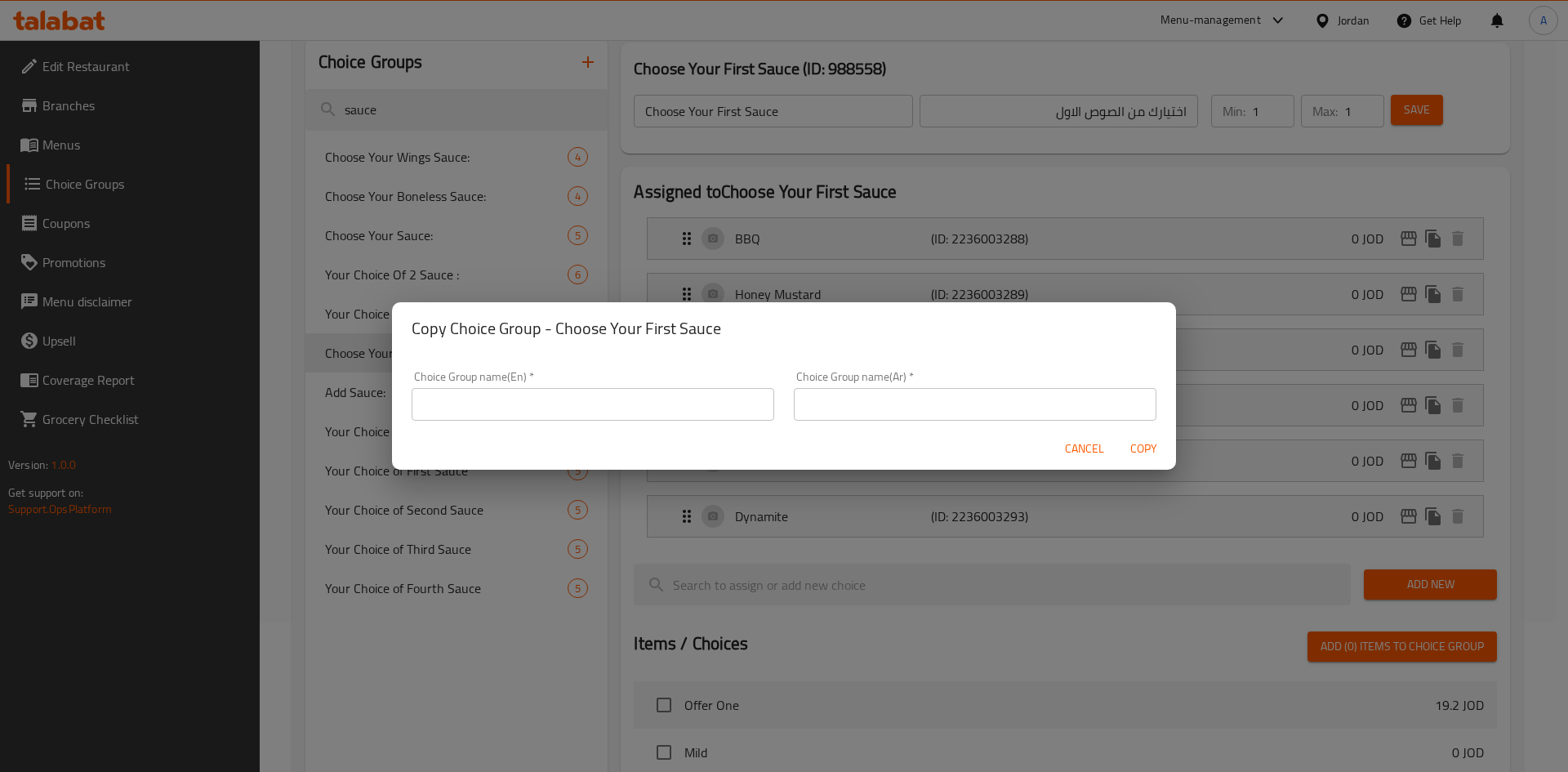
click at [973, 409] on input "text" at bounding box center [975, 404] width 363 height 33
paste input "اختيارك من الصوص الاول"
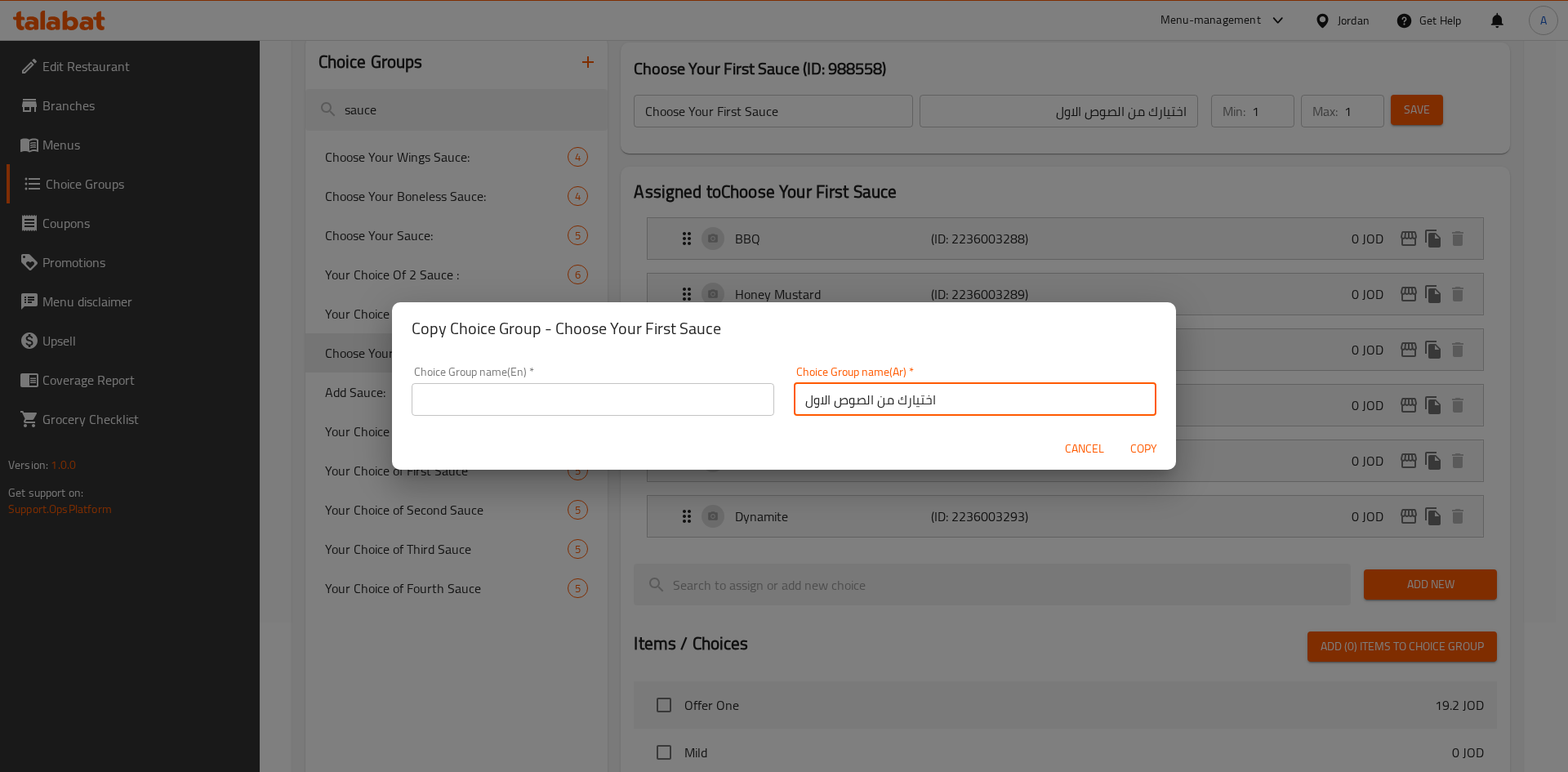
drag, startPoint x: 799, startPoint y: 402, endPoint x: 818, endPoint y: 421, distance: 26.9
click at [818, 421] on div "Choice Group name(Ar)   * اختيارك من الصوص الاول Choice Group name(Ar) *" at bounding box center [975, 391] width 382 height 69
type input "اختيارك من الصوص الثاني"
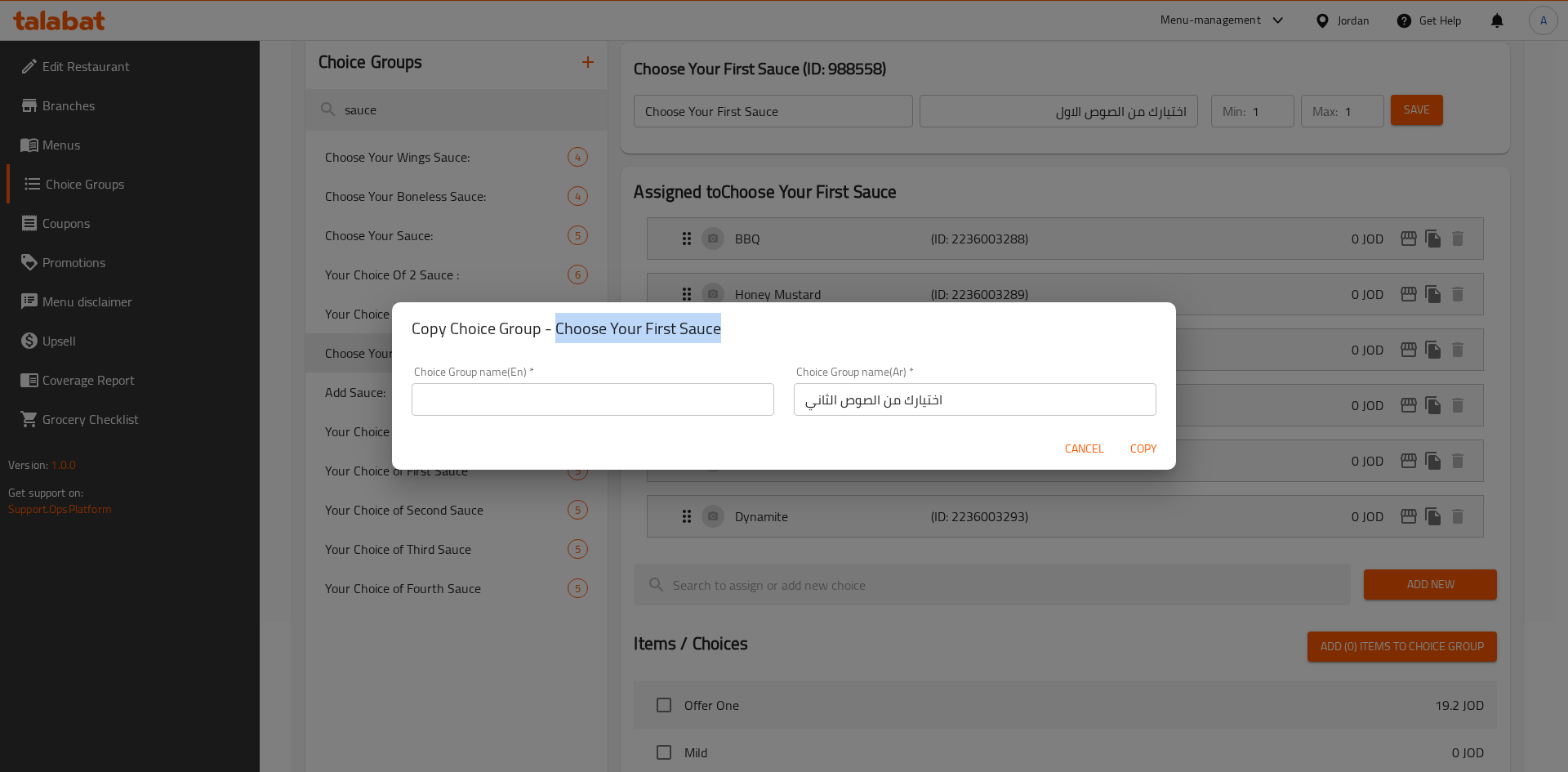
copy h2 "Choose Your First Sauce"
drag, startPoint x: 699, startPoint y: 326, endPoint x: 552, endPoint y: 331, distance: 147.1
click at [552, 331] on h2 "Copy Choice Group - Choose Your First Sauce" at bounding box center [784, 328] width 745 height 26
click at [583, 410] on input "text" at bounding box center [593, 399] width 363 height 33
paste input "Choose Your First Sauce"
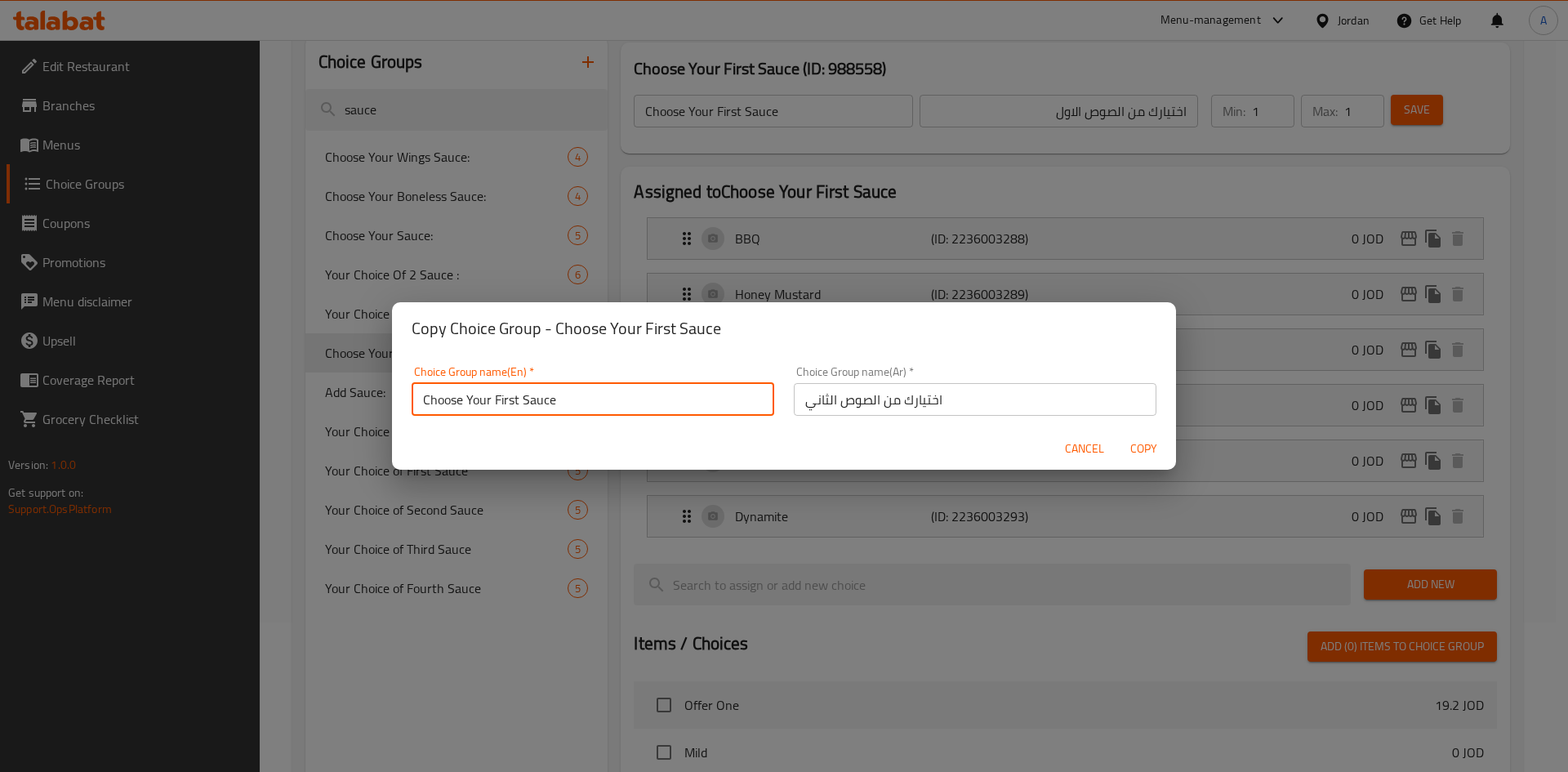
drag, startPoint x: 494, startPoint y: 402, endPoint x: 518, endPoint y: 408, distance: 24.7
click at [518, 408] on input "Choose Your First Sauce" at bounding box center [593, 399] width 363 height 33
type input "Choose Your 2nd Sauce"
click at [1147, 446] on span "Copy" at bounding box center [1143, 449] width 39 height 20
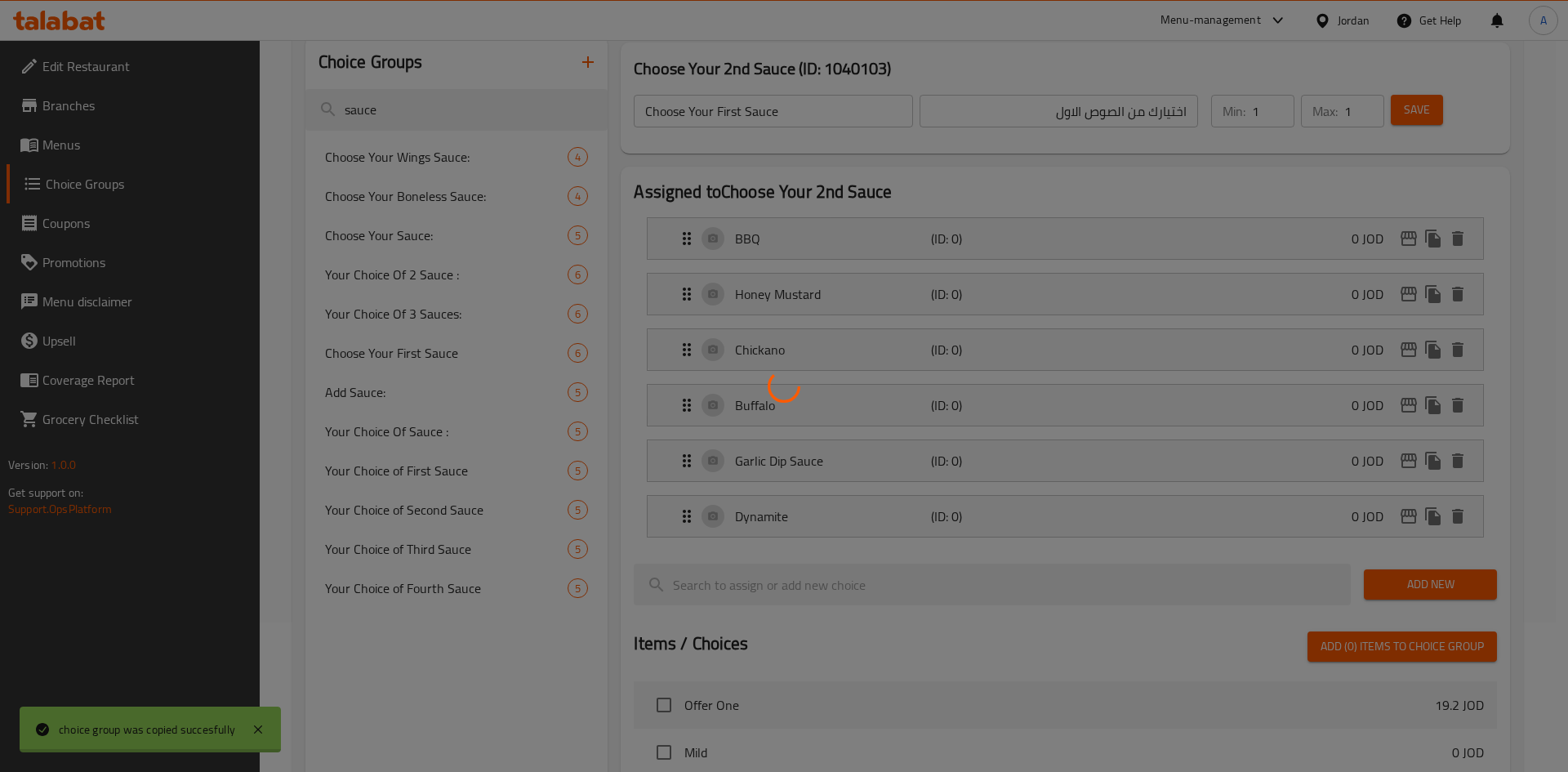
type input "Choose Your 2nd Sauce"
type input "اختيارك من الصوص الثاني"
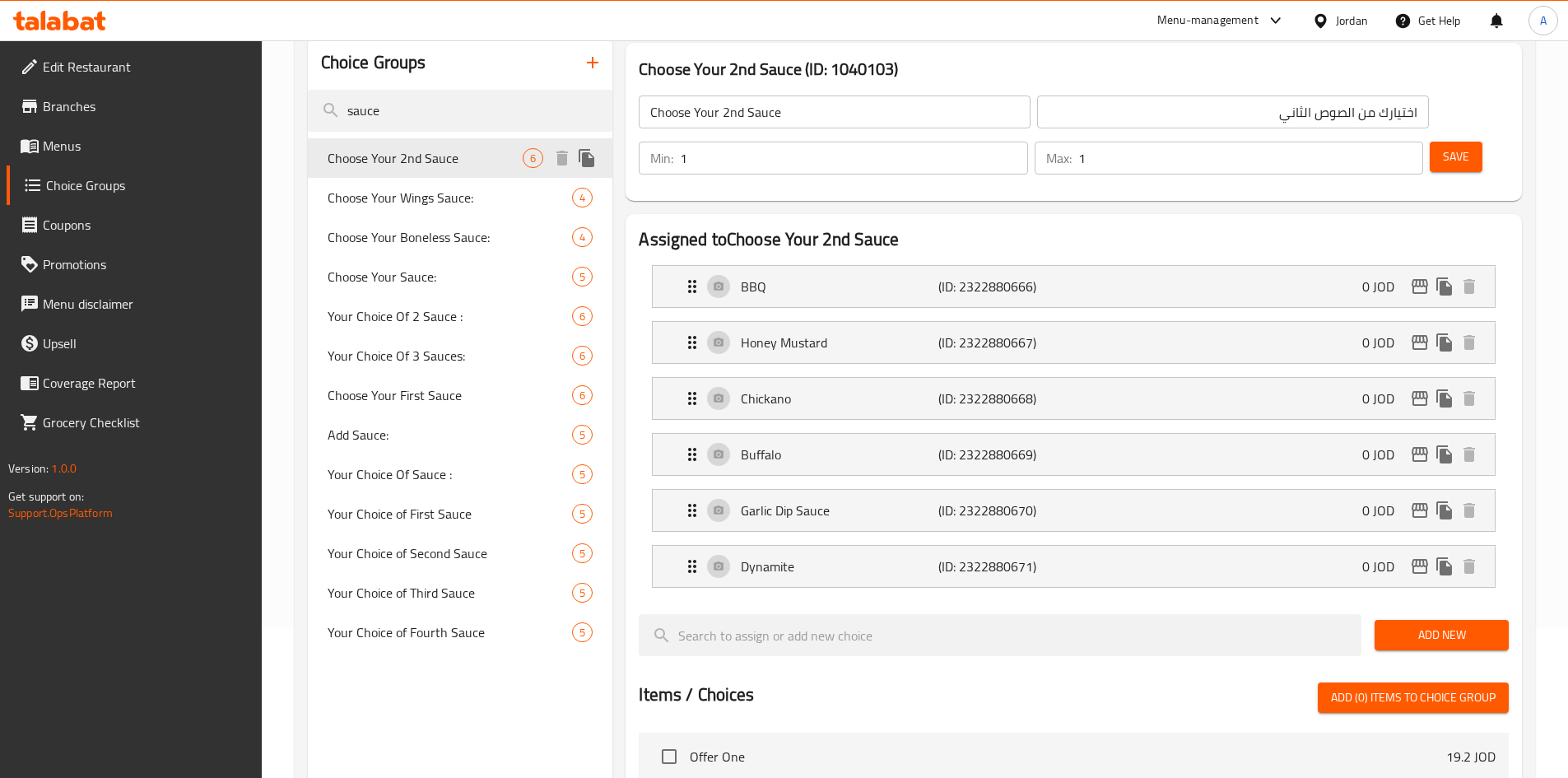
click at [585, 169] on button "duplicate" at bounding box center [586, 158] width 25 height 25
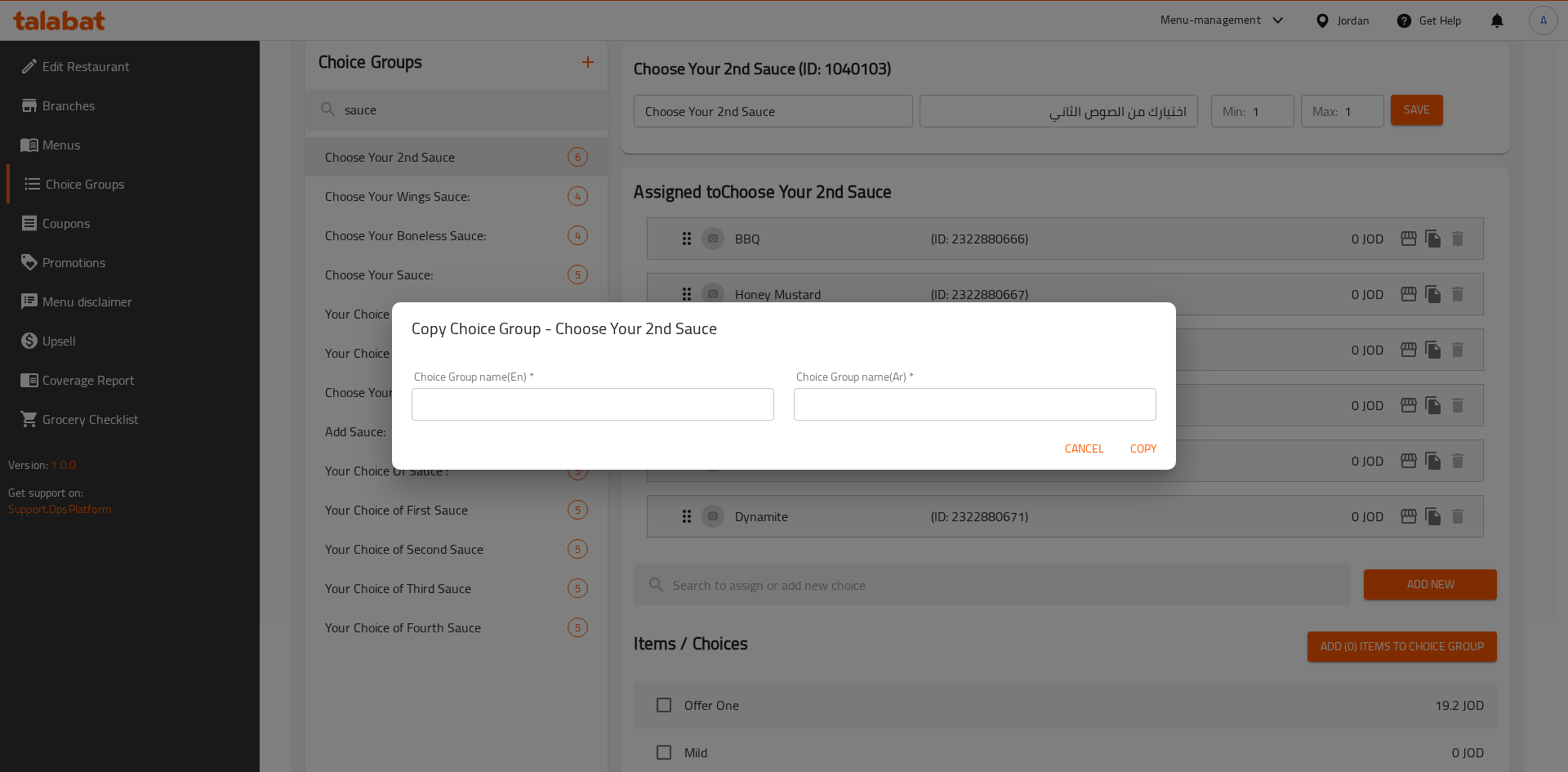
click at [1086, 451] on span "Cancel" at bounding box center [1084, 449] width 39 height 20
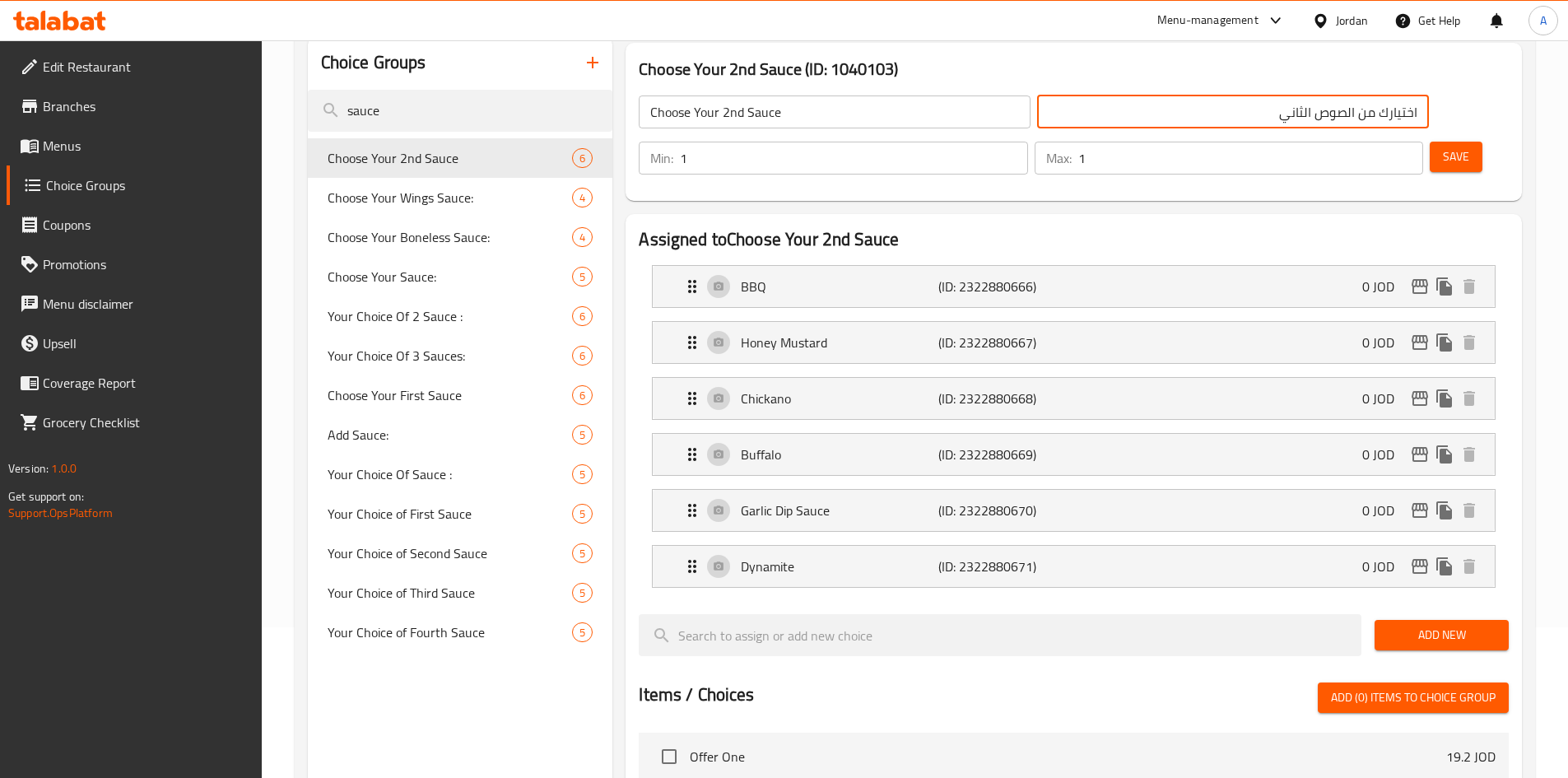
drag, startPoint x: 1057, startPoint y: 112, endPoint x: 1208, endPoint y: 128, distance: 151.8
click at [1208, 128] on div "اختيارك من الصوص الثاني ​" at bounding box center [1233, 112] width 399 height 39
click at [585, 160] on icon "duplicate" at bounding box center [586, 158] width 15 height 18
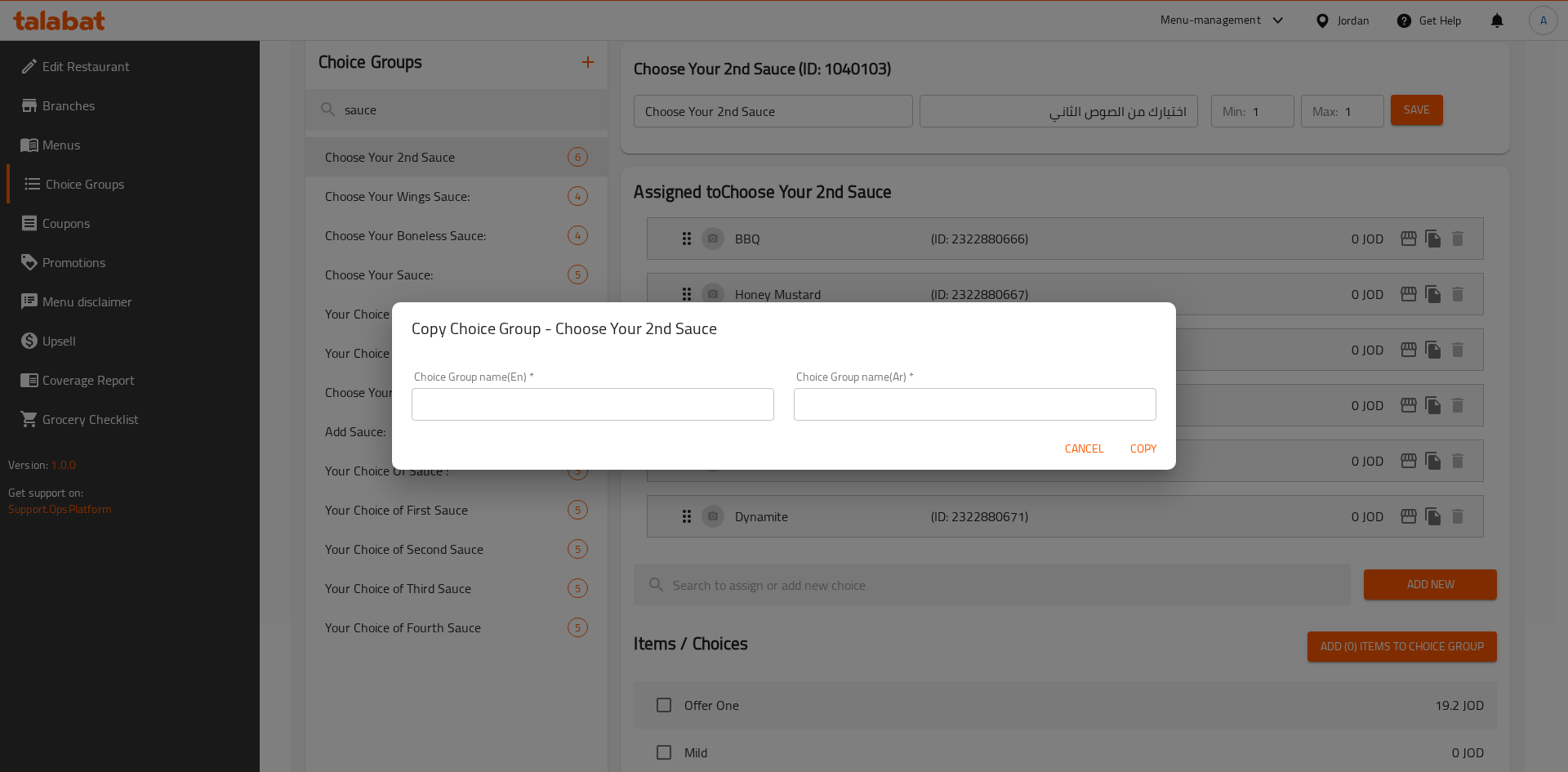
click at [869, 392] on input "text" at bounding box center [975, 404] width 363 height 33
paste input "اختيارك من الصوص الثاني"
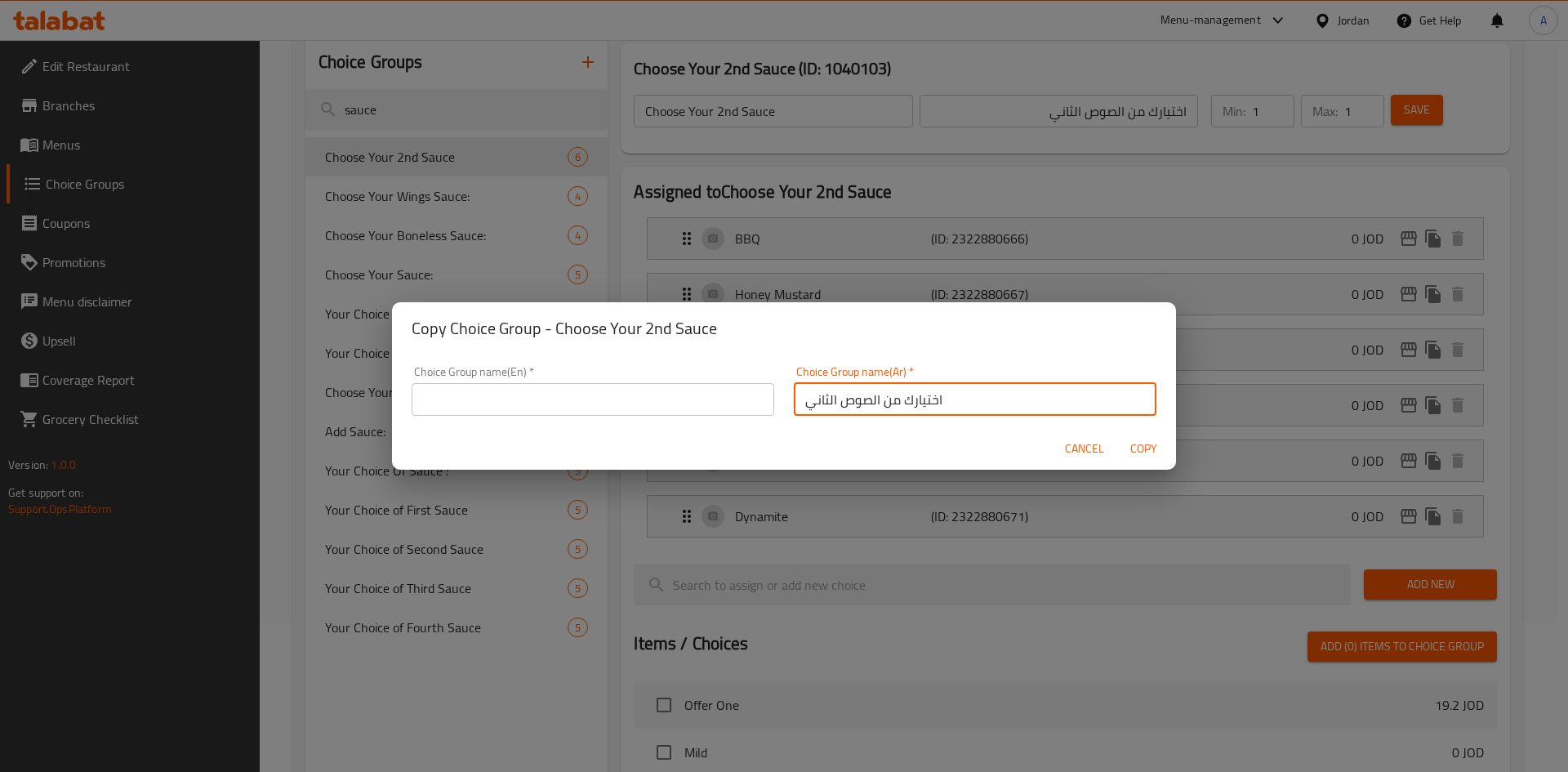
drag, startPoint x: 797, startPoint y: 408, endPoint x: 815, endPoint y: 415, distance: 19.3
click at [815, 415] on input "اختيارك من الصوص الثاني" at bounding box center [975, 399] width 363 height 33
type input "اختيارك من الصوص الثالث"
click at [686, 396] on input "text" at bounding box center [593, 399] width 363 height 33
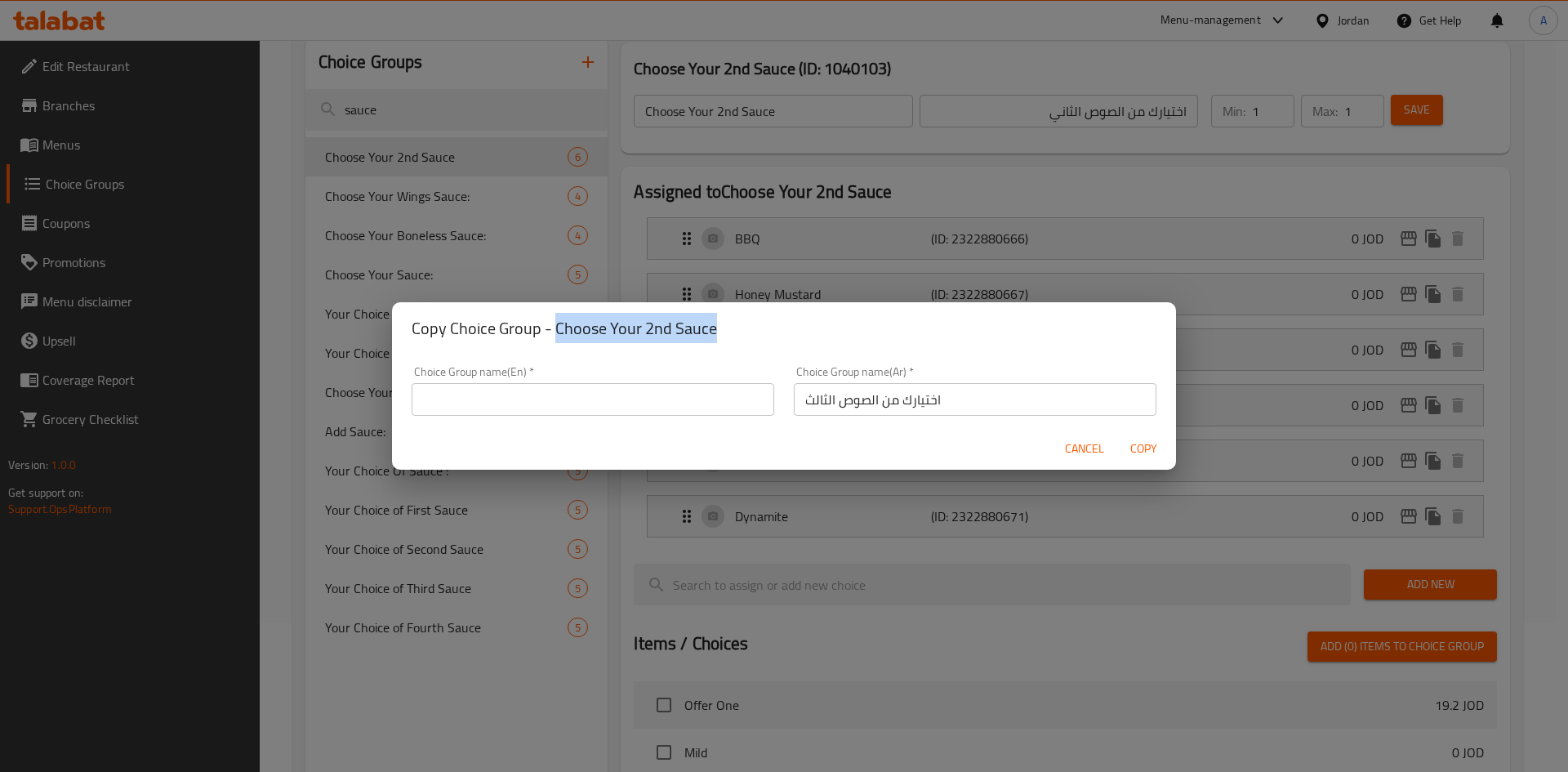
copy h2 "Choose Your 2nd Sauce"
drag, startPoint x: 730, startPoint y: 335, endPoint x: 571, endPoint y: 367, distance: 162.2
click at [556, 337] on h2 "Copy Choice Group - Choose Your 2nd Sauce" at bounding box center [784, 328] width 745 height 26
click at [576, 395] on input "text" at bounding box center [593, 399] width 363 height 33
paste input "Choose Your 2nd Sauce"
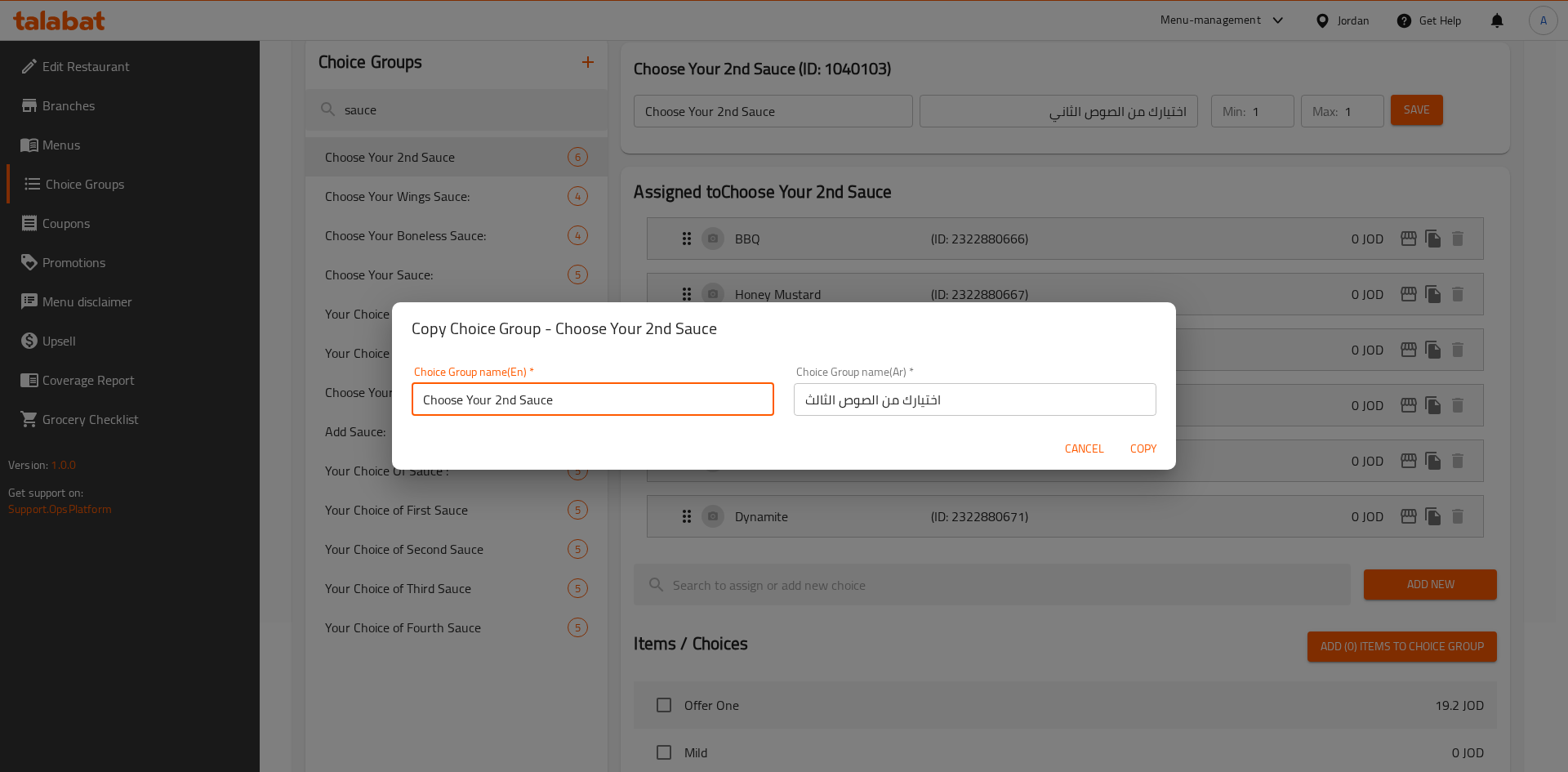
drag, startPoint x: 511, startPoint y: 402, endPoint x: 497, endPoint y: 400, distance: 14.1
click at [497, 400] on input "Choose Your 2nd Sauce" at bounding box center [593, 399] width 363 height 33
type input "Choose Your 3rd Sauce"
click at [1137, 447] on span "Copy" at bounding box center [1143, 449] width 39 height 20
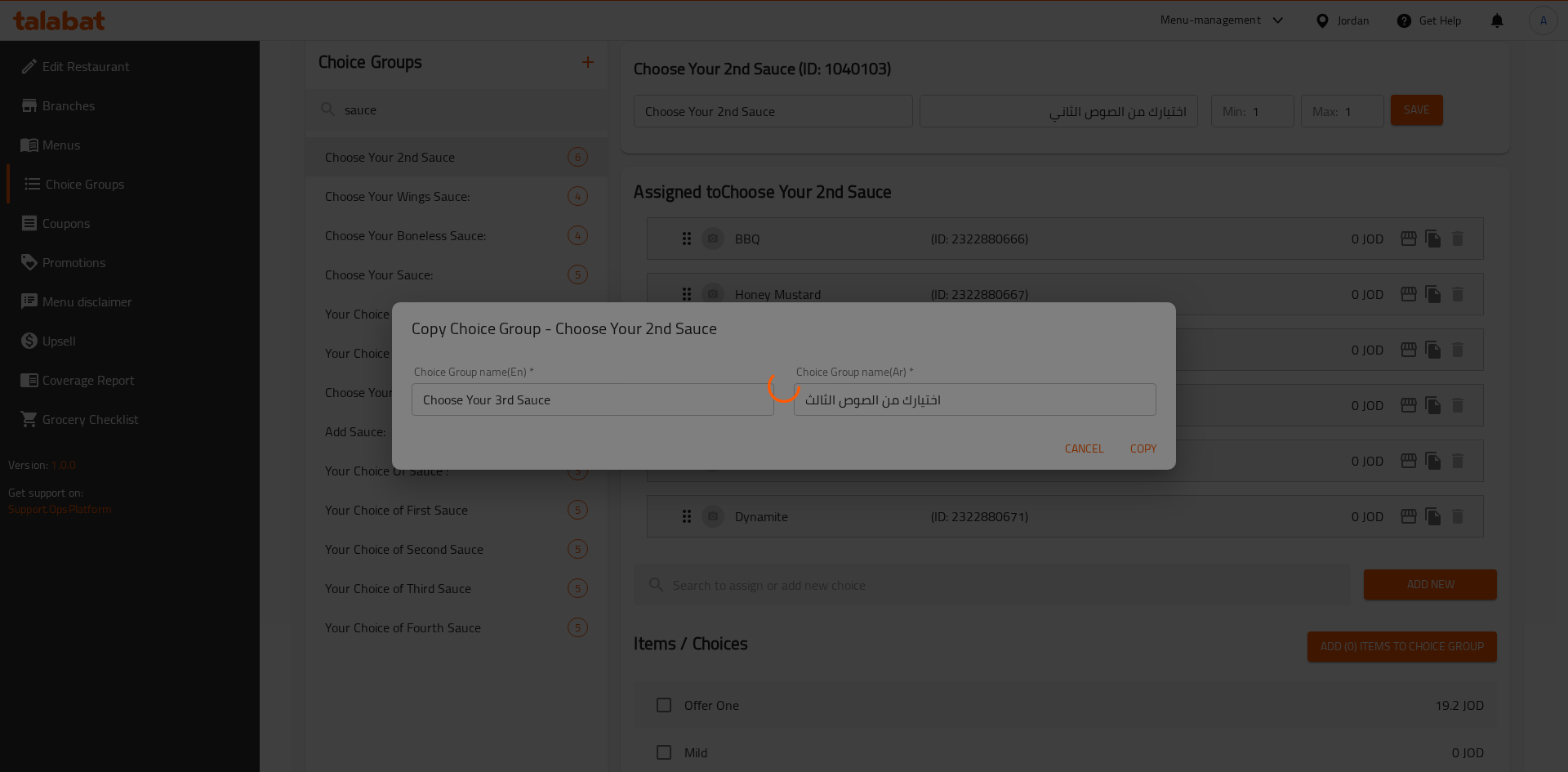
type input "Choose Your 3rd Sauce"
type input "اختيارك من الصوص الثالث"
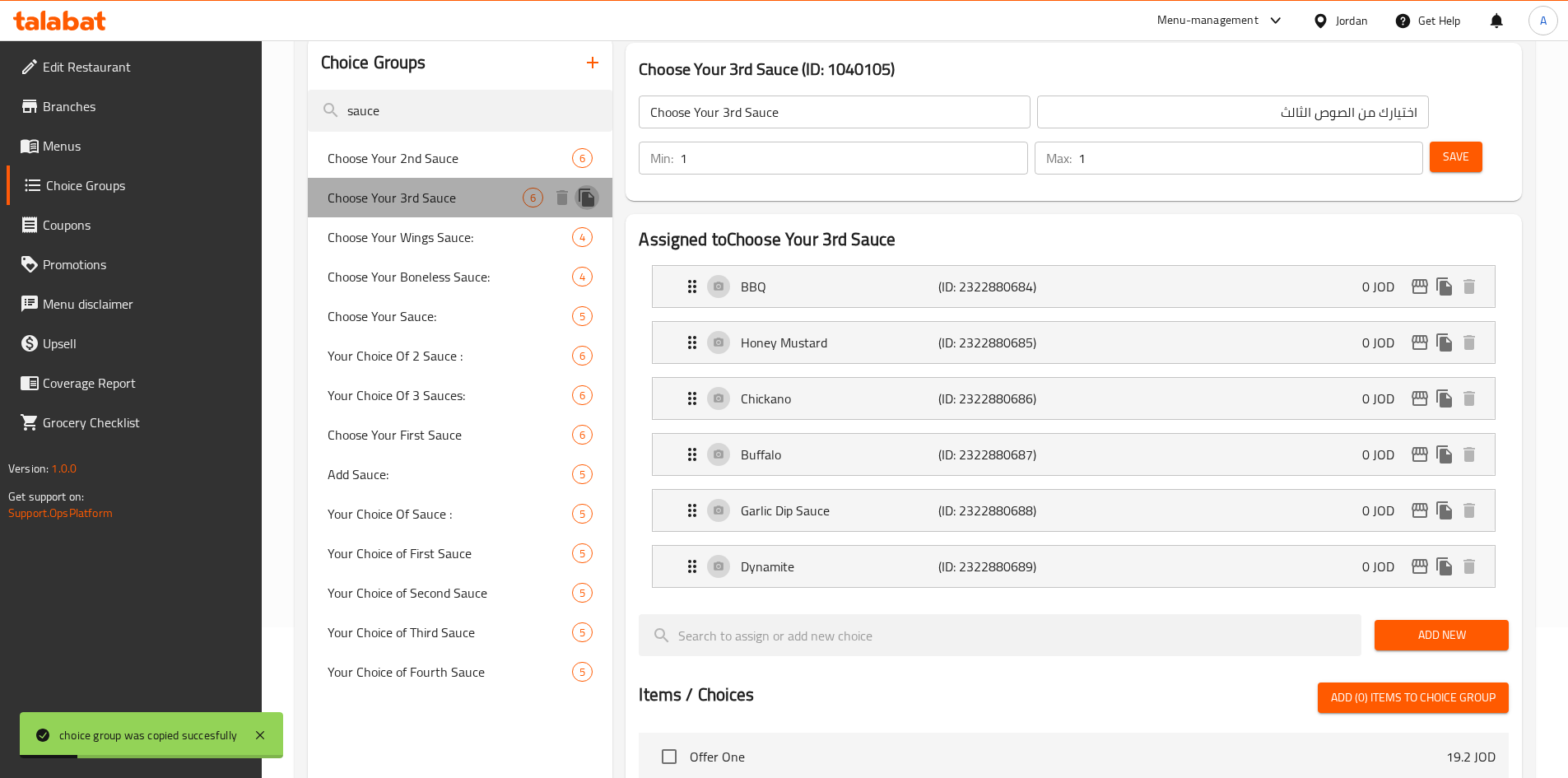
click at [588, 205] on icon "duplicate" at bounding box center [586, 197] width 15 height 18
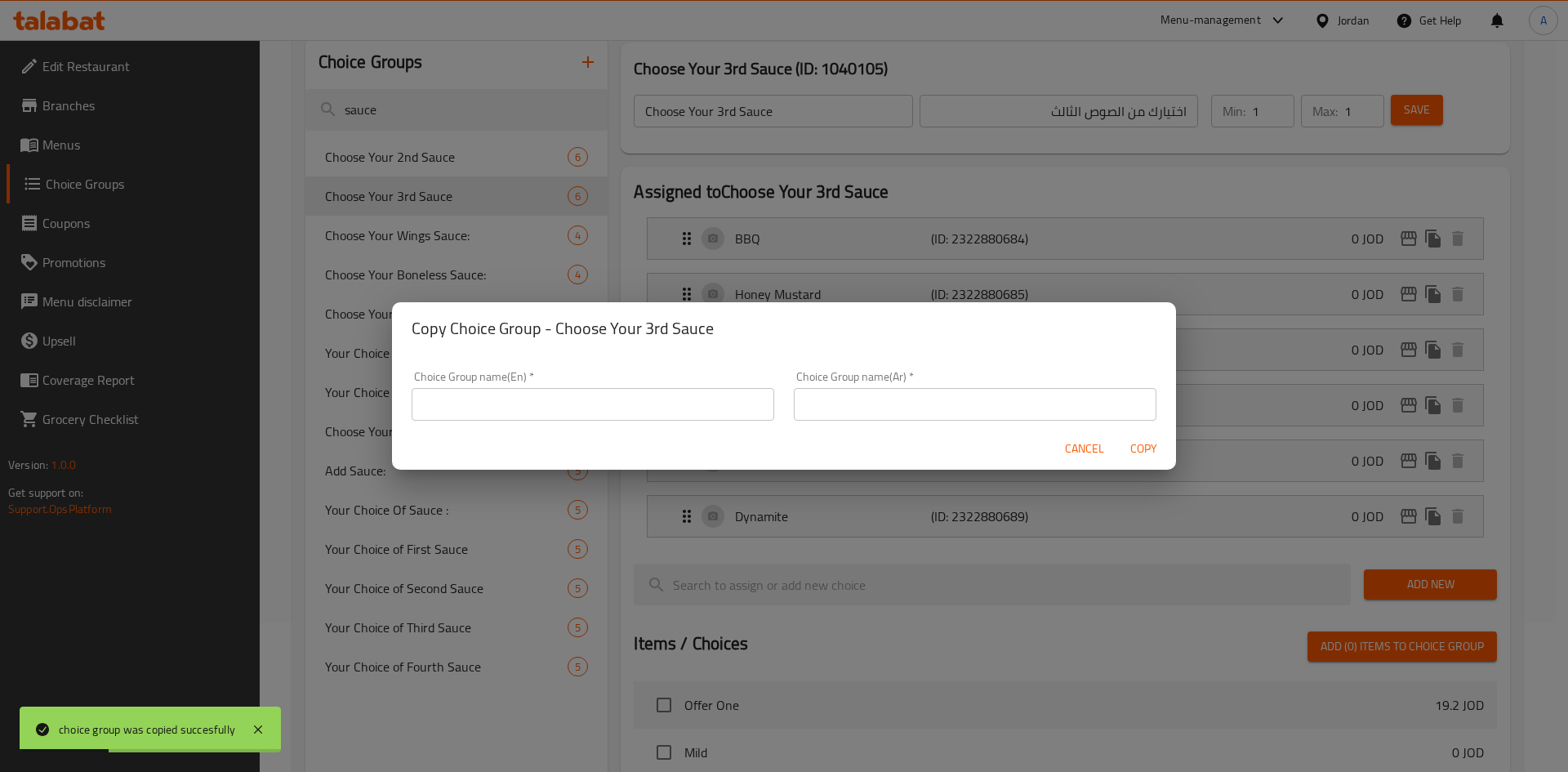
click at [1059, 452] on button "Cancel" at bounding box center [1084, 449] width 52 height 30
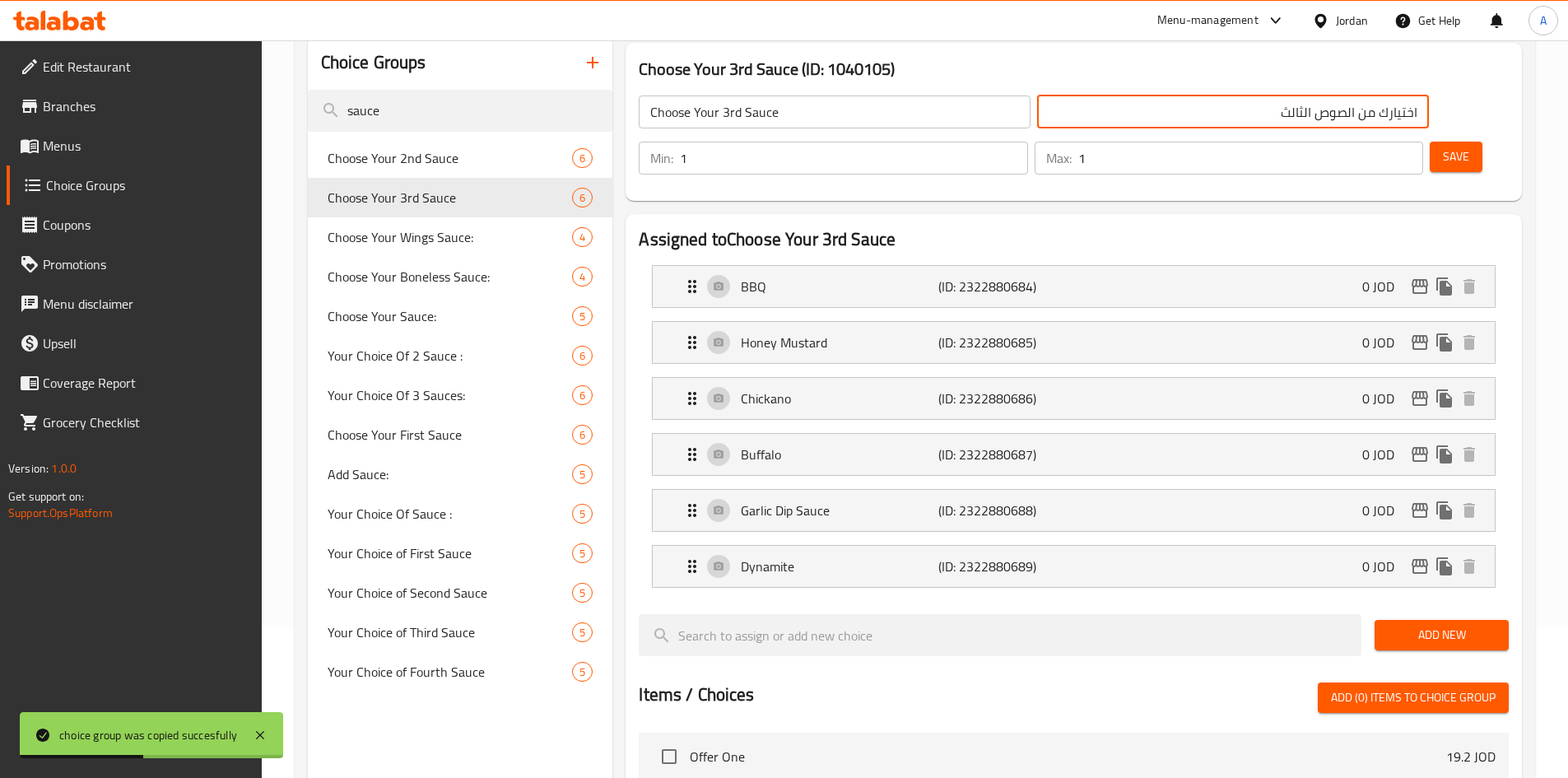
drag, startPoint x: 1048, startPoint y: 113, endPoint x: 1311, endPoint y: 161, distance: 267.3
click at [1311, 161] on div "Choose Your 3rd Sauce (ID: 1040105) Choose Your 3rd Sauce ​ اختيارك من الصوص ال…" at bounding box center [1070, 683] width 916 height 1292
click at [589, 197] on icon "duplicate" at bounding box center [586, 197] width 15 height 18
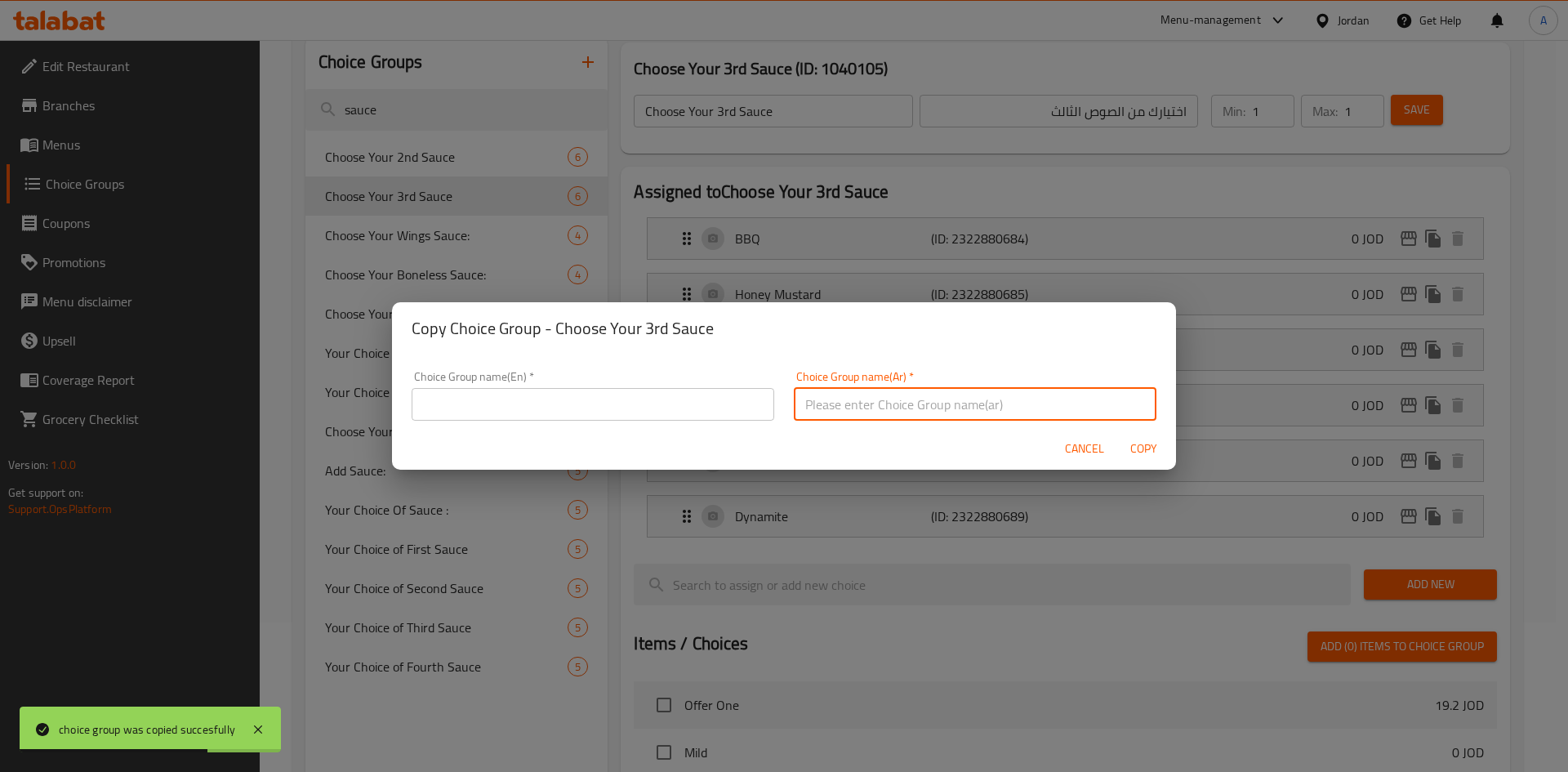
click at [856, 404] on input "text" at bounding box center [975, 404] width 363 height 33
paste input "اختيارك من الصوص الثالث"
drag, startPoint x: 824, startPoint y: 401, endPoint x: 723, endPoint y: 416, distance: 102.1
click at [723, 419] on div "Choice Group name(En)   * Choice Group name(En) * Choice Group name(Ar)   * اخت…" at bounding box center [784, 391] width 764 height 69
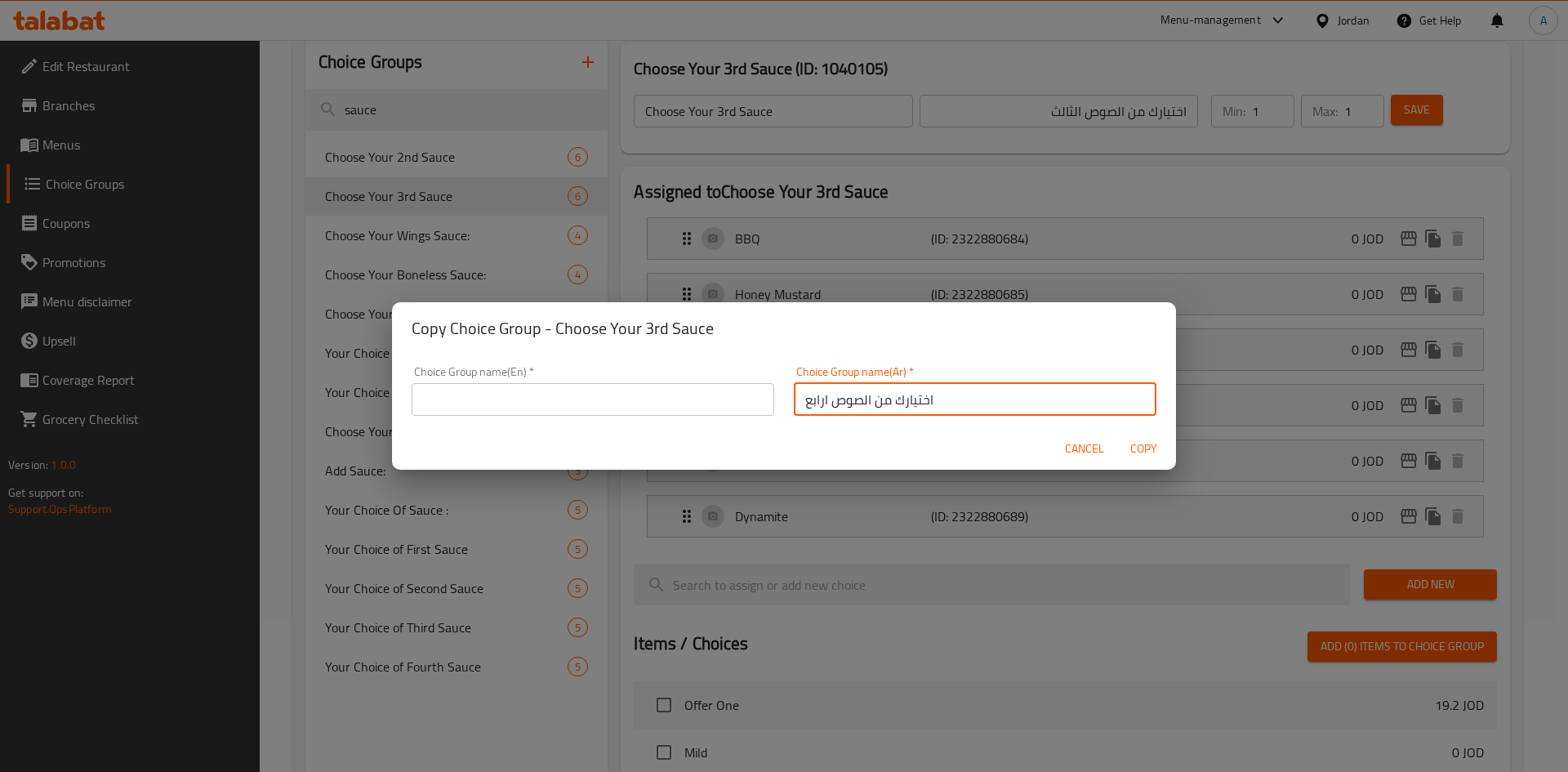
type input "اختيارك من الصوص ارابع"
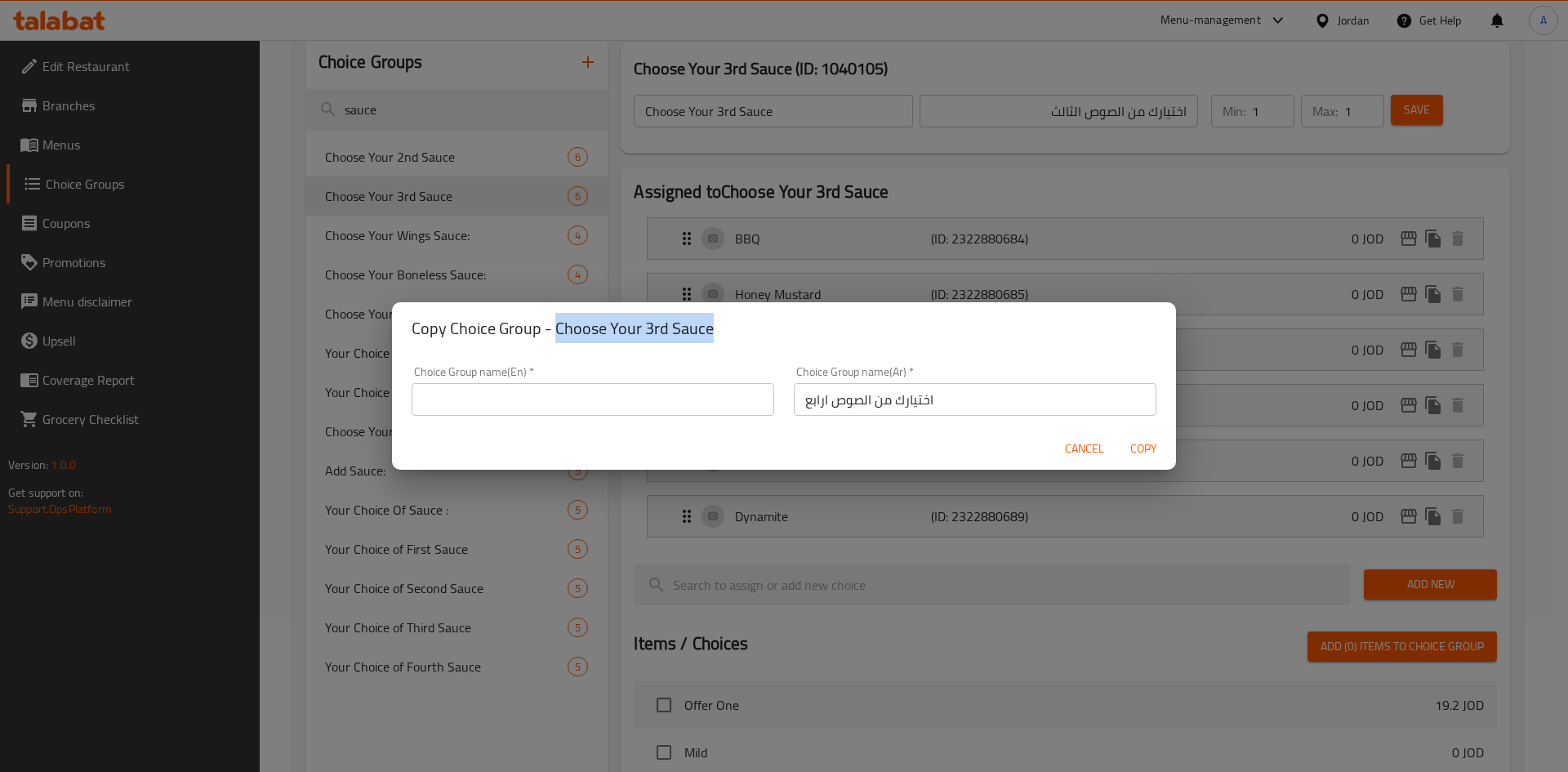
copy h2 "Choose Your 3rd Sauce"
drag, startPoint x: 701, startPoint y: 326, endPoint x: 555, endPoint y: 322, distance: 146.1
click at [555, 322] on h2 "Copy Choice Group - Choose Your 3rd Sauce" at bounding box center [784, 328] width 745 height 26
click at [571, 387] on input "text" at bounding box center [593, 399] width 363 height 33
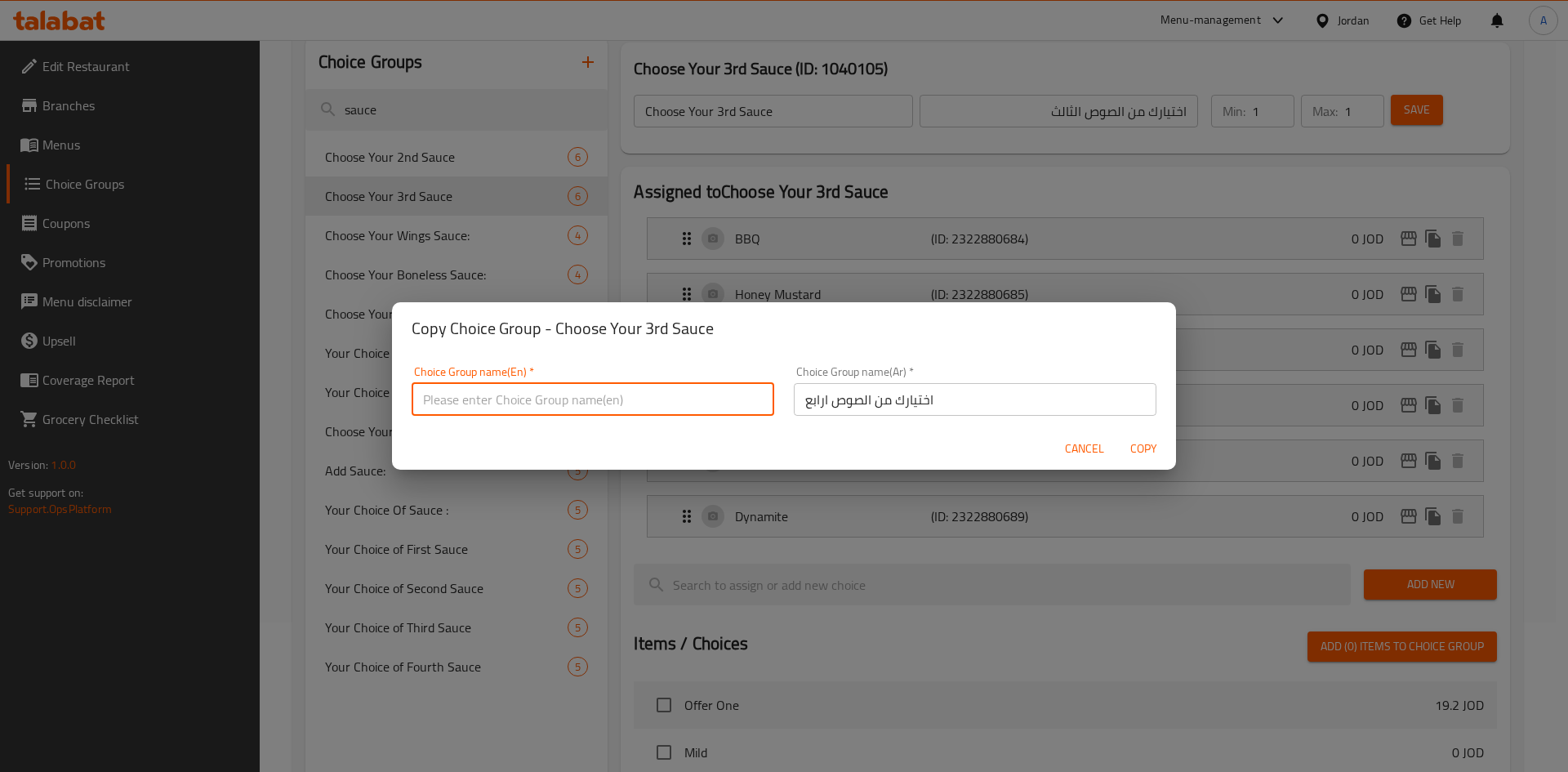
paste input "Choose Your 3rd Sauce"
drag, startPoint x: 512, startPoint y: 397, endPoint x: 494, endPoint y: 397, distance: 18.0
click at [494, 397] on input "Choose Your 3rd Sauce" at bounding box center [593, 399] width 363 height 33
type input "Choose Your 4th Sauce"
click at [1138, 445] on span "Copy" at bounding box center [1143, 449] width 39 height 20
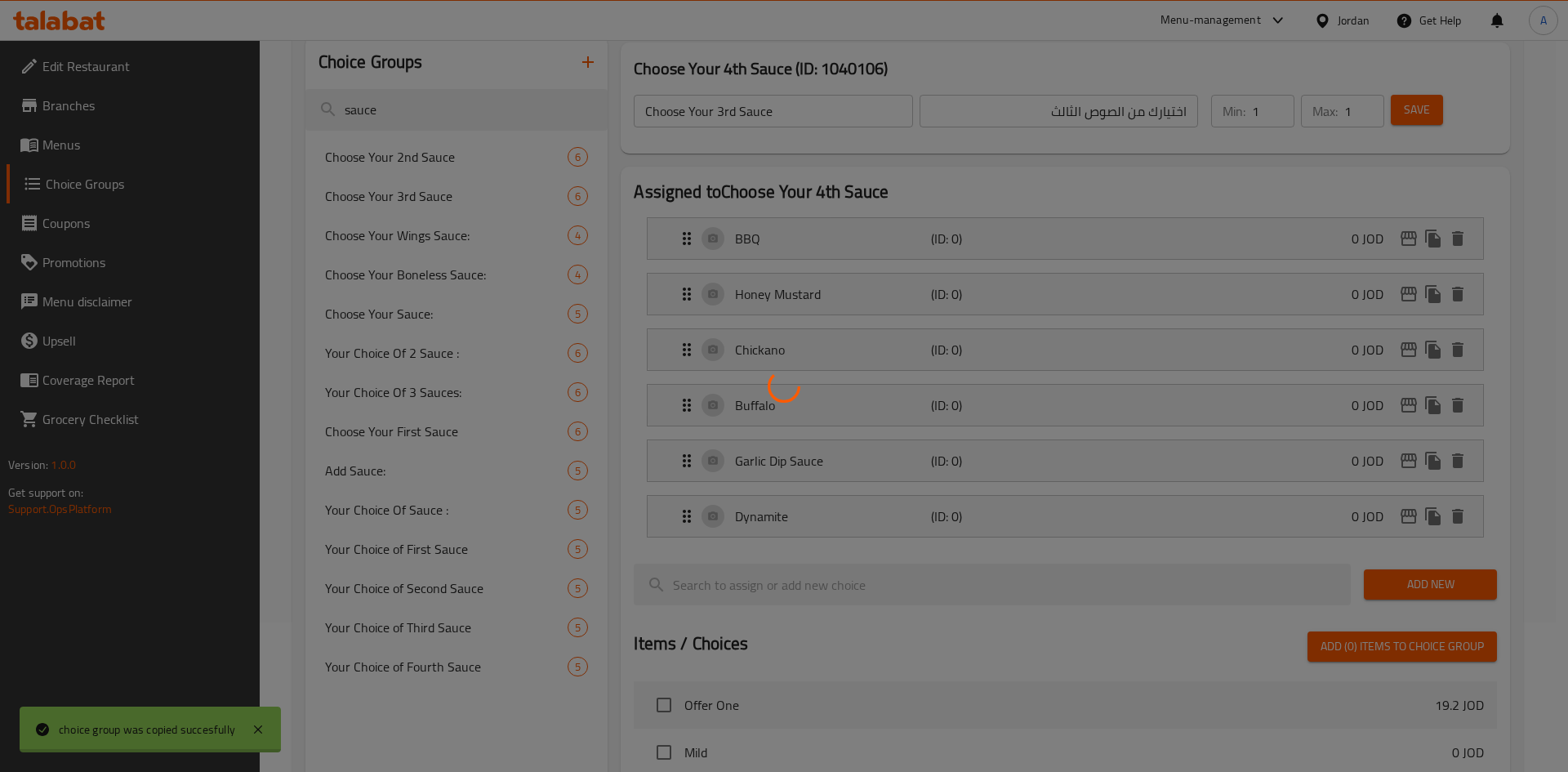
type input "Choose Your 4th Sauce"
type input "اختيارك من الصوص ارابع"
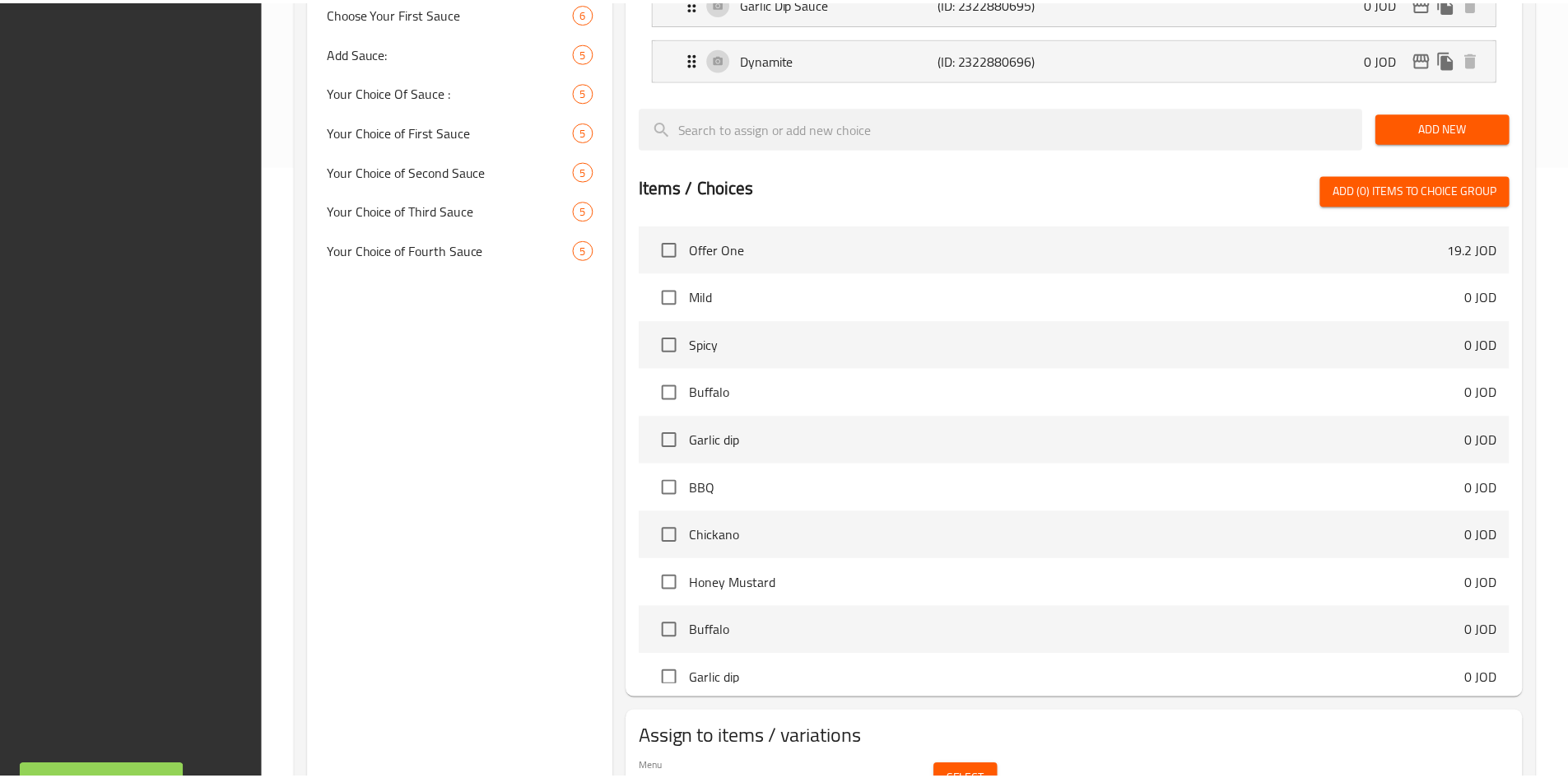
scroll to position [700, 0]
